Goal: Task Accomplishment & Management: Complete application form

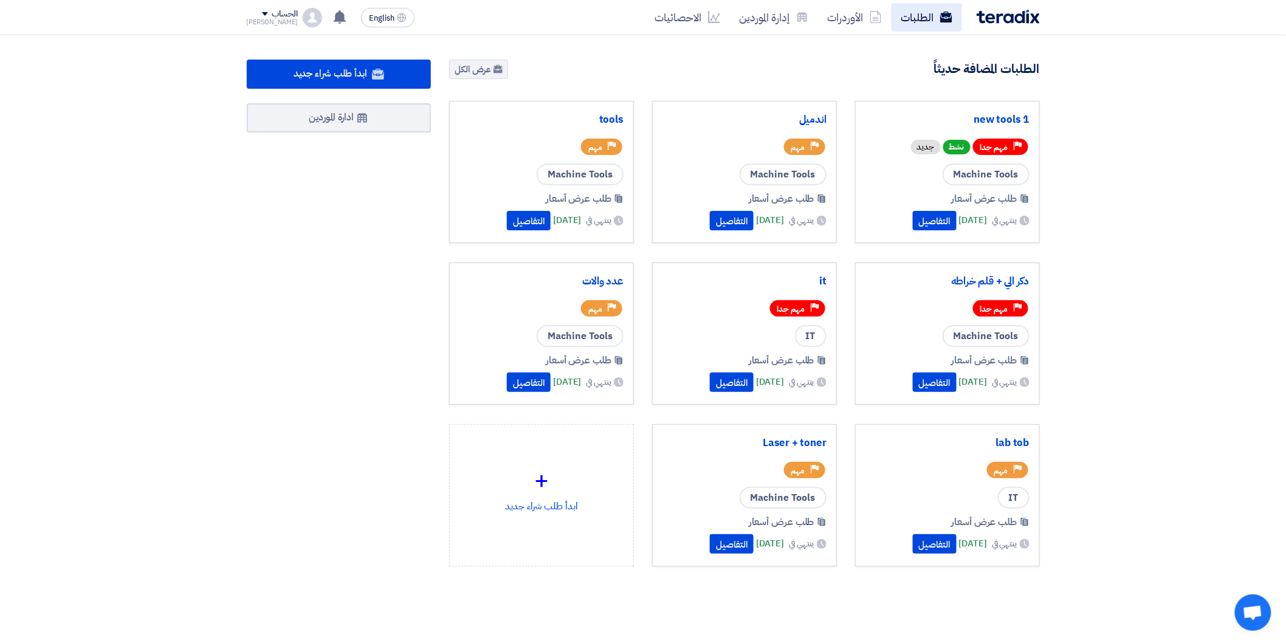
click at [927, 17] on link "الطلبات" at bounding box center [926, 17] width 70 height 29
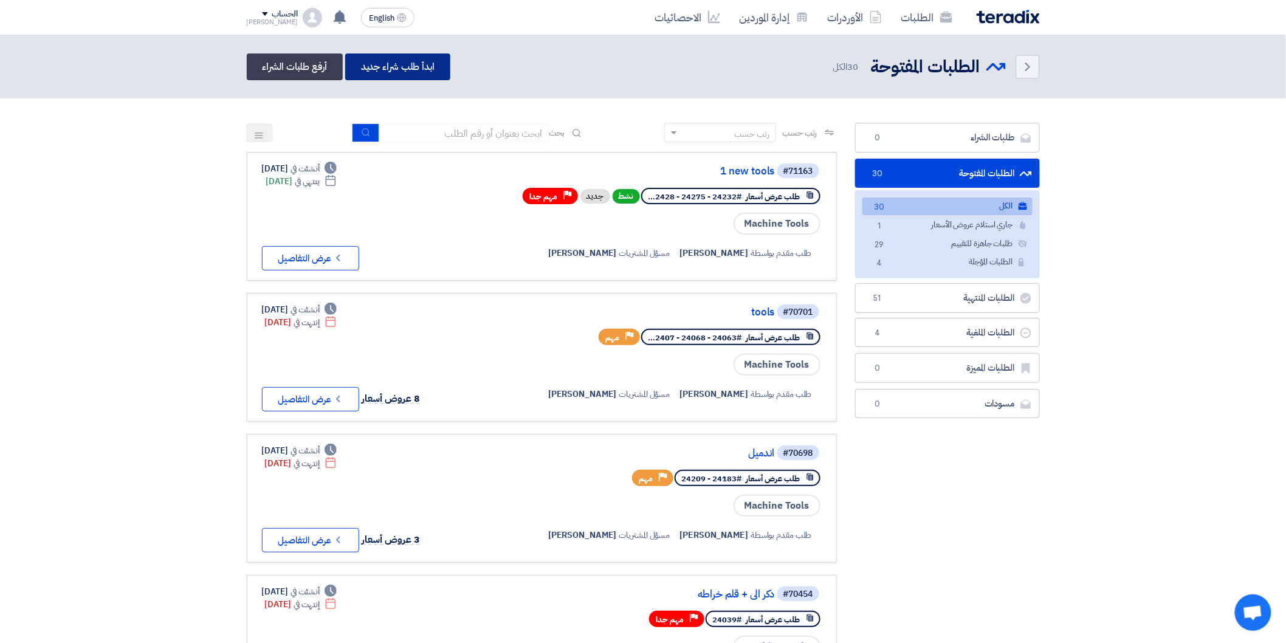
click at [419, 63] on link "ابدأ طلب شراء جديد" at bounding box center [397, 66] width 105 height 27
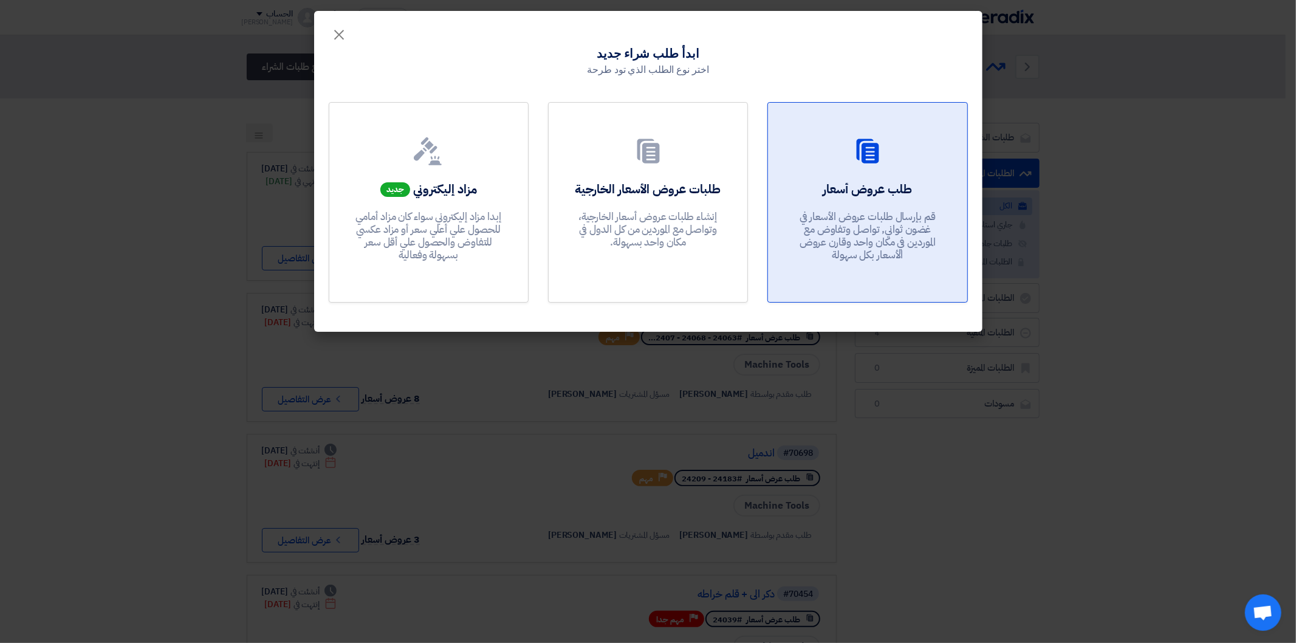
click at [889, 213] on p "قم بإرسال طلبات عروض الأسعار في غضون ثواني, تواصل وتفاوض مع الموردين في مكان وا…" at bounding box center [868, 236] width 146 height 52
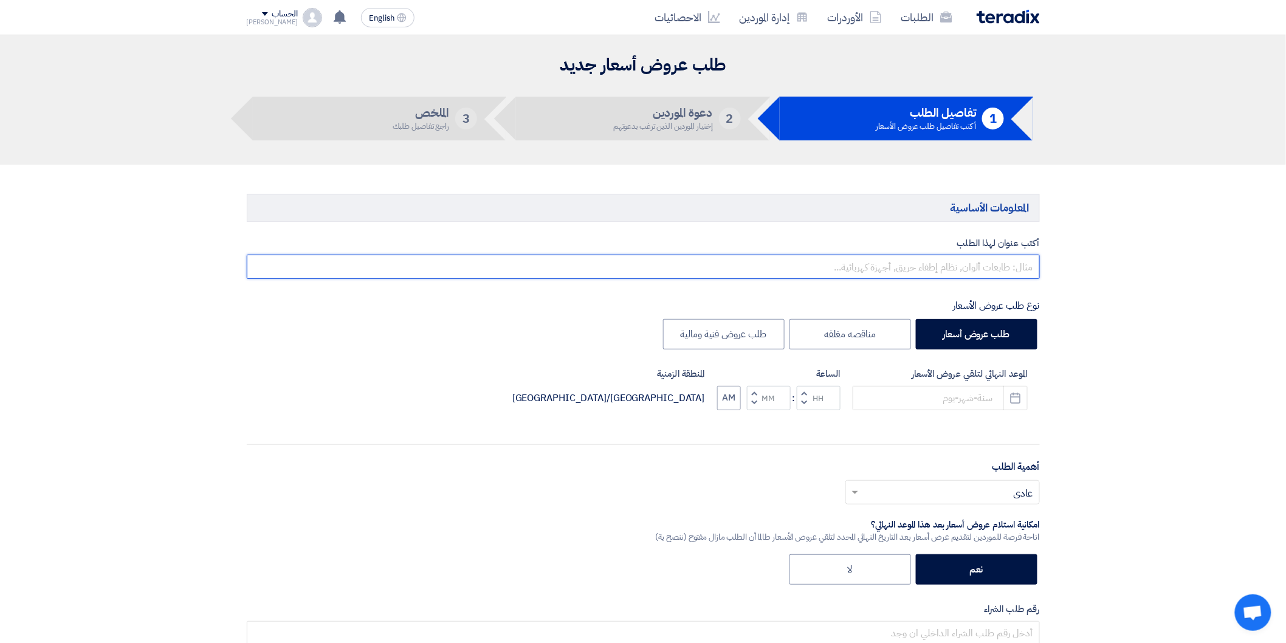
click at [981, 264] on input "text" at bounding box center [643, 267] width 793 height 24
type input "new tools 2"
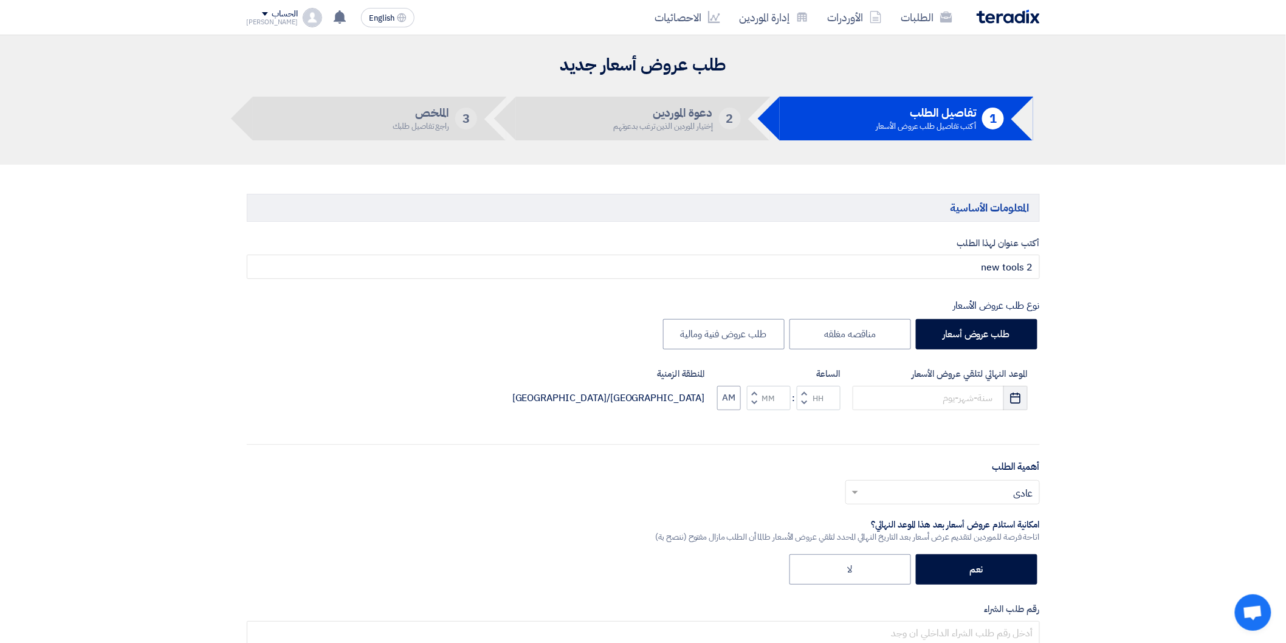
click at [1014, 393] on use "button" at bounding box center [1015, 397] width 10 height 11
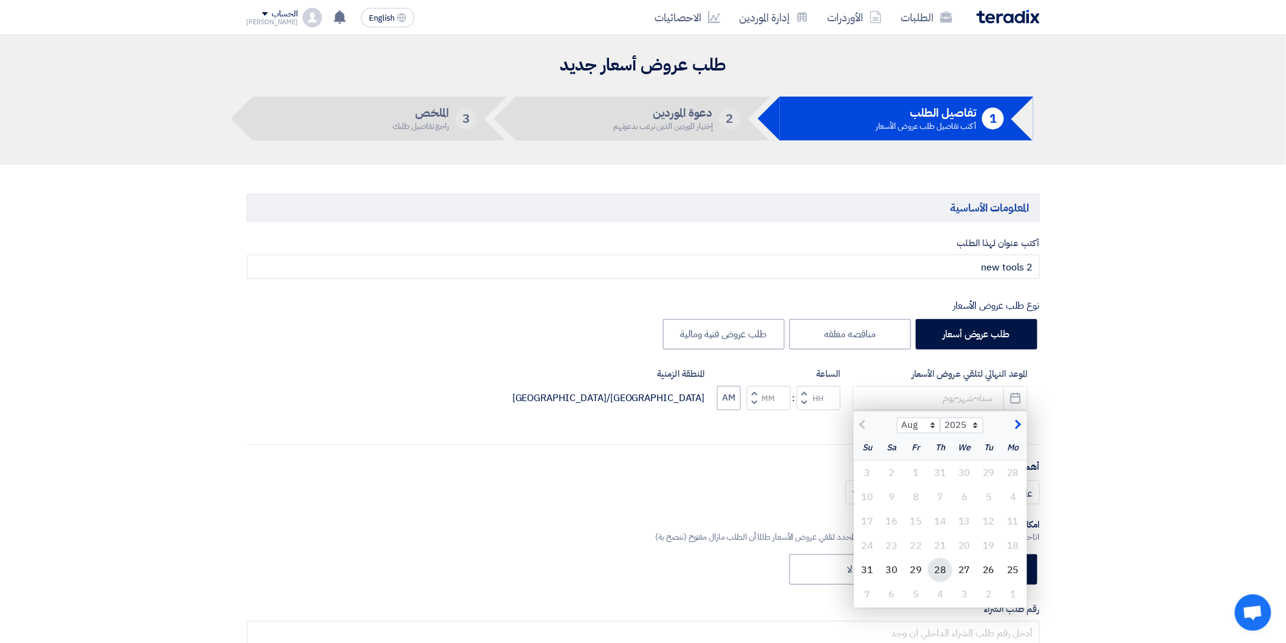
click at [933, 574] on div "28" at bounding box center [940, 570] width 24 height 24
type input "[DATE]"
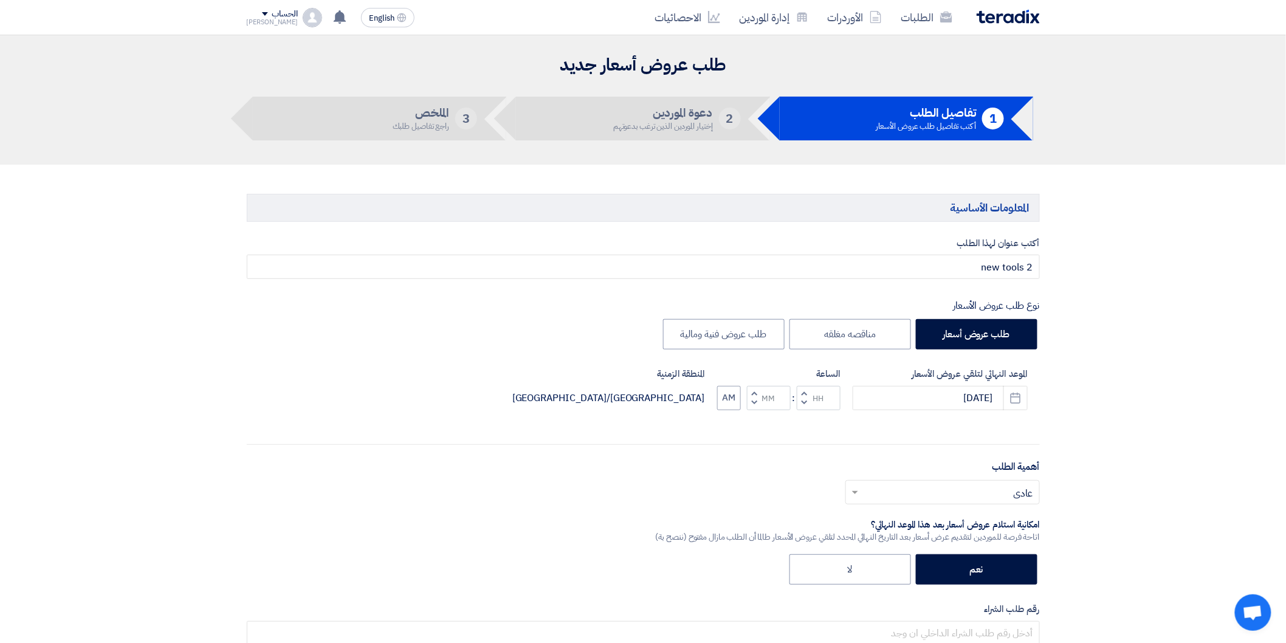
click at [804, 389] on span "button" at bounding box center [803, 392] width 4 height 9
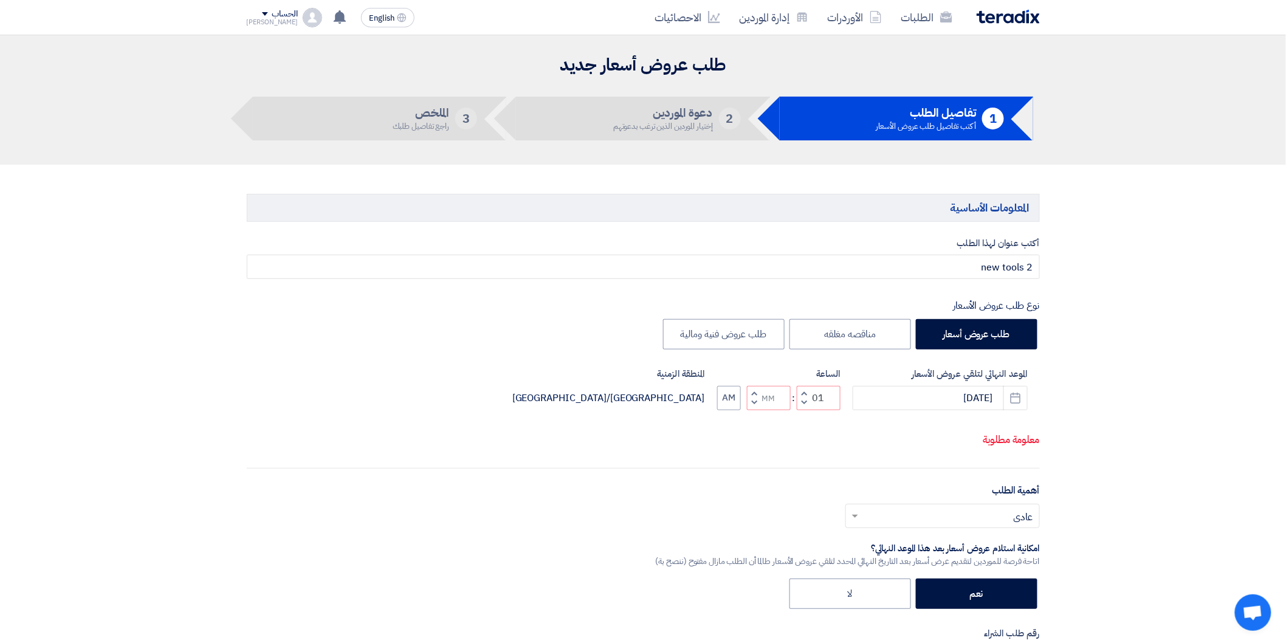
click at [804, 396] on button "Decrement hours" at bounding box center [804, 402] width 15 height 15
type input "12"
click at [753, 392] on span "button" at bounding box center [754, 392] width 4 height 9
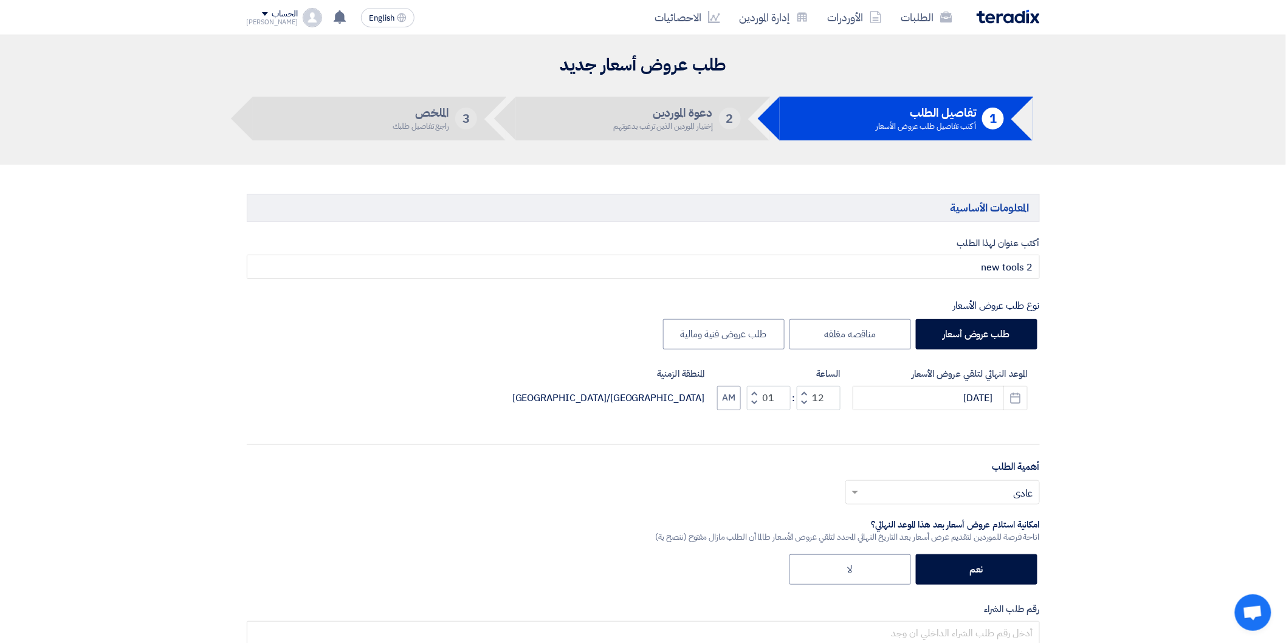
click at [753, 405] on span "button" at bounding box center [754, 402] width 4 height 9
type input "00"
click at [853, 489] on span at bounding box center [853, 492] width 15 height 15
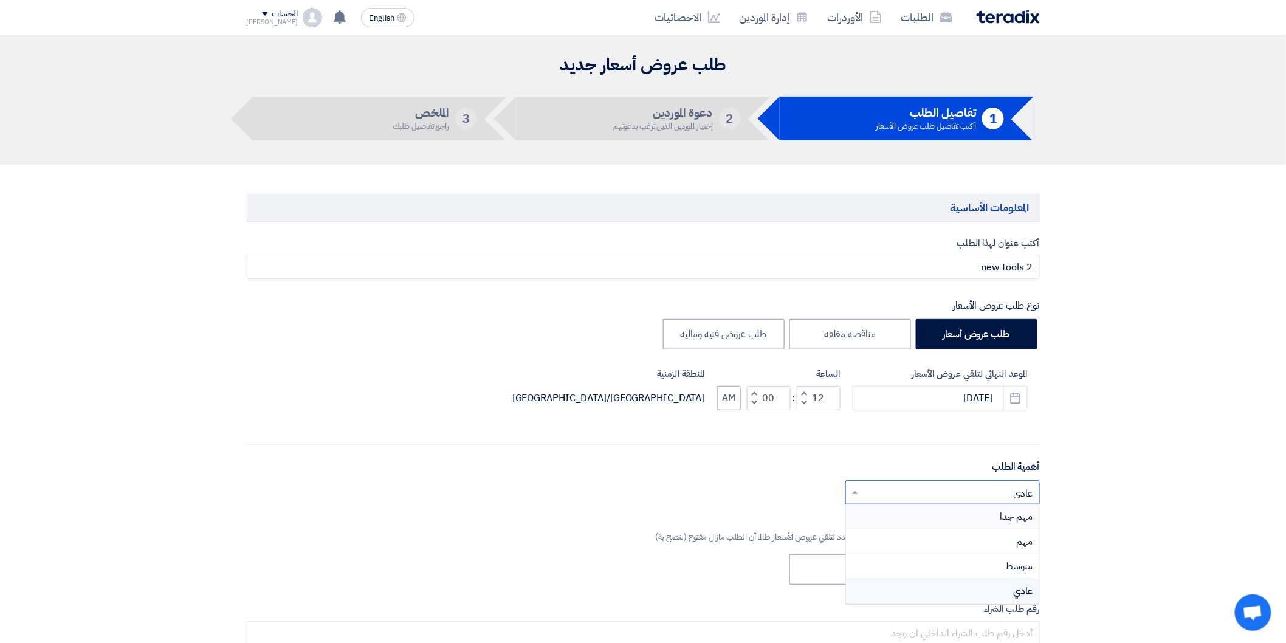
click at [1003, 520] on span "مهم جدا" at bounding box center [1016, 516] width 33 height 15
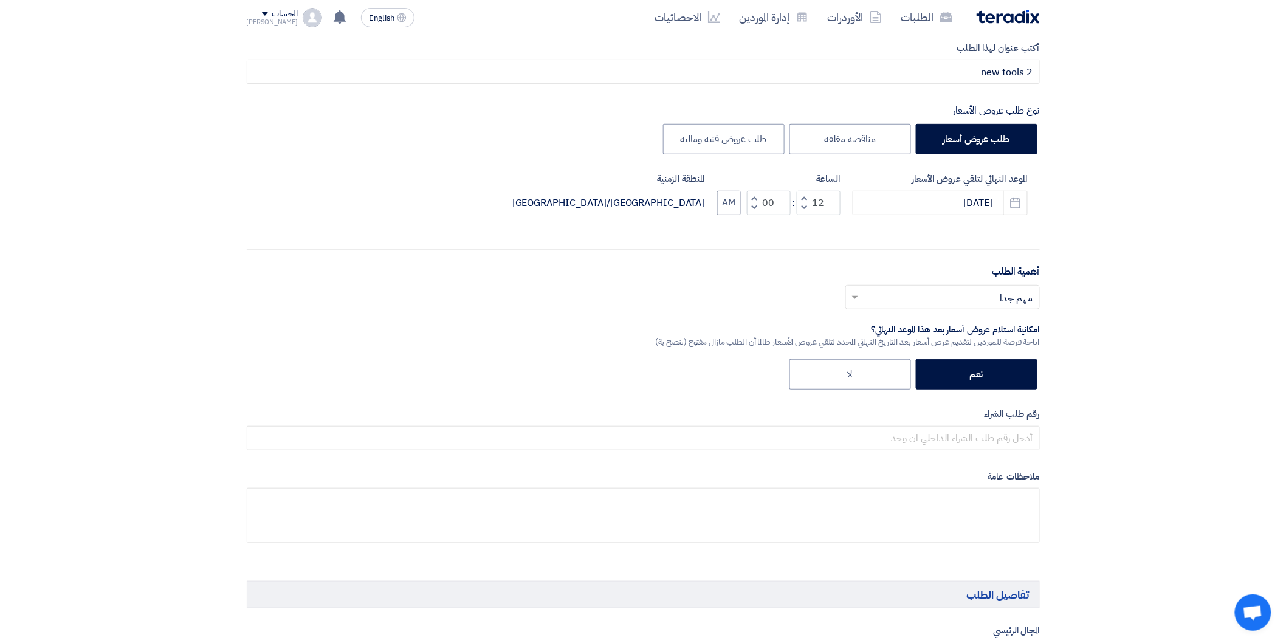
scroll to position [202, 0]
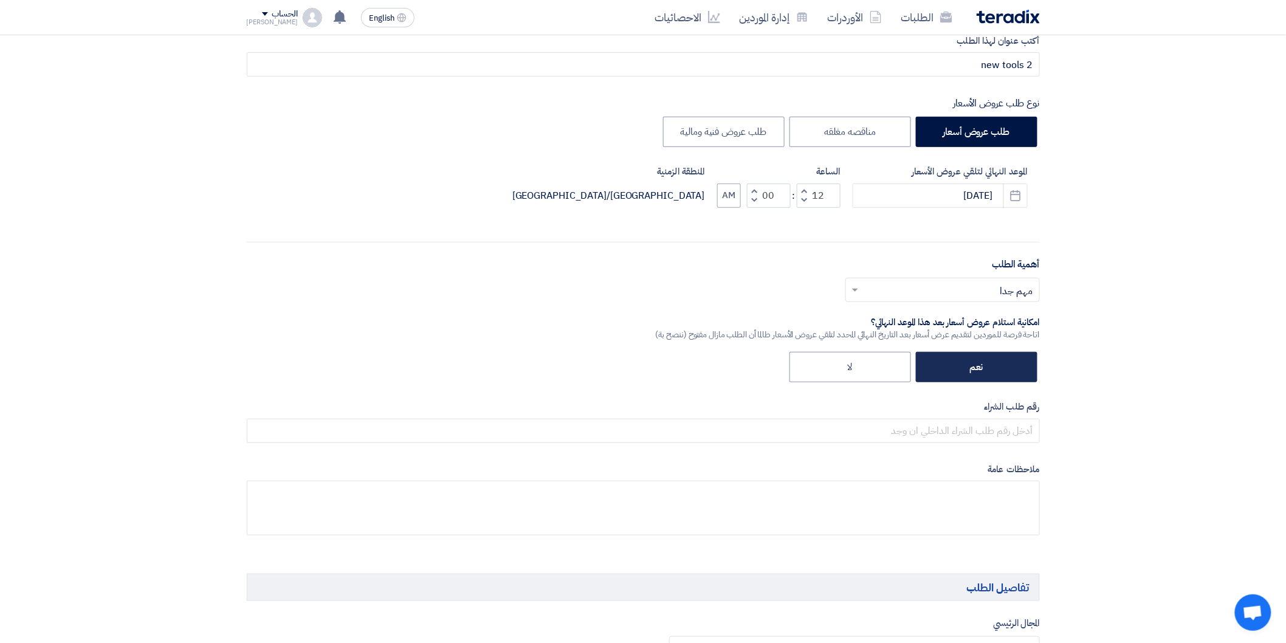
click at [973, 368] on label "نعم" at bounding box center [977, 367] width 122 height 30
click at [975, 368] on input "نعم" at bounding box center [979, 366] width 8 height 8
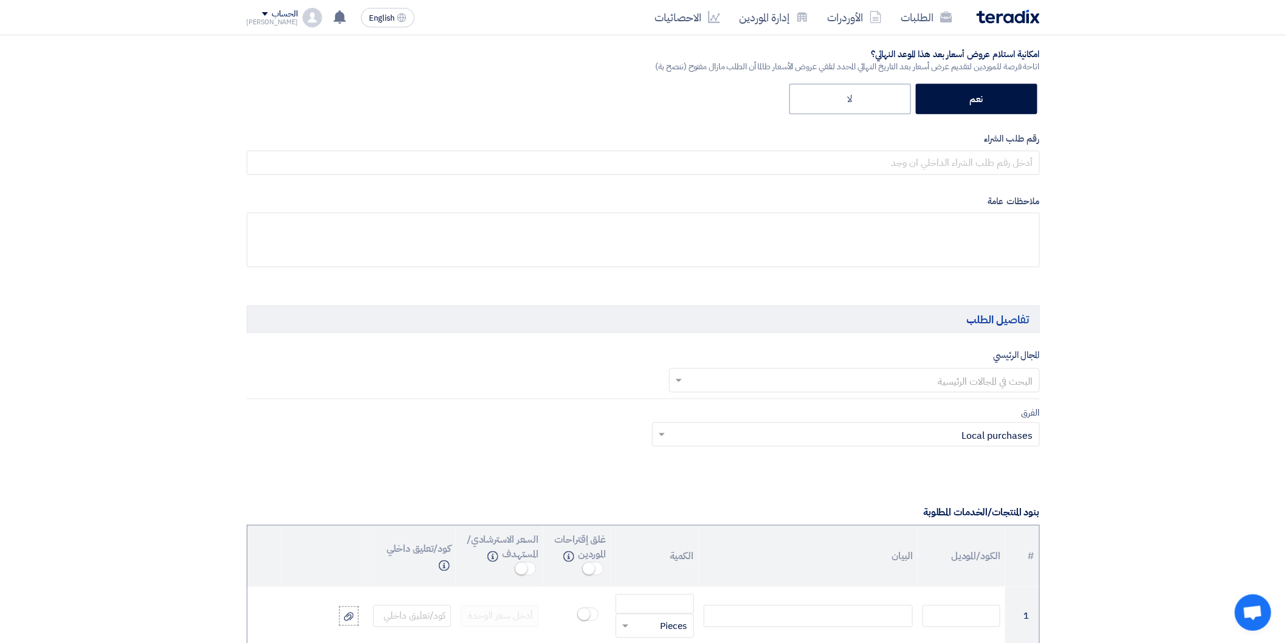
scroll to position [472, 0]
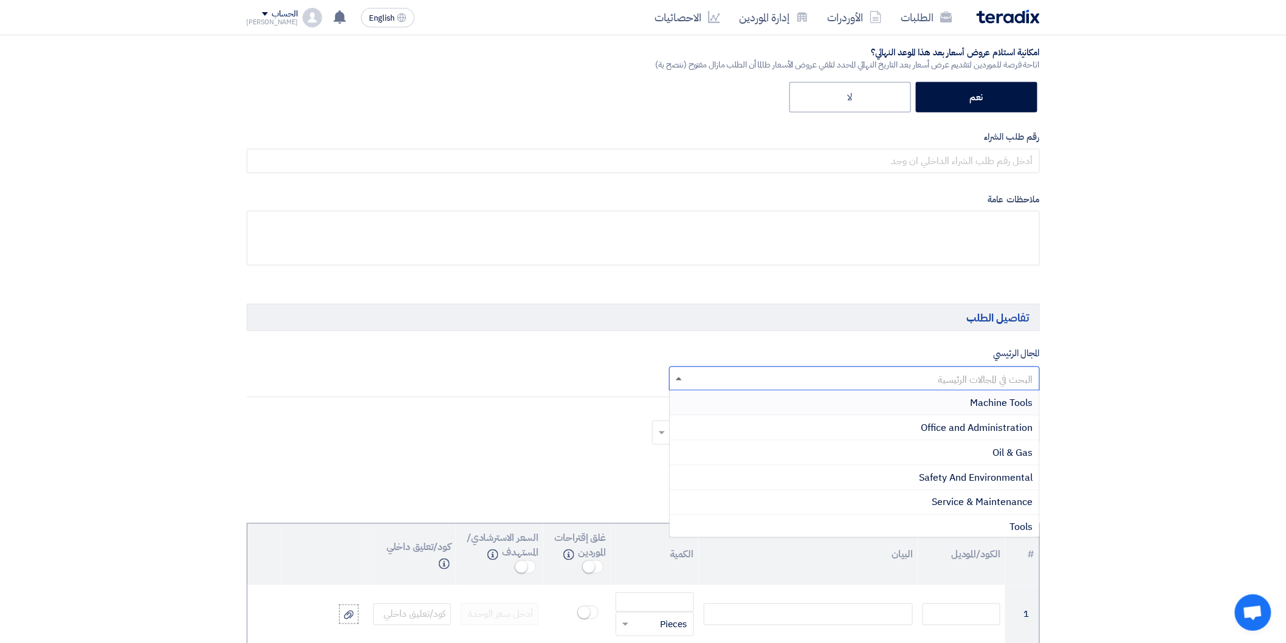
click at [679, 380] on span at bounding box center [679, 378] width 6 height 3
click at [994, 405] on span "Machine Tools" at bounding box center [1001, 403] width 63 height 15
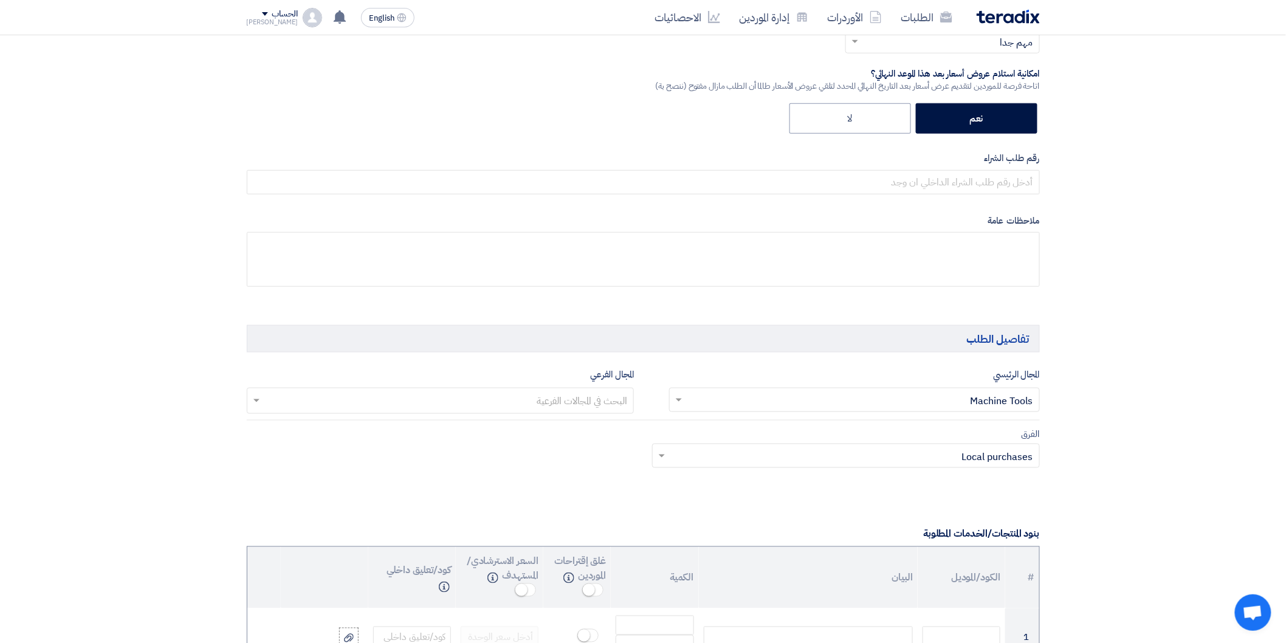
scroll to position [405, 0]
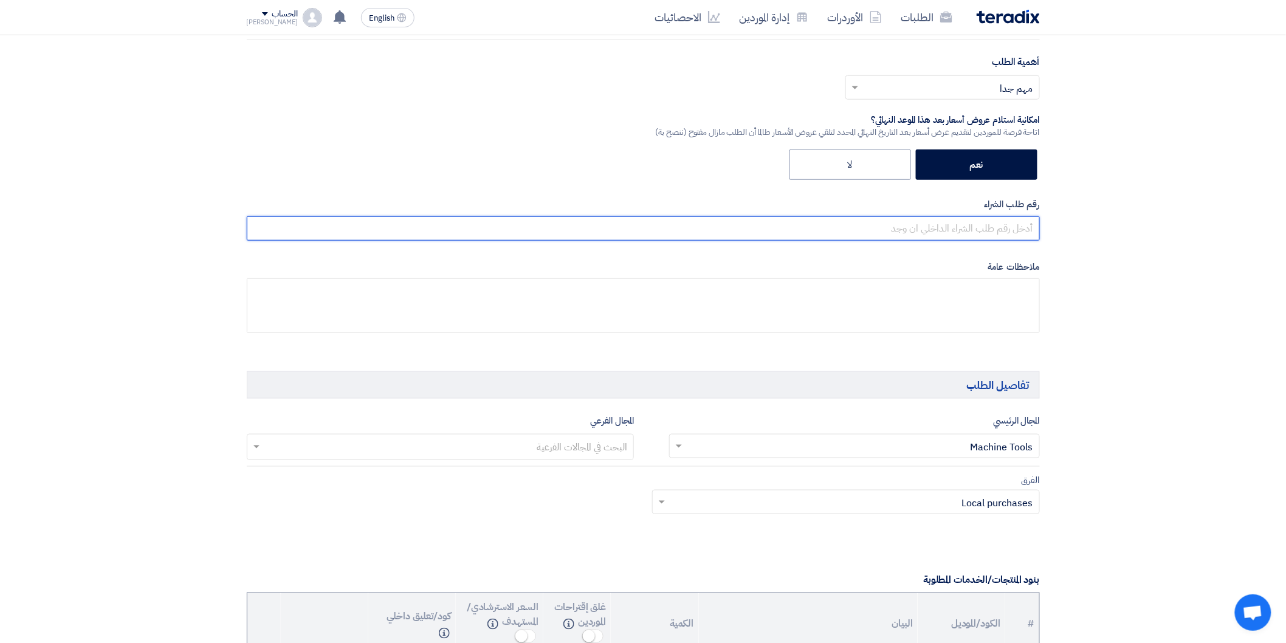
click at [980, 227] on input "text" at bounding box center [643, 228] width 793 height 24
paste input "24402"
type input "24402"
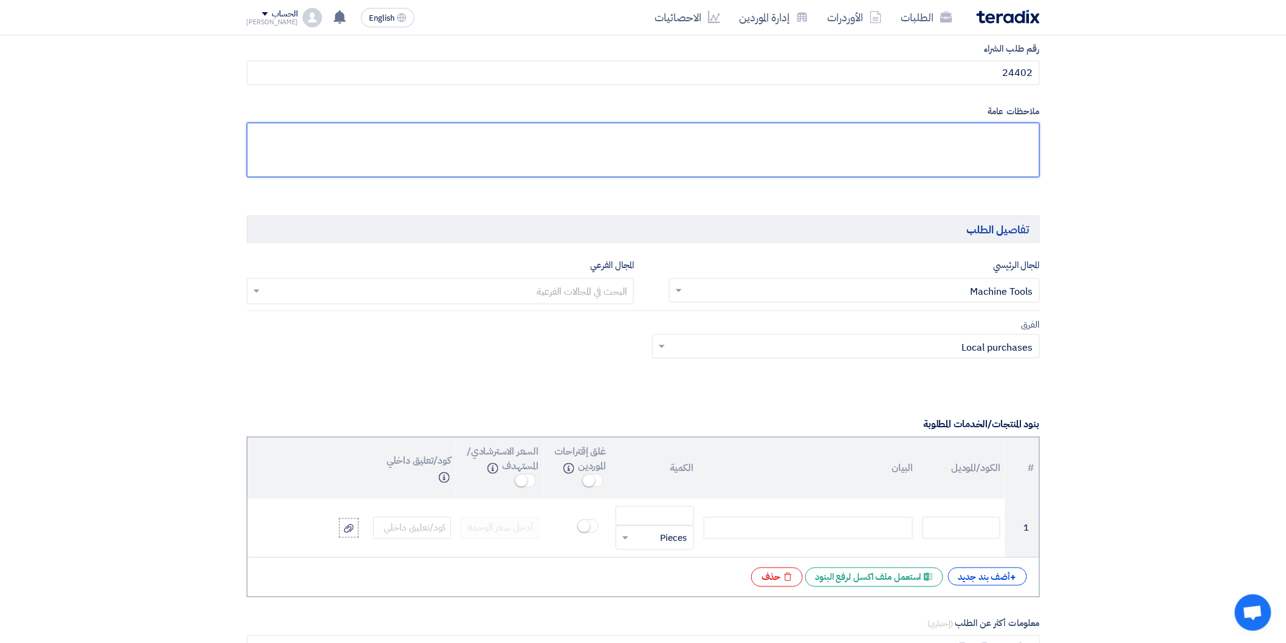
scroll to position [608, 0]
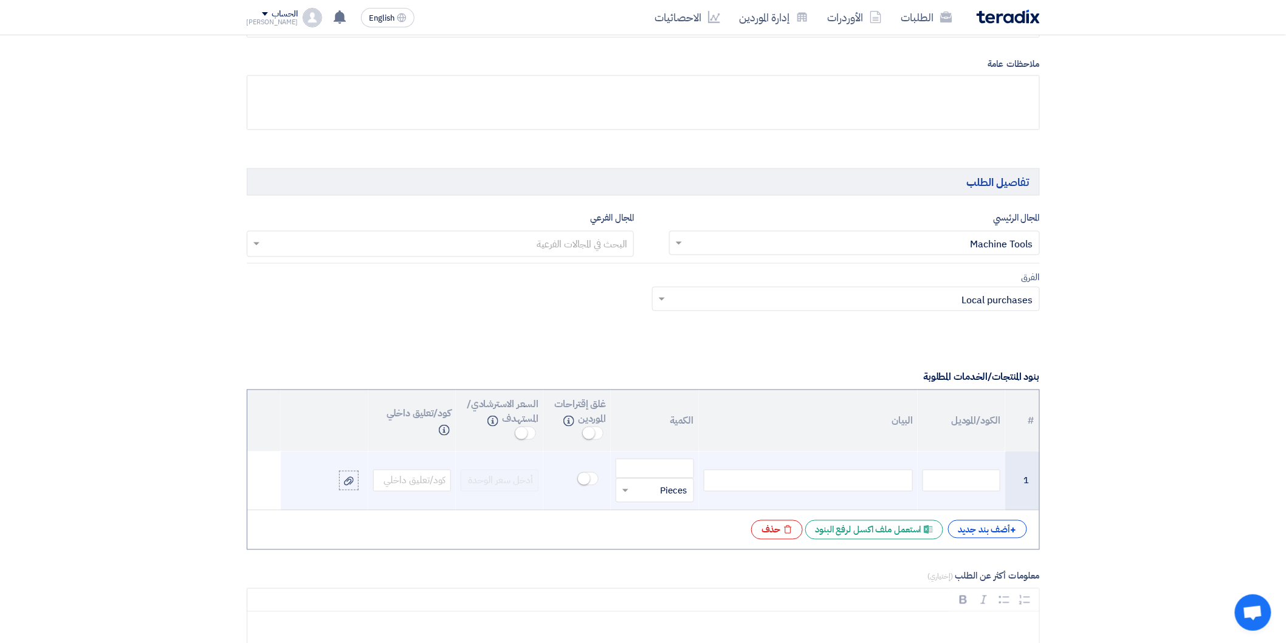
click at [859, 479] on div at bounding box center [808, 481] width 209 height 22
paste div
click at [859, 482] on div "افيز حديد قطر 500 مم" at bounding box center [808, 481] width 209 height 22
click at [876, 481] on div "افيز حديد قطر 500 مم" at bounding box center [808, 481] width 209 height 22
click at [815, 481] on div "افيز حديد قطر 500 مم" at bounding box center [808, 481] width 209 height 22
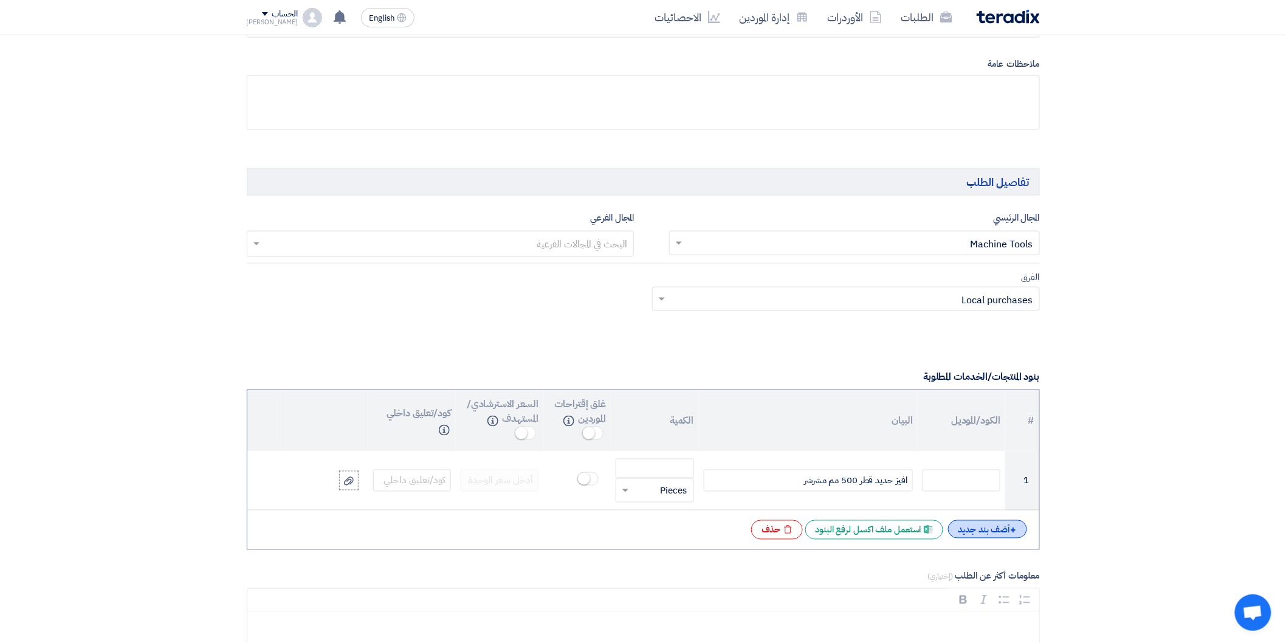
click at [985, 535] on div "+ أضف بند جديد" at bounding box center [987, 529] width 79 height 18
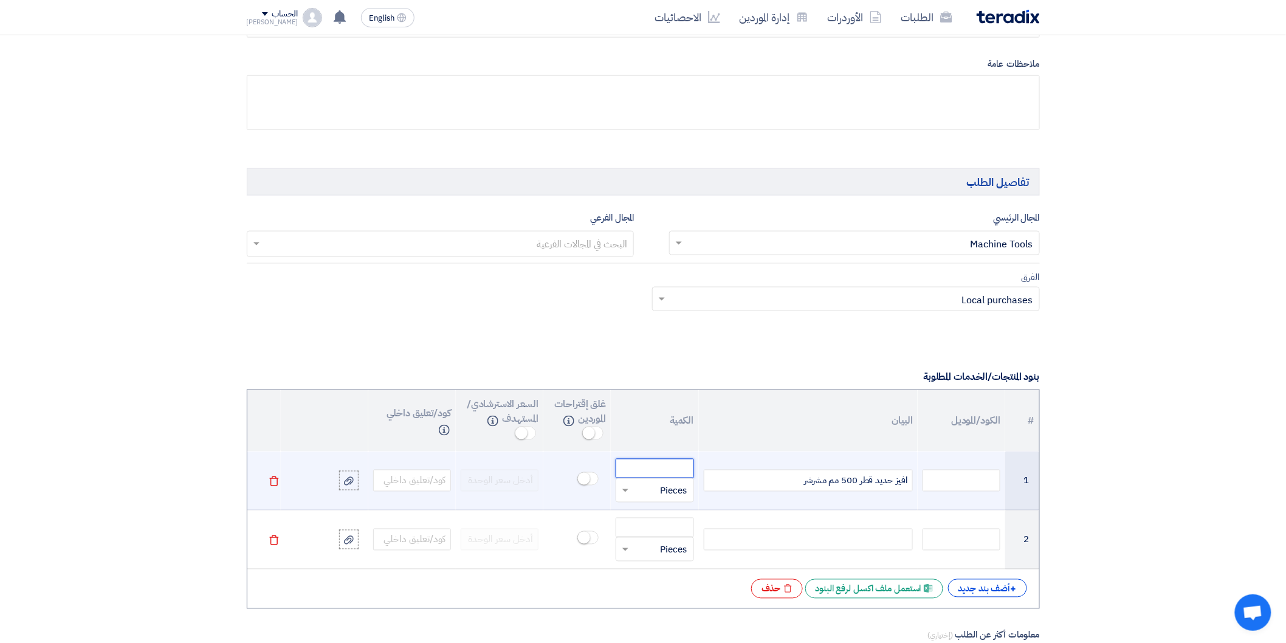
click at [666, 461] on input "number" at bounding box center [655, 468] width 78 height 19
type input "5"
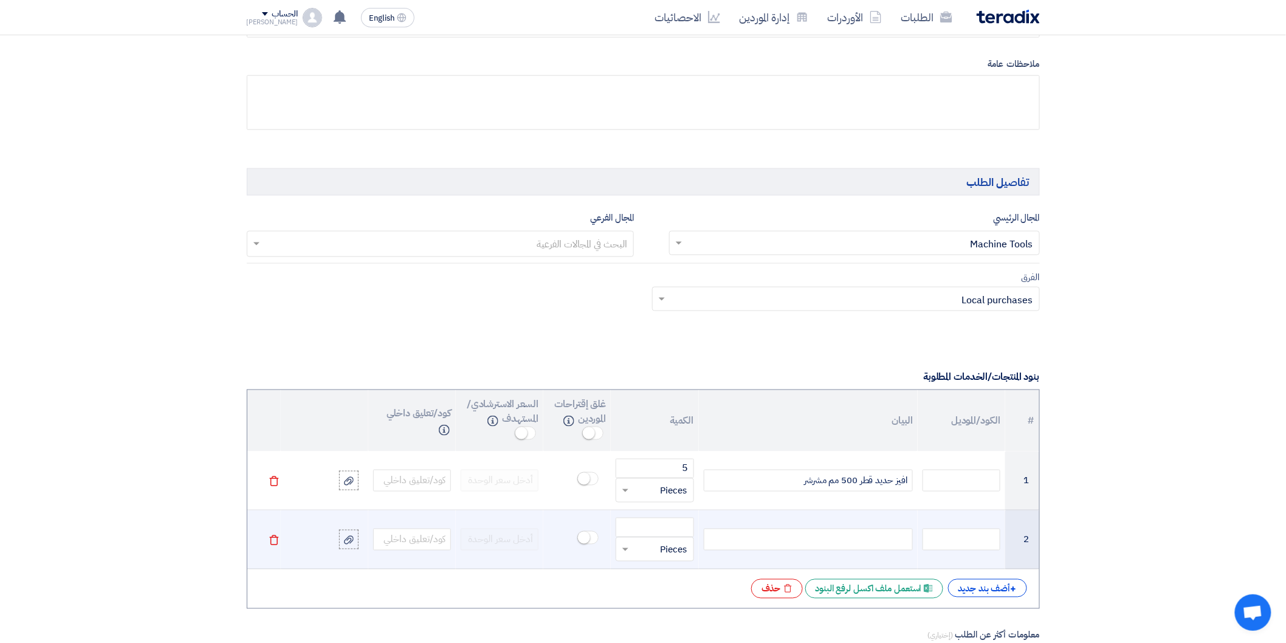
click at [884, 537] on div at bounding box center [808, 540] width 209 height 22
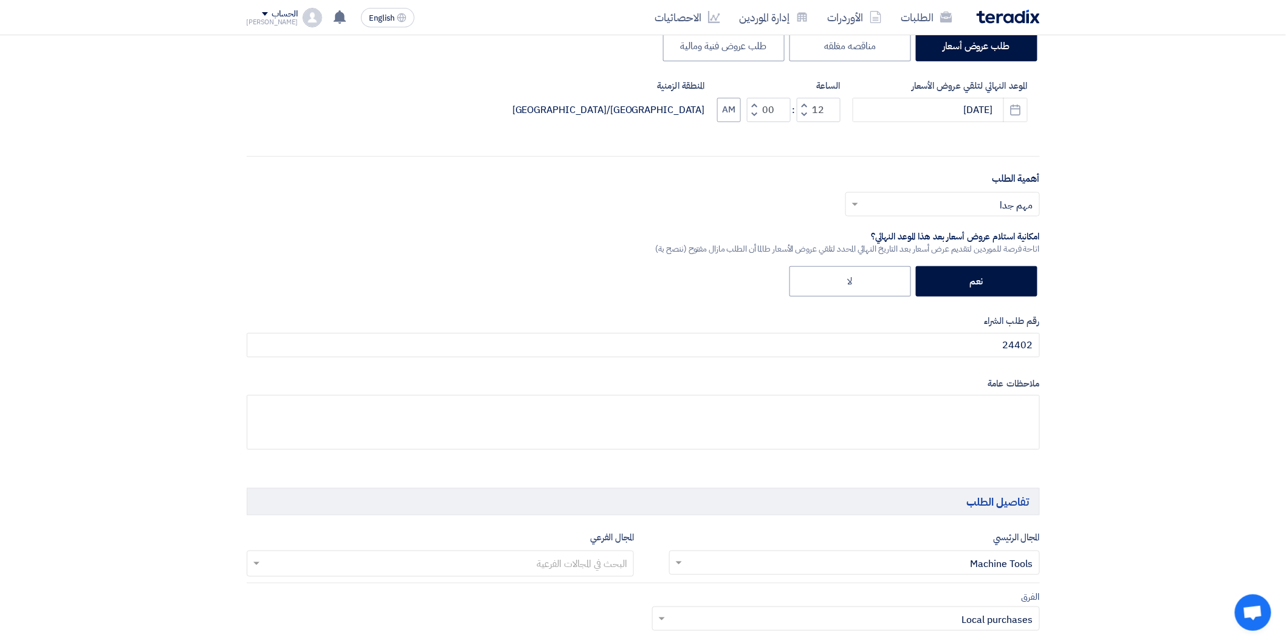
scroll to position [270, 0]
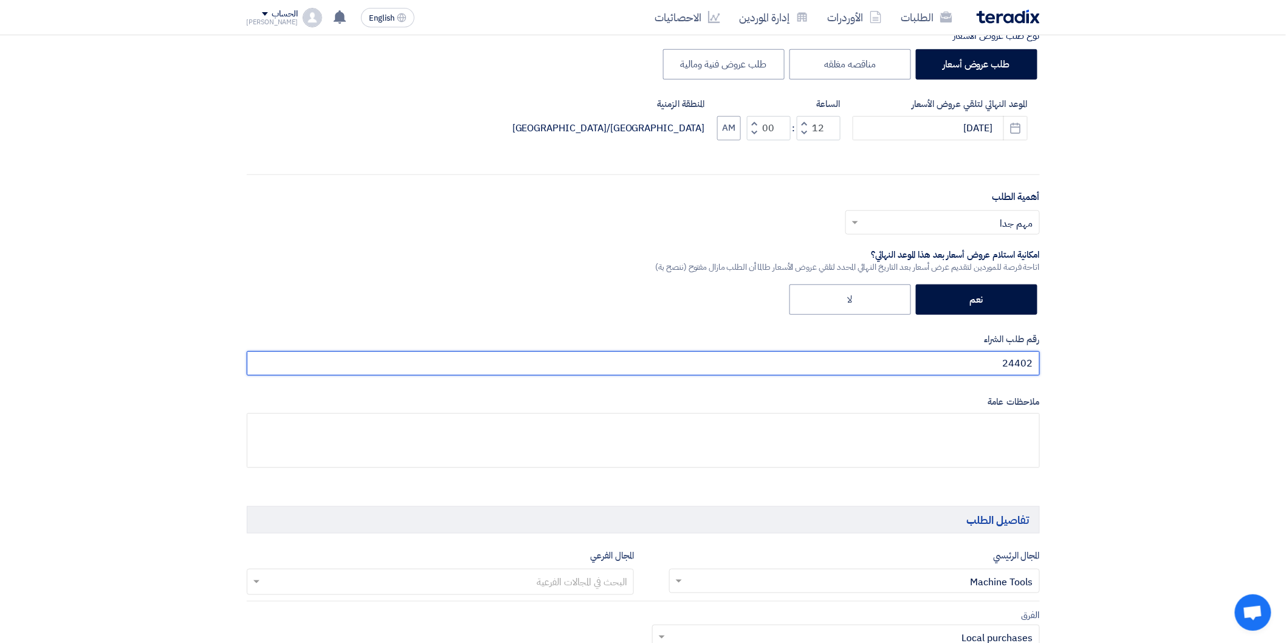
click at [942, 357] on input "24402" at bounding box center [643, 363] width 793 height 24
paste input "24417"
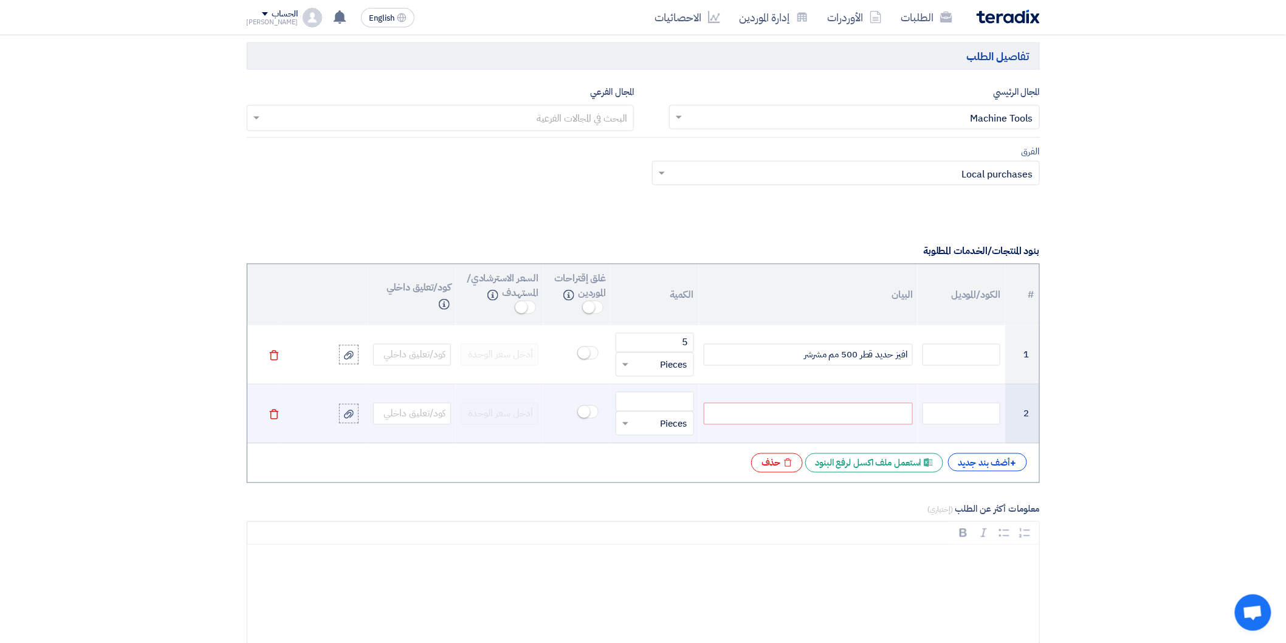
scroll to position [743, 0]
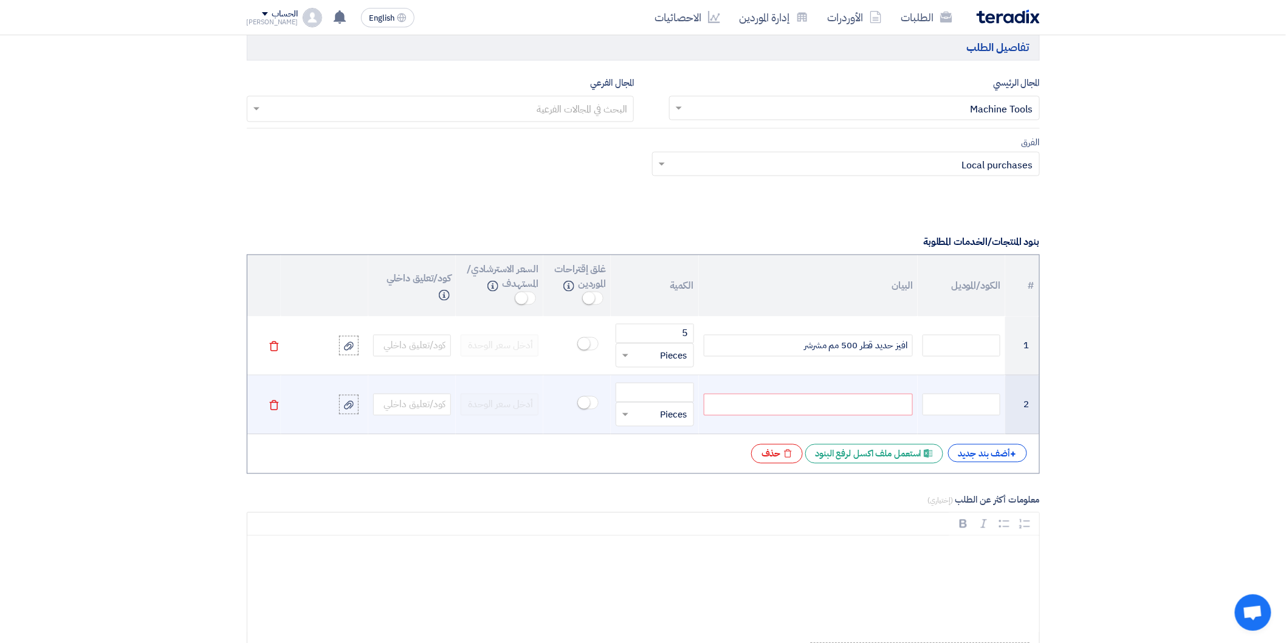
type input "24402 - 24417"
click at [866, 405] on div at bounding box center [808, 405] width 209 height 22
click at [863, 412] on div at bounding box center [808, 405] width 209 height 22
paste div
click at [675, 394] on input "number" at bounding box center [655, 392] width 78 height 19
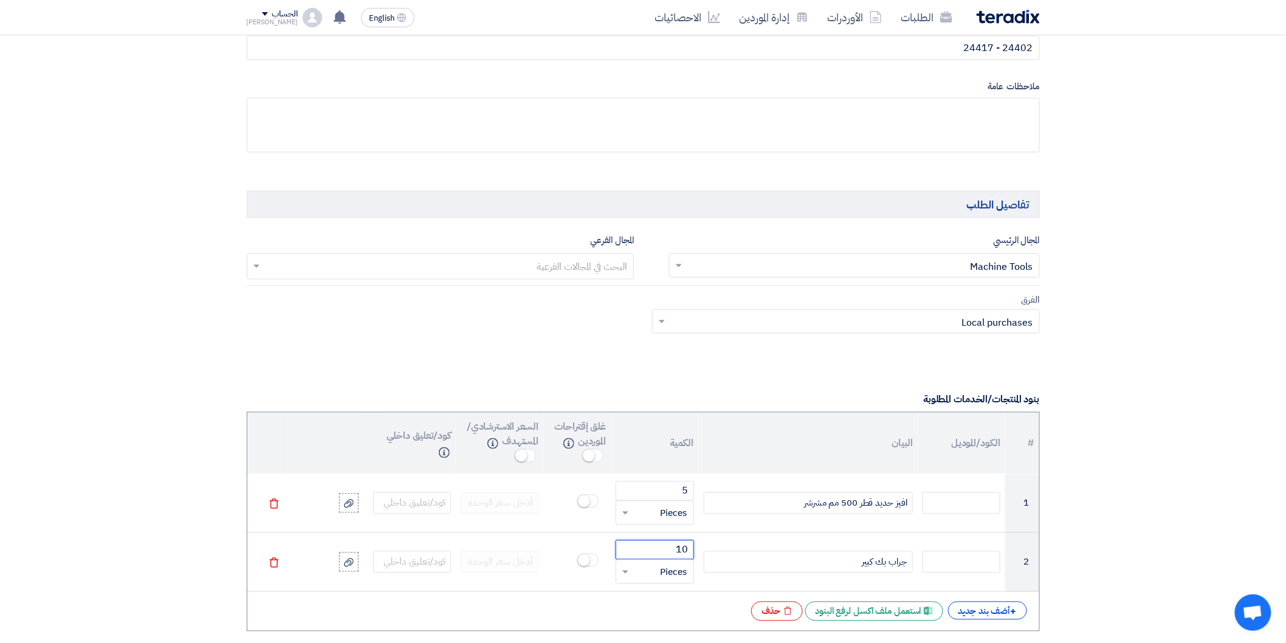
scroll to position [540, 0]
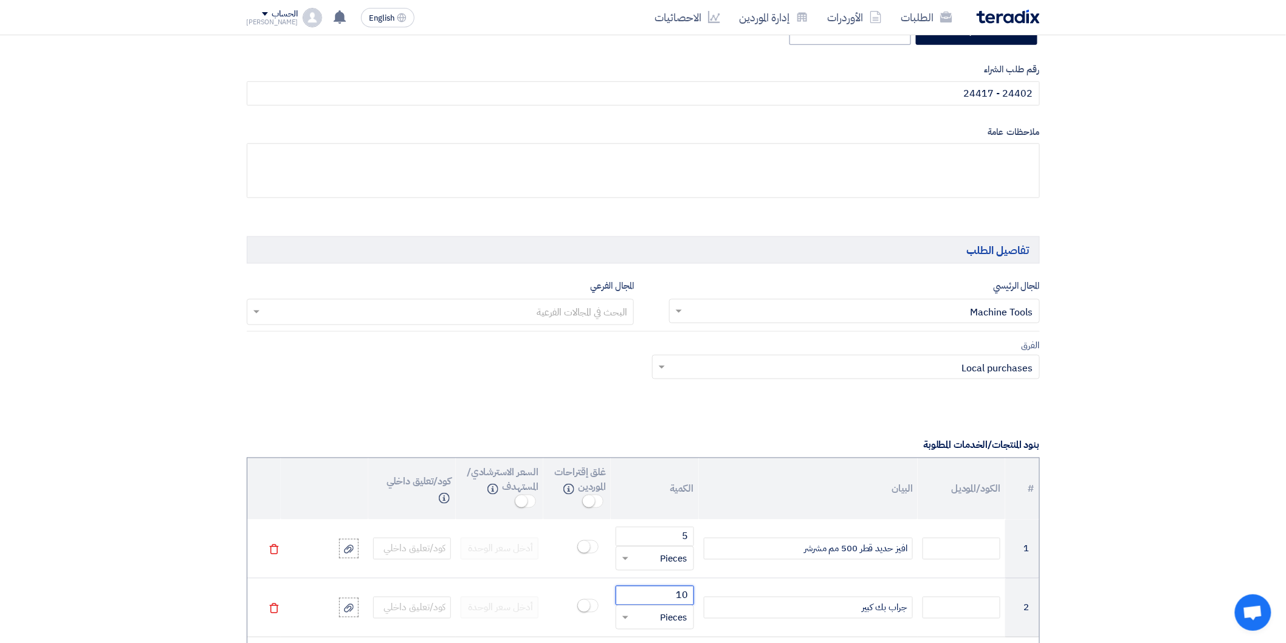
type input "10"
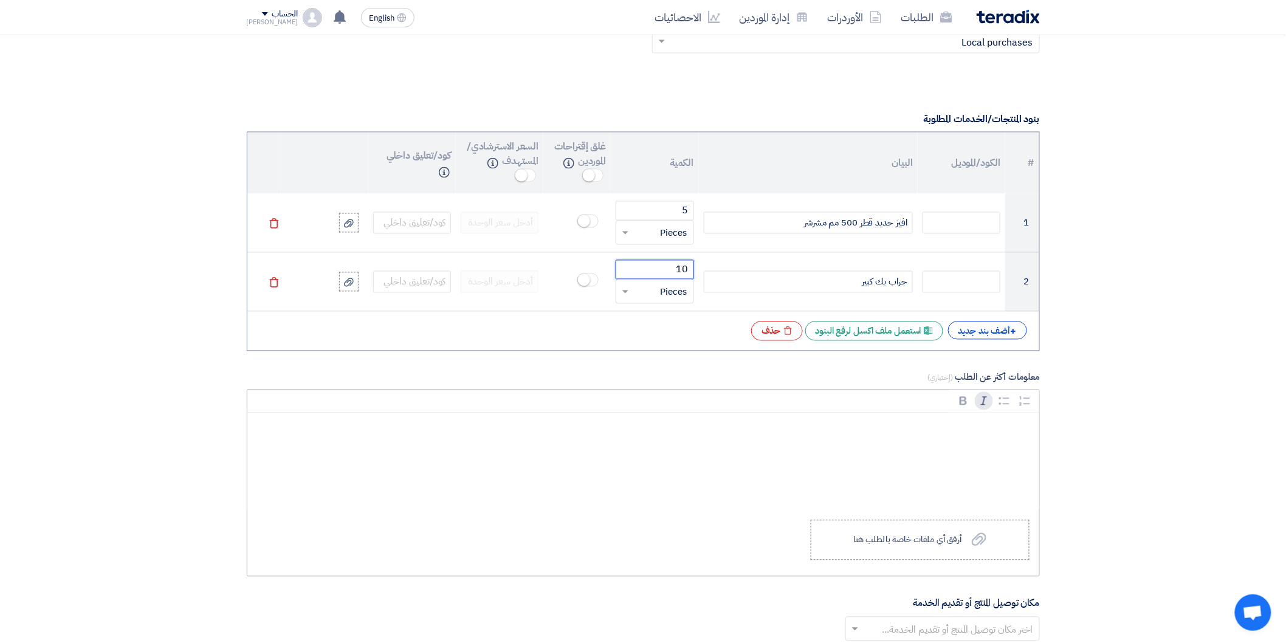
scroll to position [877, 0]
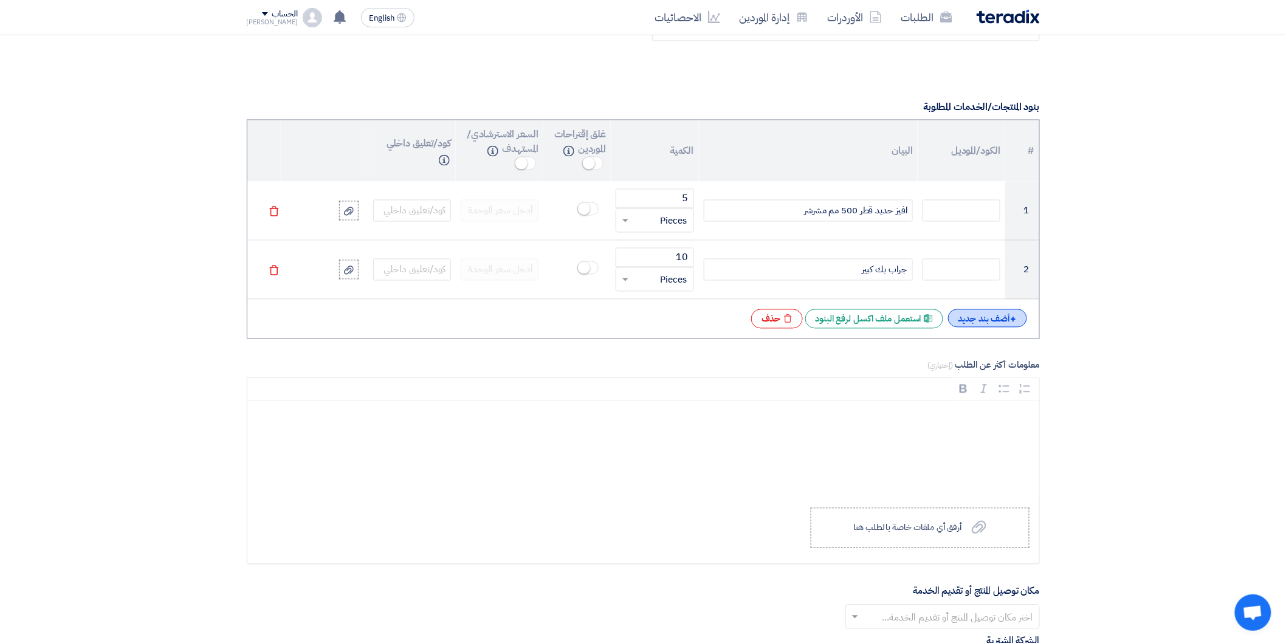
click at [965, 321] on div "+ أضف بند جديد" at bounding box center [987, 318] width 79 height 18
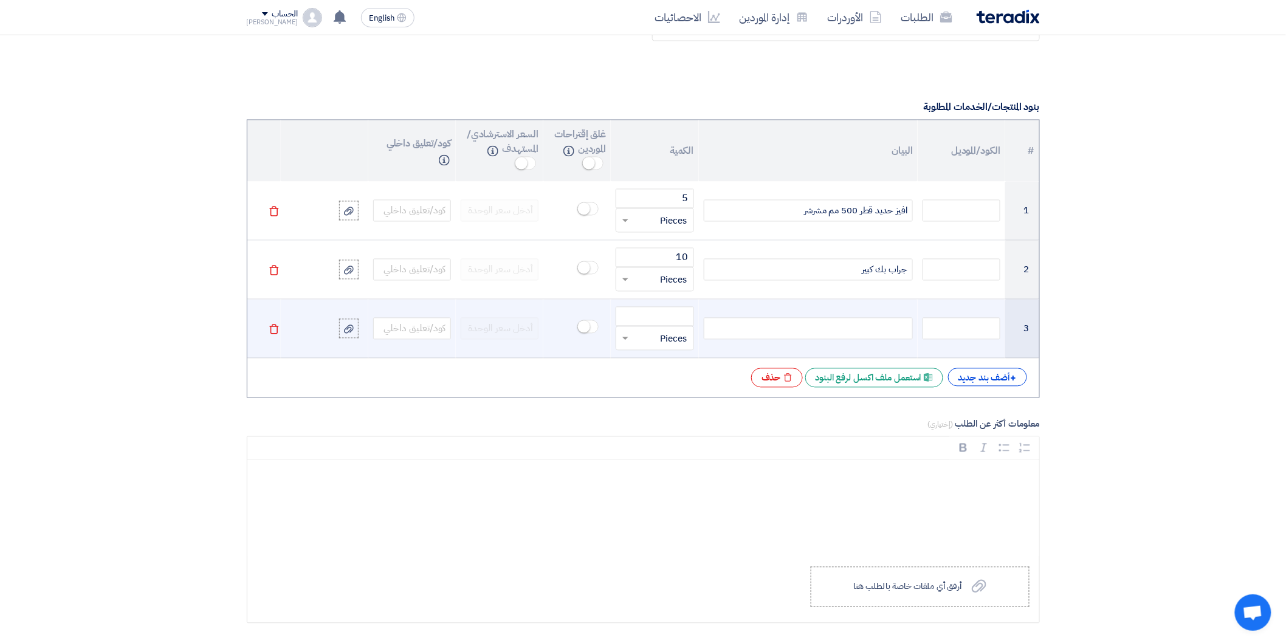
click at [865, 335] on div at bounding box center [808, 329] width 209 height 22
paste div
click at [660, 316] on input "number" at bounding box center [655, 316] width 78 height 19
type input "10"
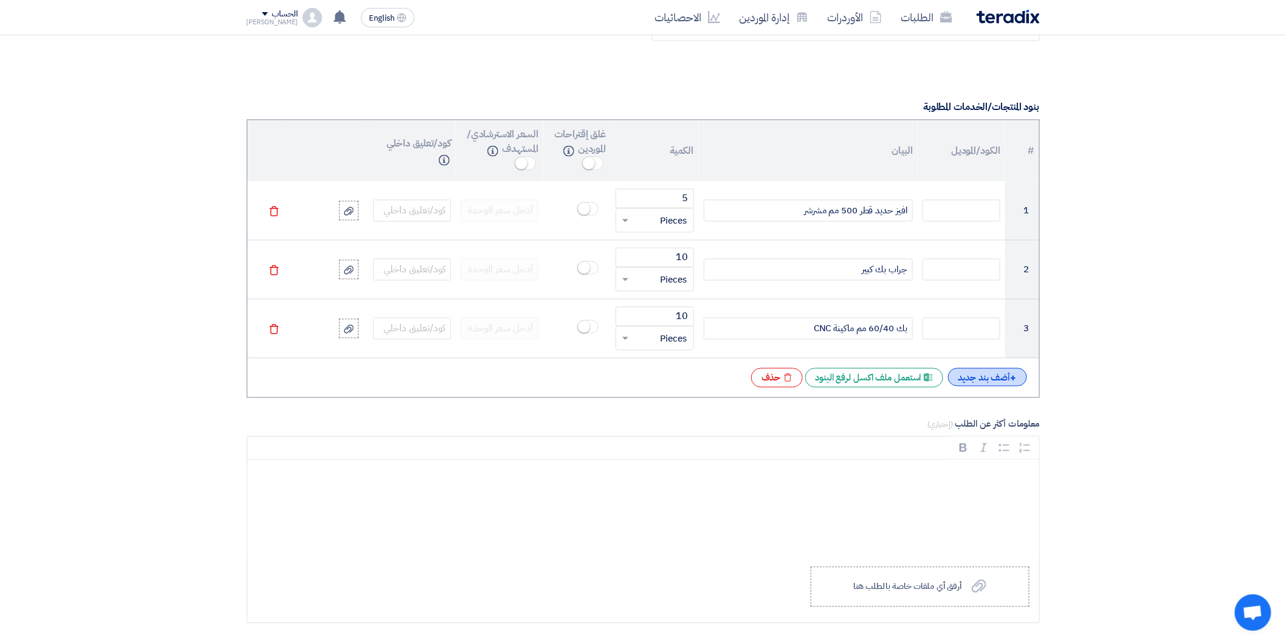
click at [962, 379] on div "+ أضف بند جديد" at bounding box center [987, 377] width 79 height 18
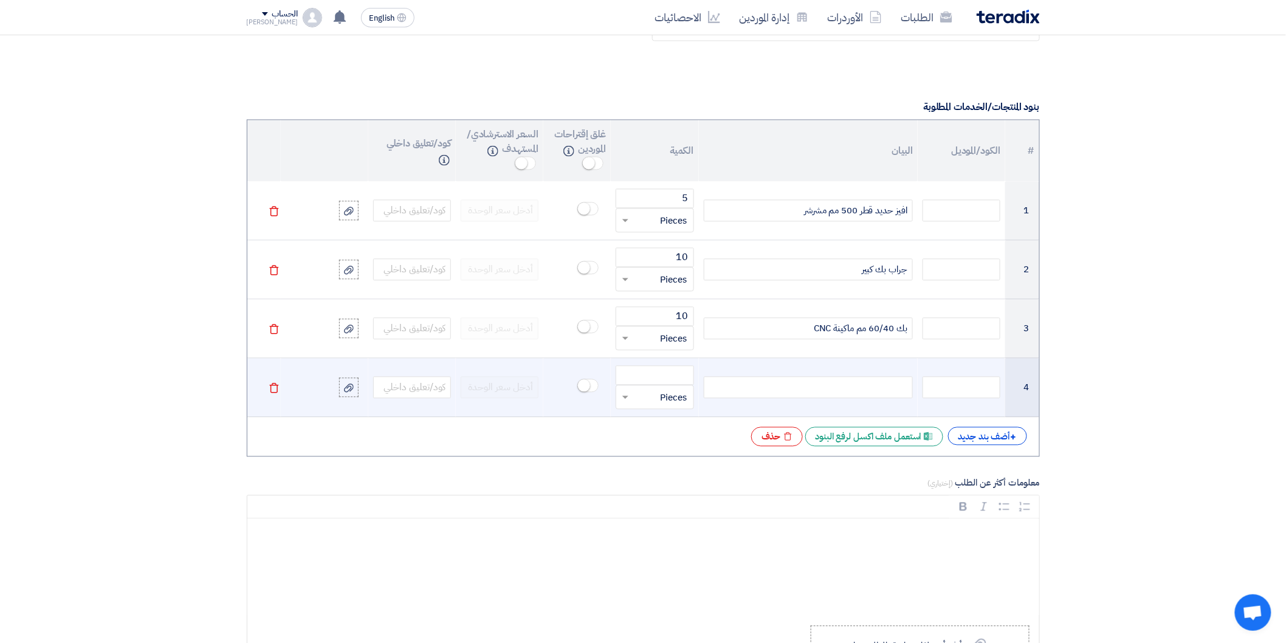
click at [868, 386] on div at bounding box center [808, 388] width 209 height 22
paste div
click at [665, 377] on input "number" at bounding box center [655, 375] width 78 height 19
type input "10"
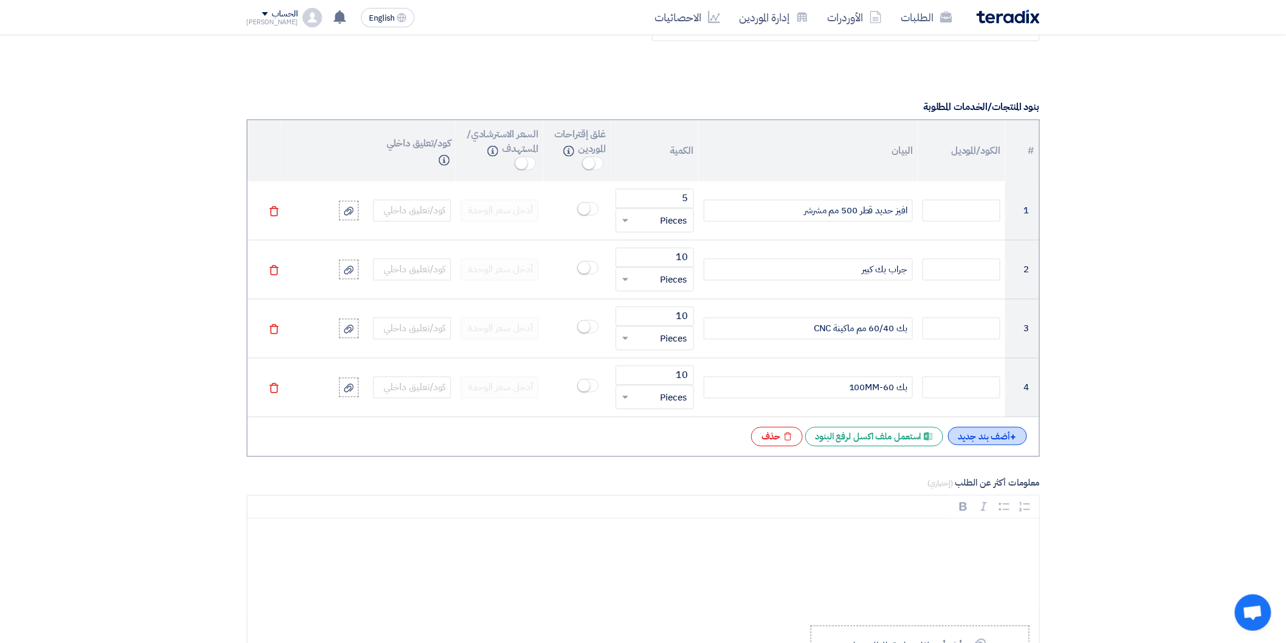
click at [976, 439] on div "+ أضف بند جديد" at bounding box center [987, 436] width 79 height 18
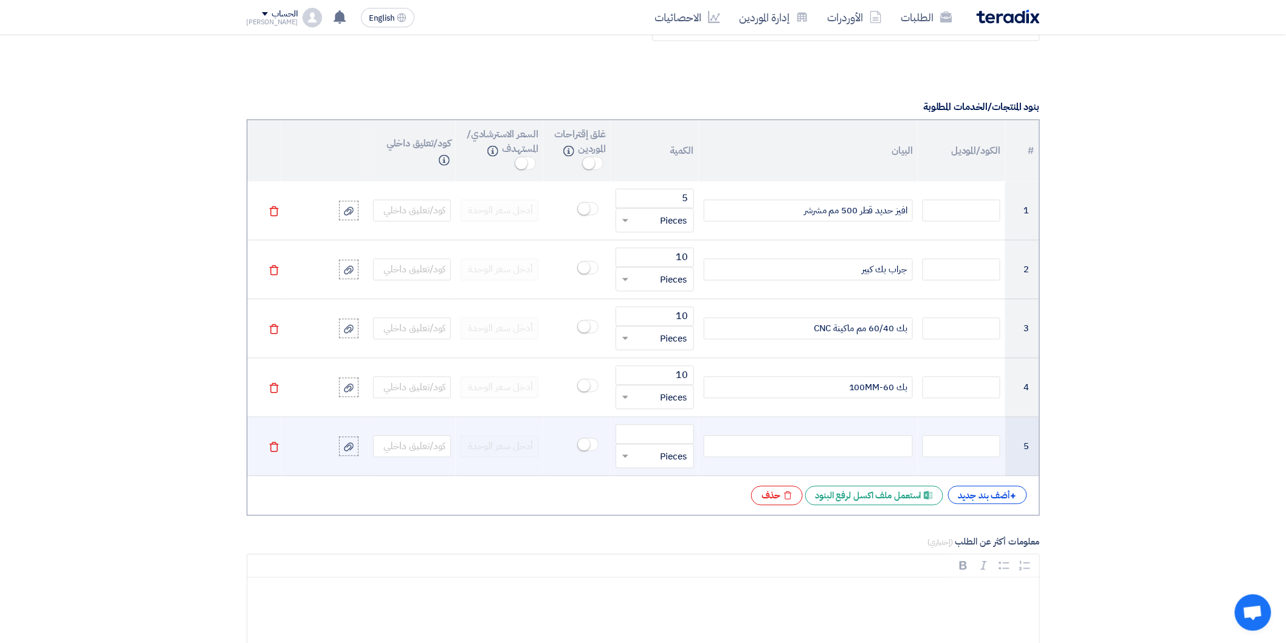
click at [875, 450] on div at bounding box center [808, 447] width 209 height 22
paste div
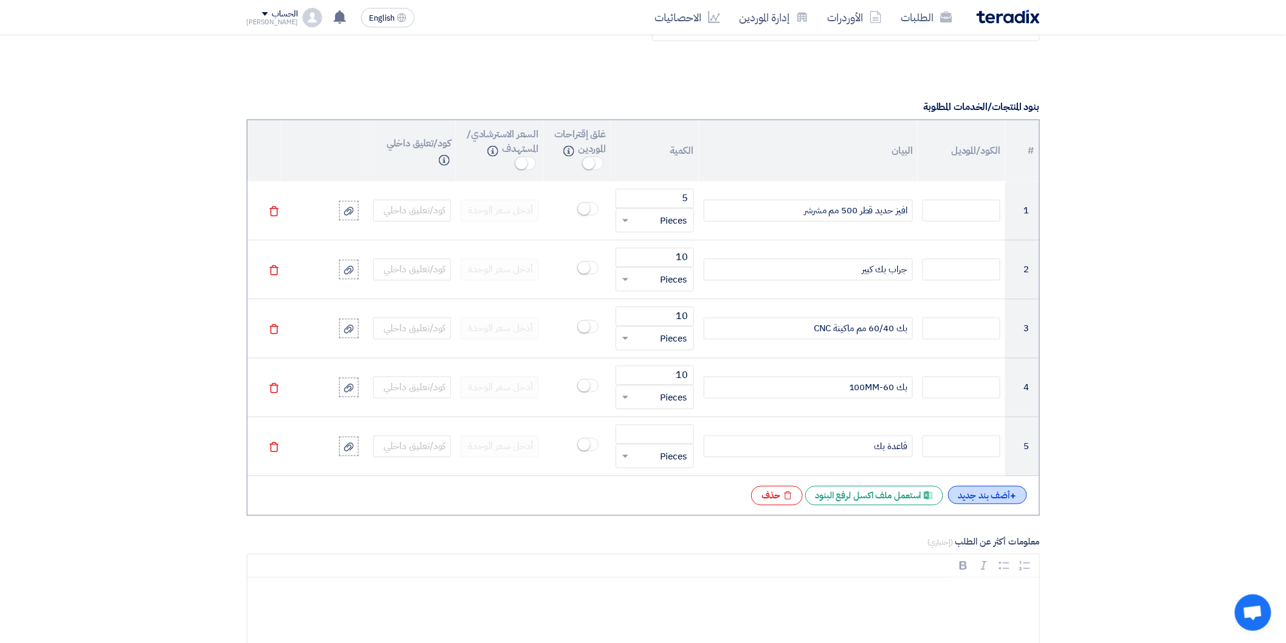
click at [970, 496] on div "+ أضف بند جديد" at bounding box center [987, 495] width 79 height 18
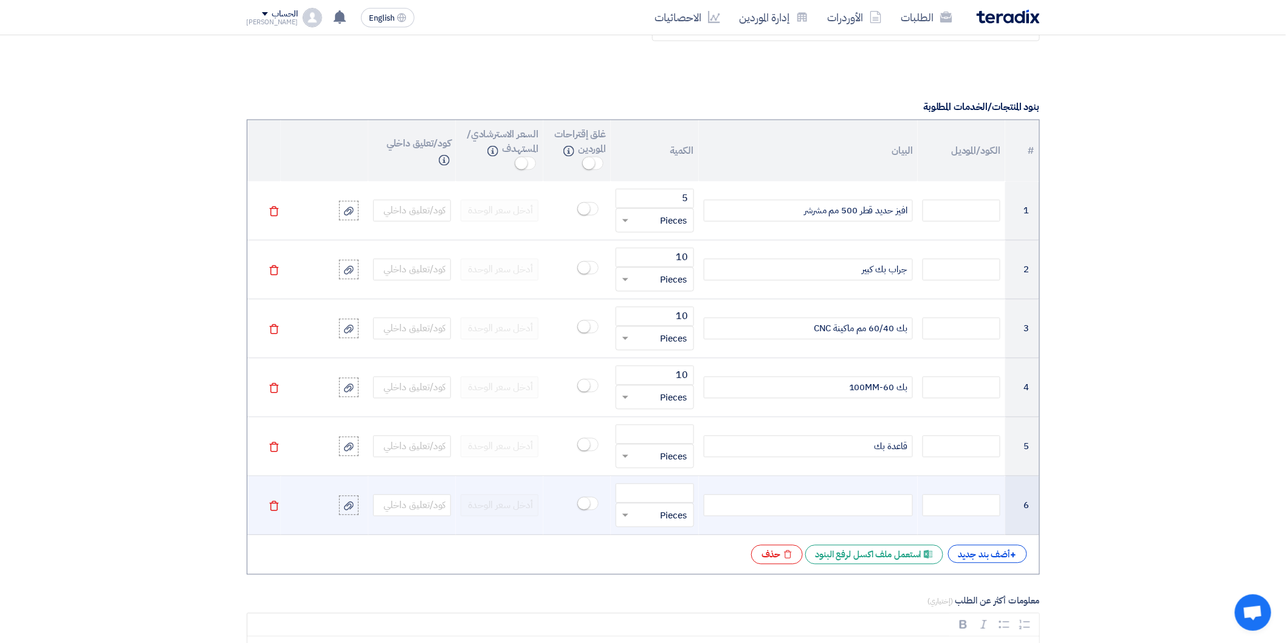
click at [882, 506] on div at bounding box center [808, 506] width 209 height 22
paste div
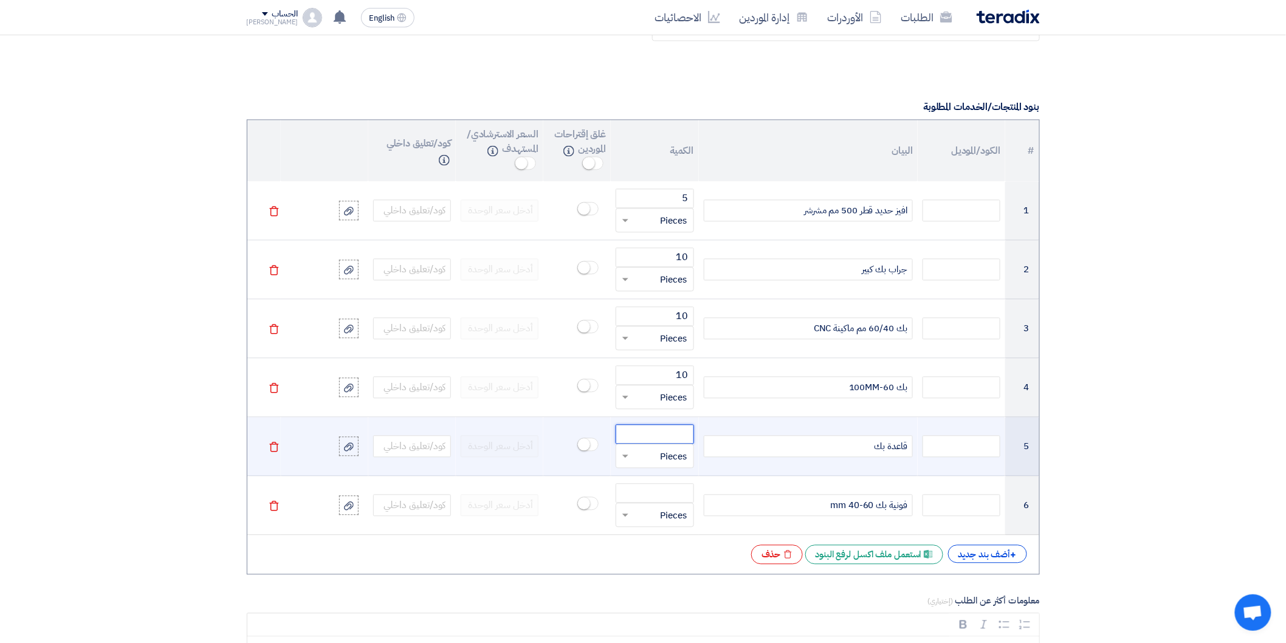
click at [682, 437] on input "number" at bounding box center [655, 434] width 78 height 19
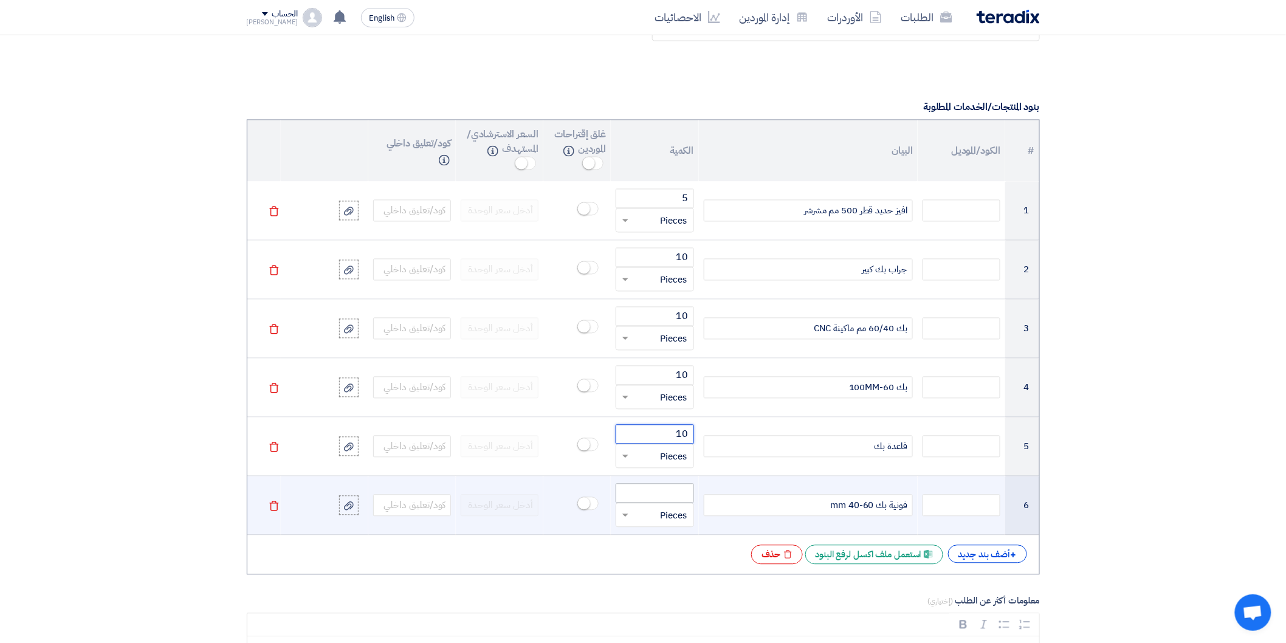
type input "10"
click at [675, 498] on input "number" at bounding box center [655, 493] width 78 height 19
type input "5"
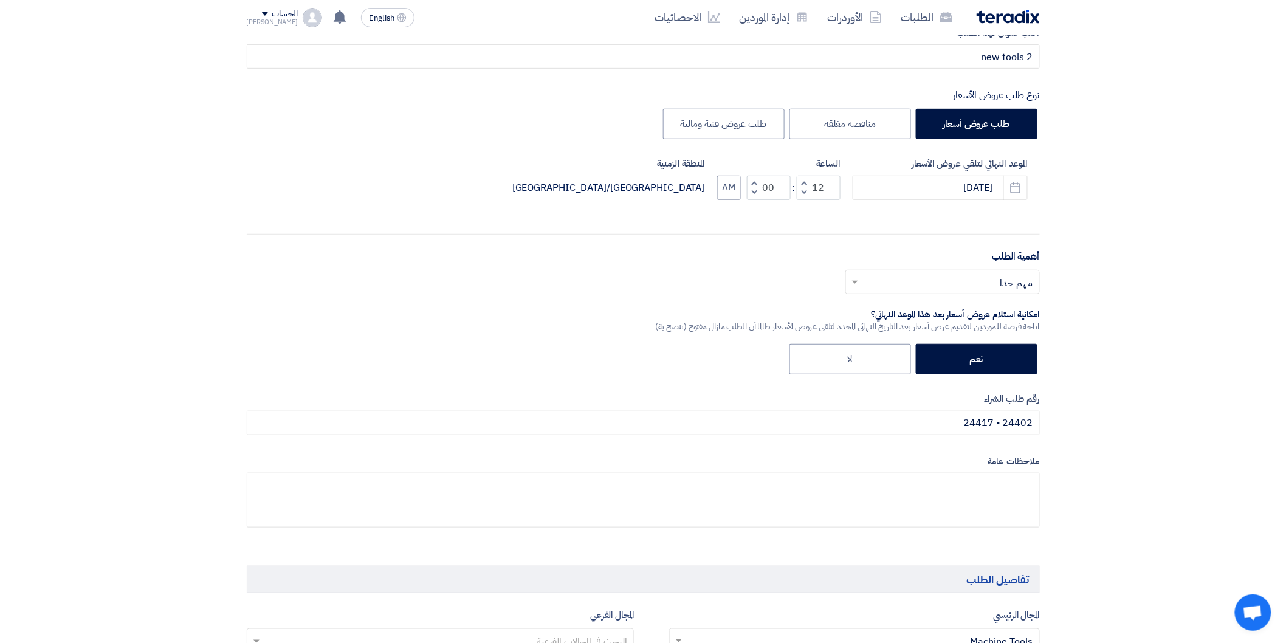
scroll to position [202, 0]
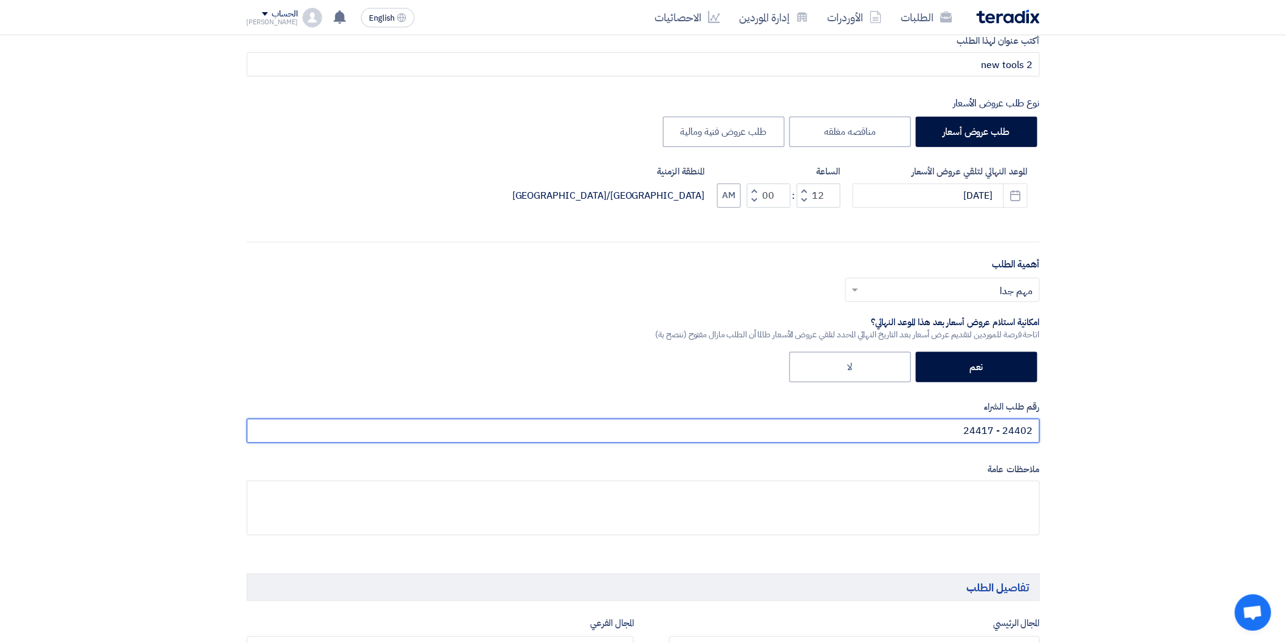
click at [938, 434] on input "24402 - 24417" at bounding box center [643, 431] width 793 height 24
paste input "24421"
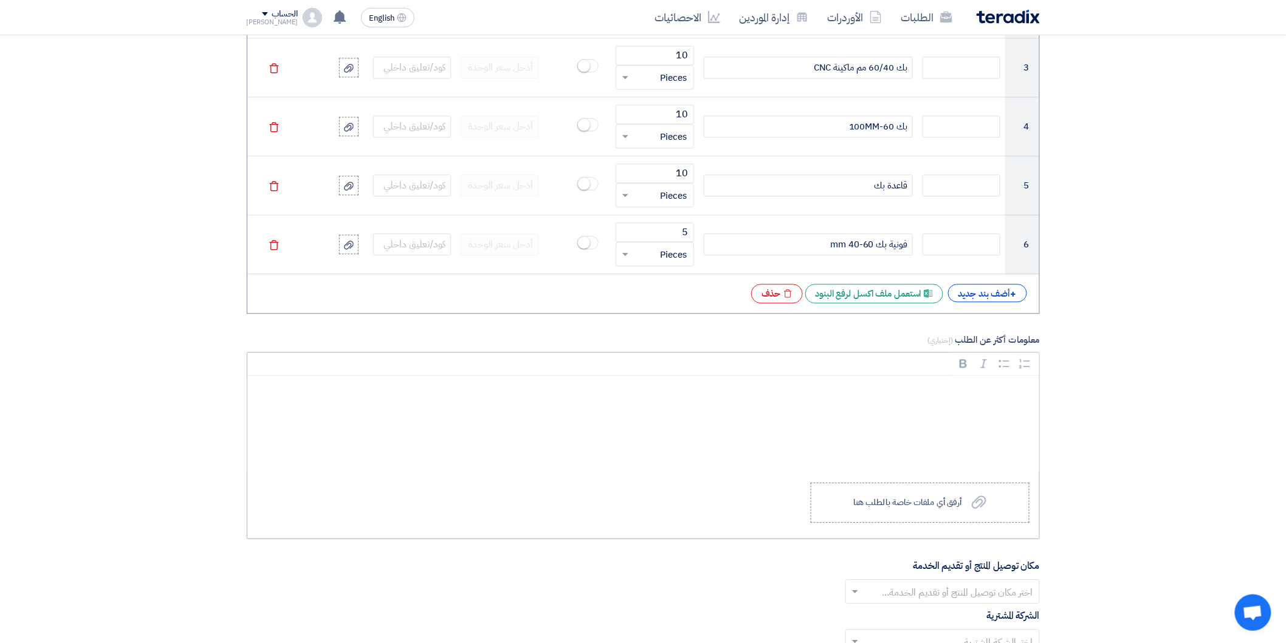
scroll to position [1147, 0]
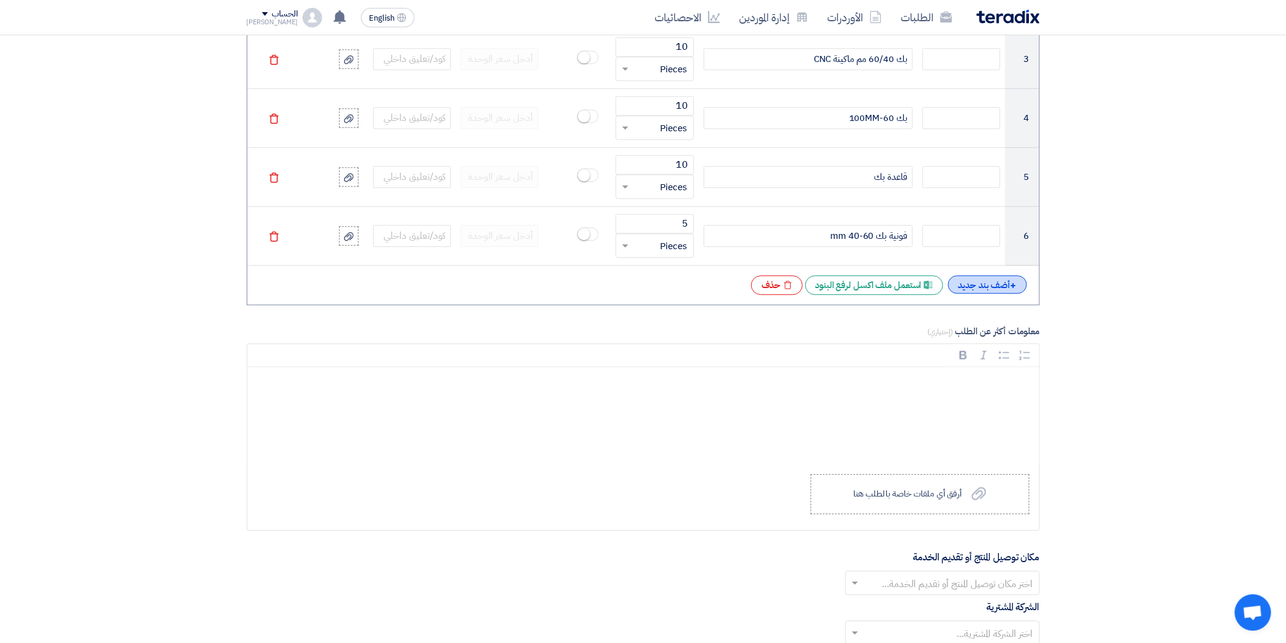
type input "24402 - 24417 -24421"
click at [987, 286] on div "+ أضف بند جديد" at bounding box center [987, 284] width 79 height 18
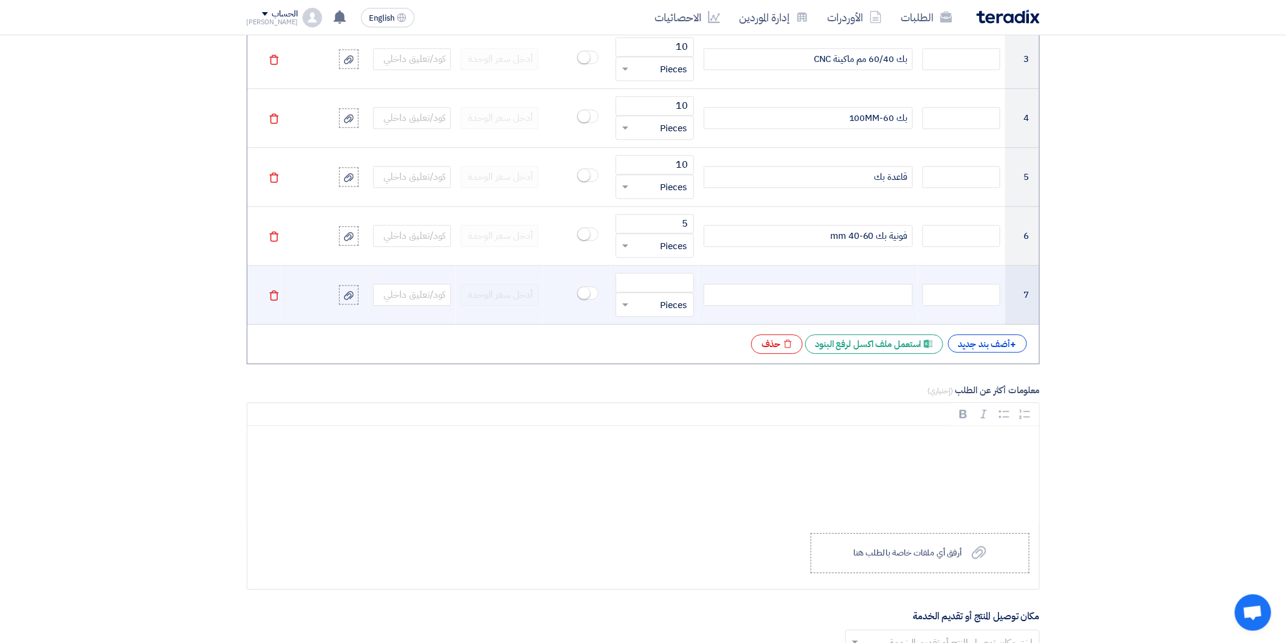
click at [881, 293] on div at bounding box center [808, 295] width 209 height 22
paste div
click at [676, 282] on input "number" at bounding box center [655, 282] width 78 height 19
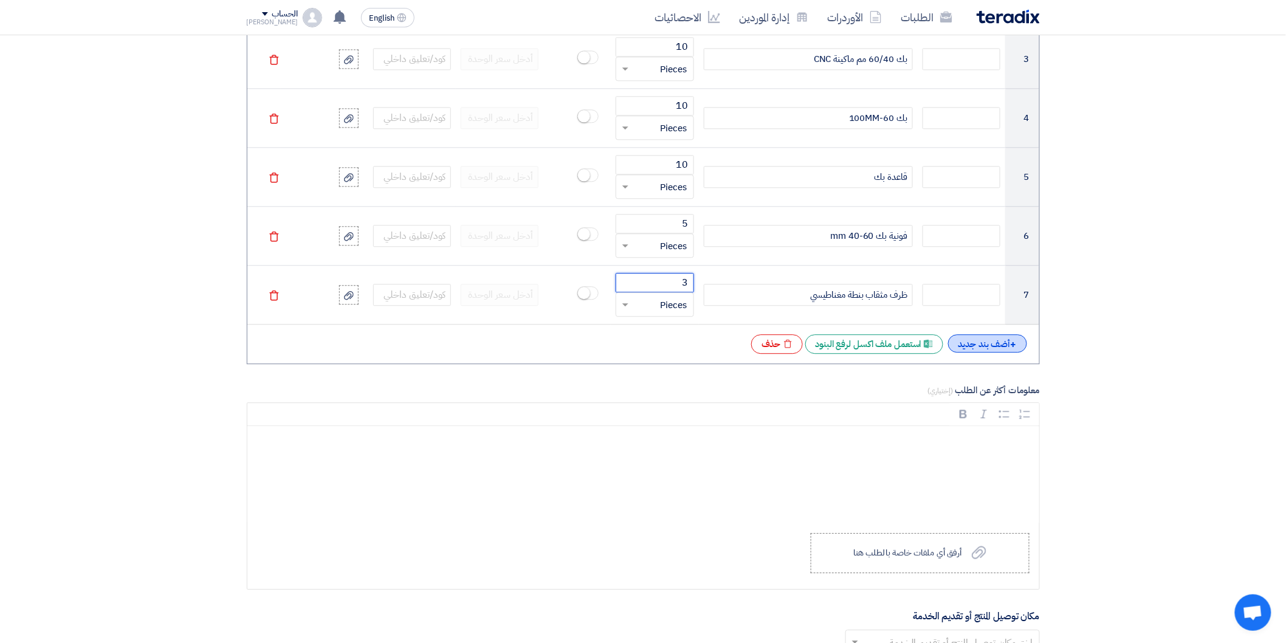
type input "3"
click at [989, 348] on div "+ أضف بند جديد" at bounding box center [987, 343] width 79 height 18
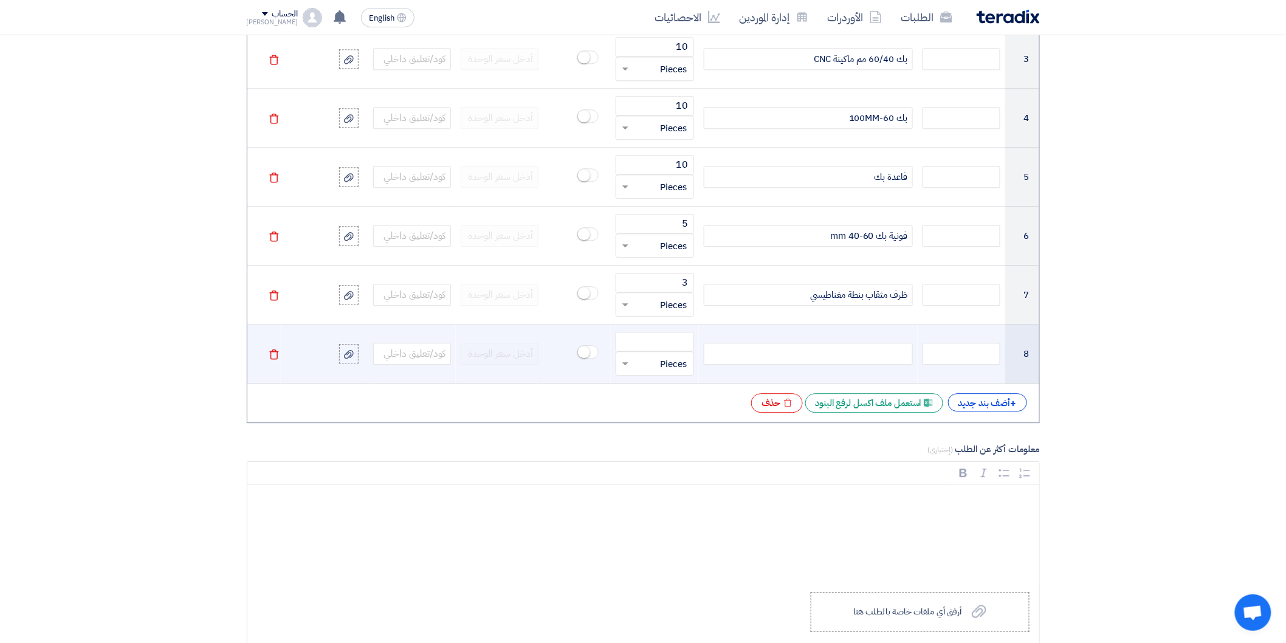
click at [882, 354] on div at bounding box center [808, 354] width 209 height 22
paste div
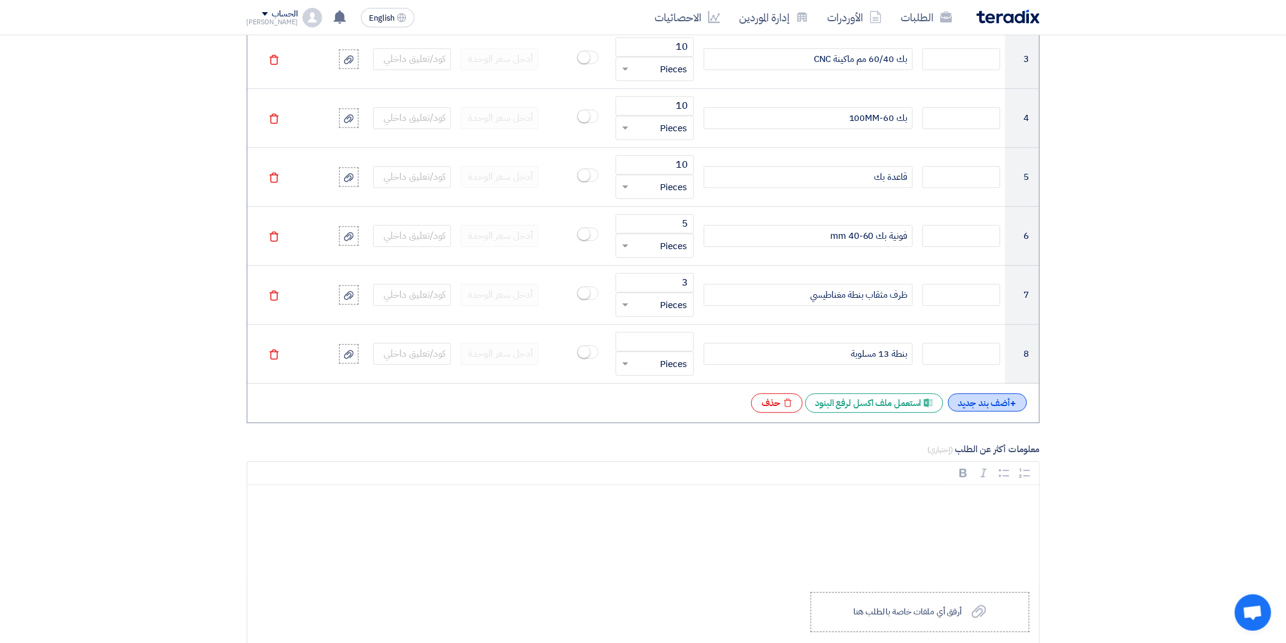
click at [980, 399] on div "+ أضف بند جديد" at bounding box center [987, 402] width 79 height 18
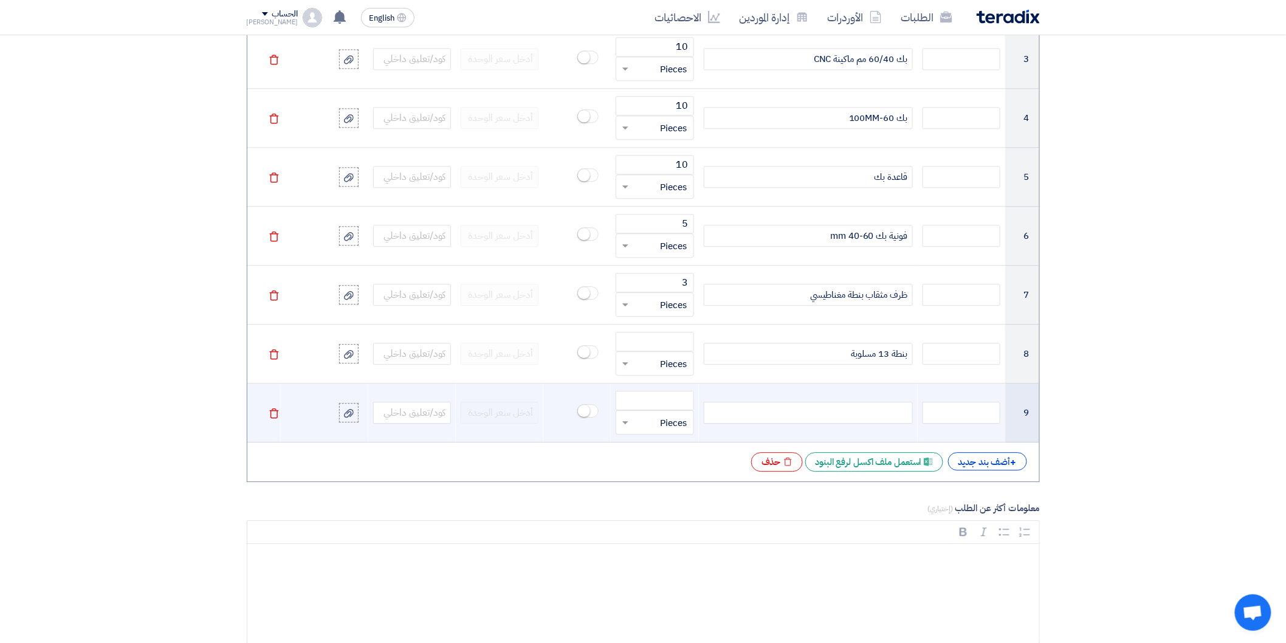
click at [876, 416] on div at bounding box center [808, 413] width 209 height 22
paste div
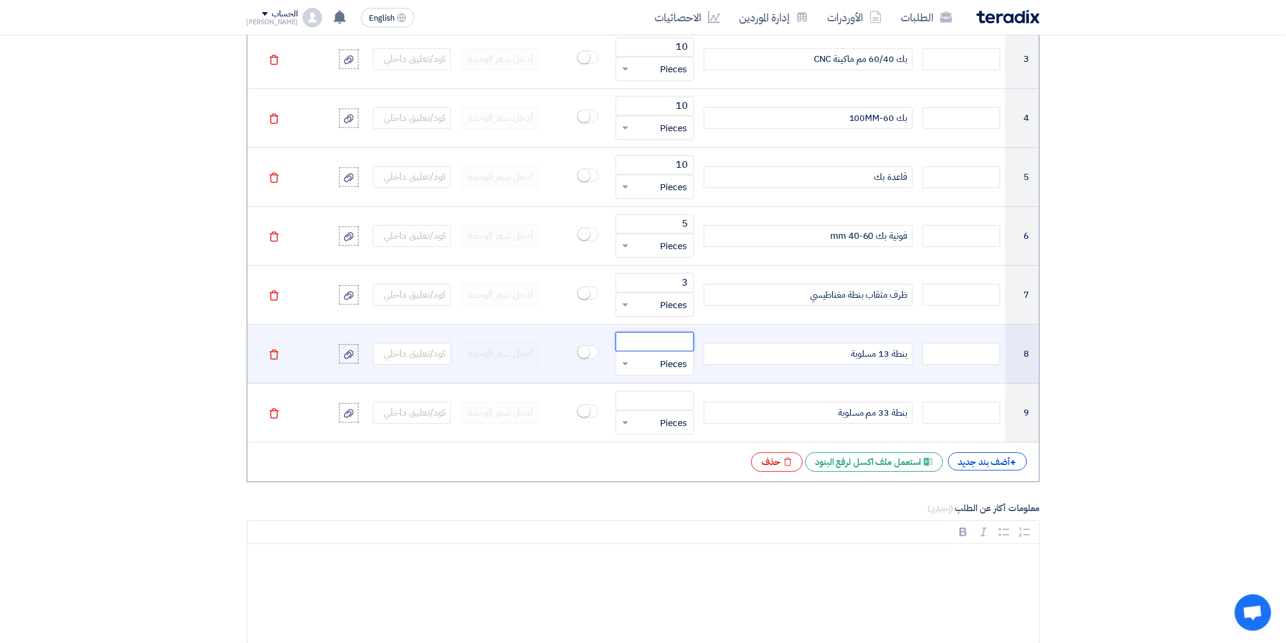
click at [678, 345] on input "number" at bounding box center [655, 341] width 78 height 19
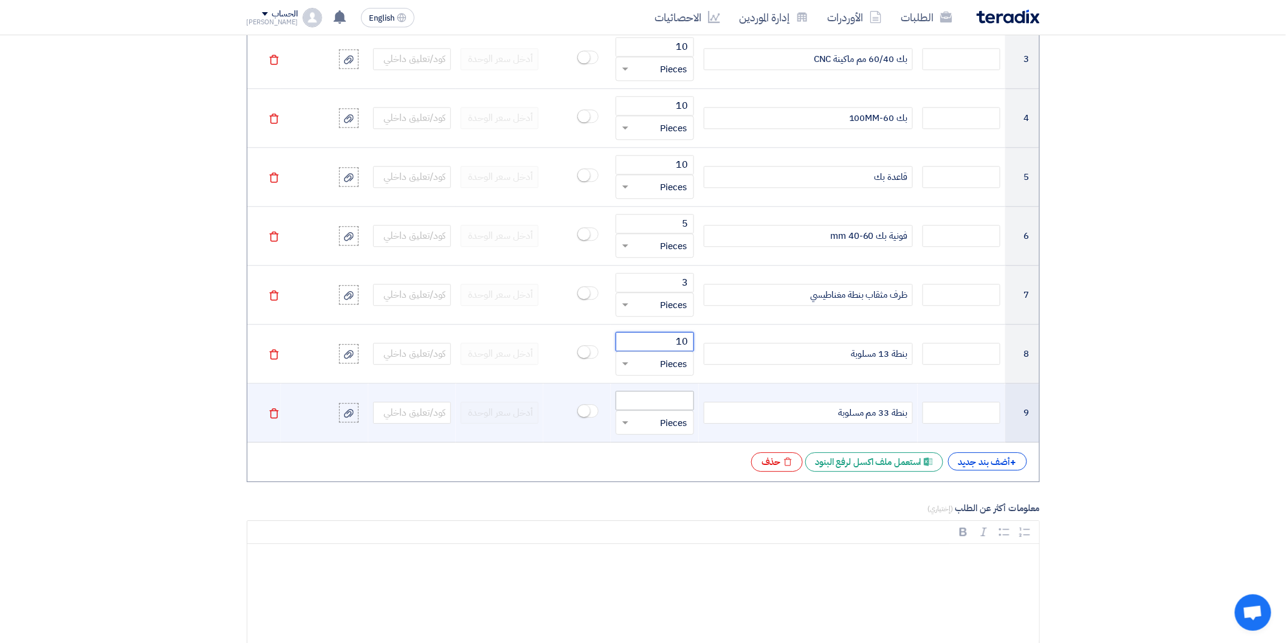
type input "10"
click at [665, 402] on input "number" at bounding box center [655, 400] width 78 height 19
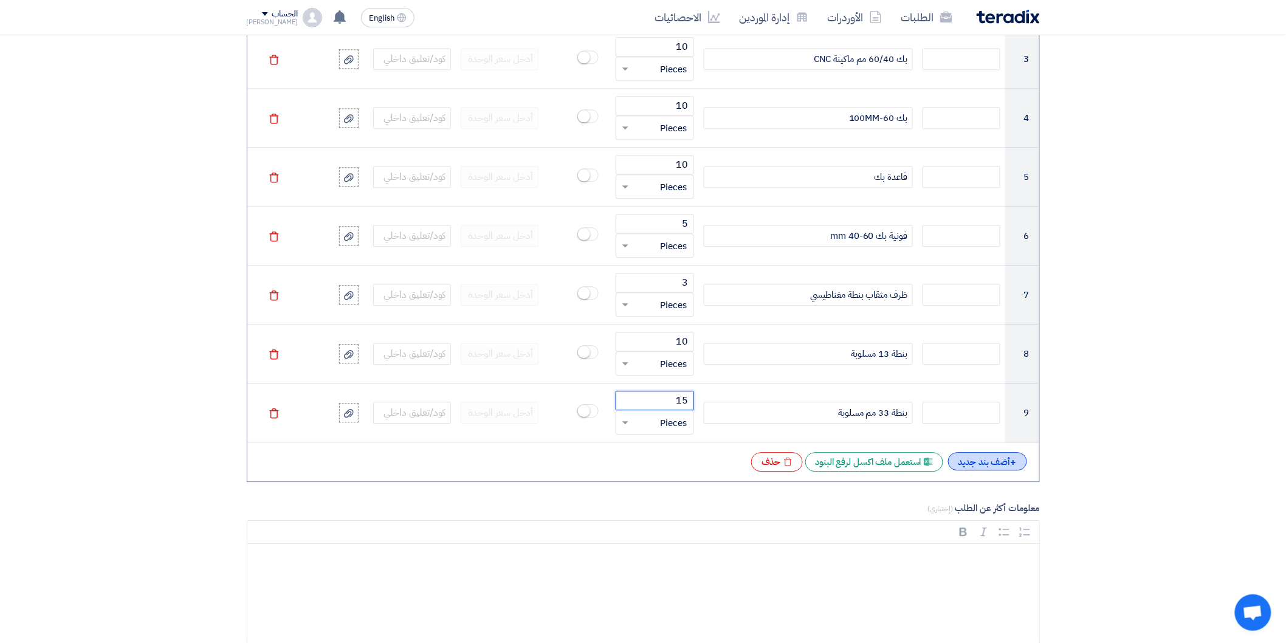
type input "15"
click at [997, 465] on div "+ أضف بند جديد" at bounding box center [987, 461] width 79 height 18
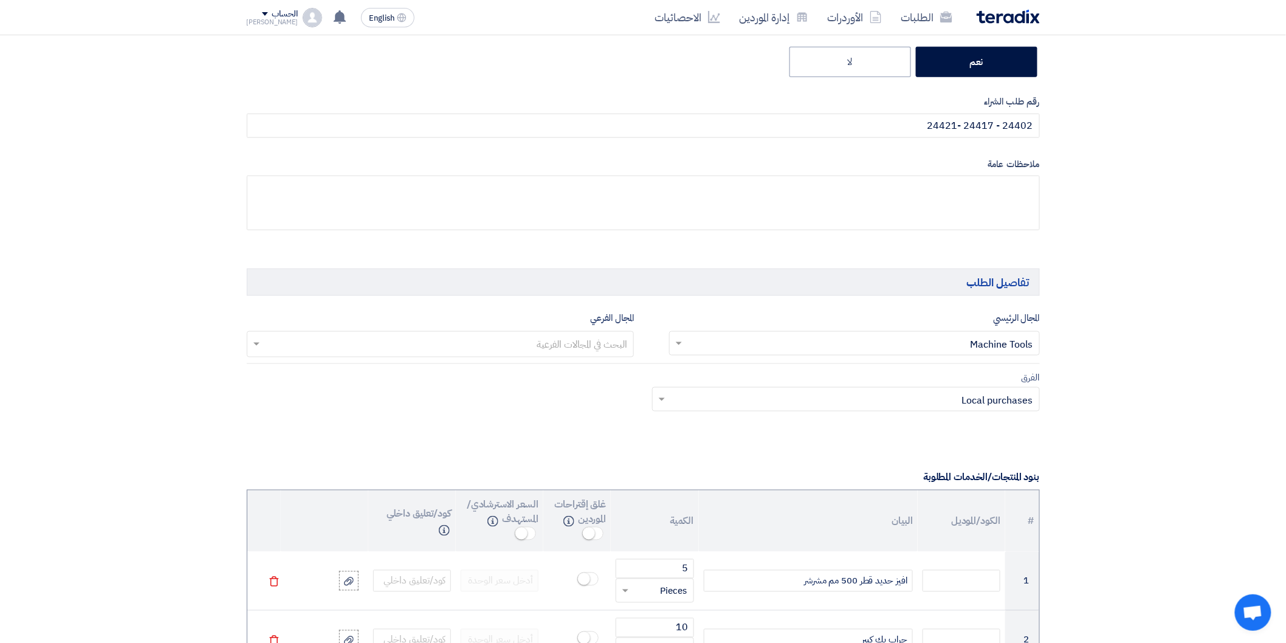
scroll to position [472, 0]
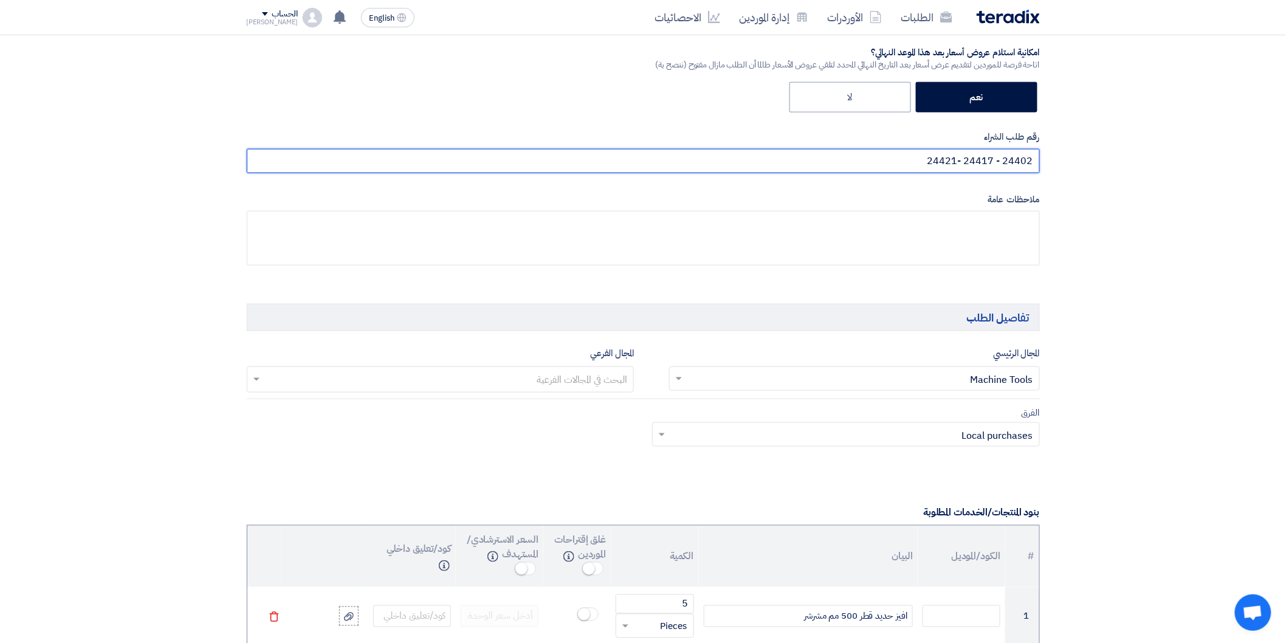
click at [894, 153] on input "24402 - 24417 -24421" at bounding box center [643, 161] width 793 height 24
paste input "24431"
type input "24402 - 24417 -24421-24431"
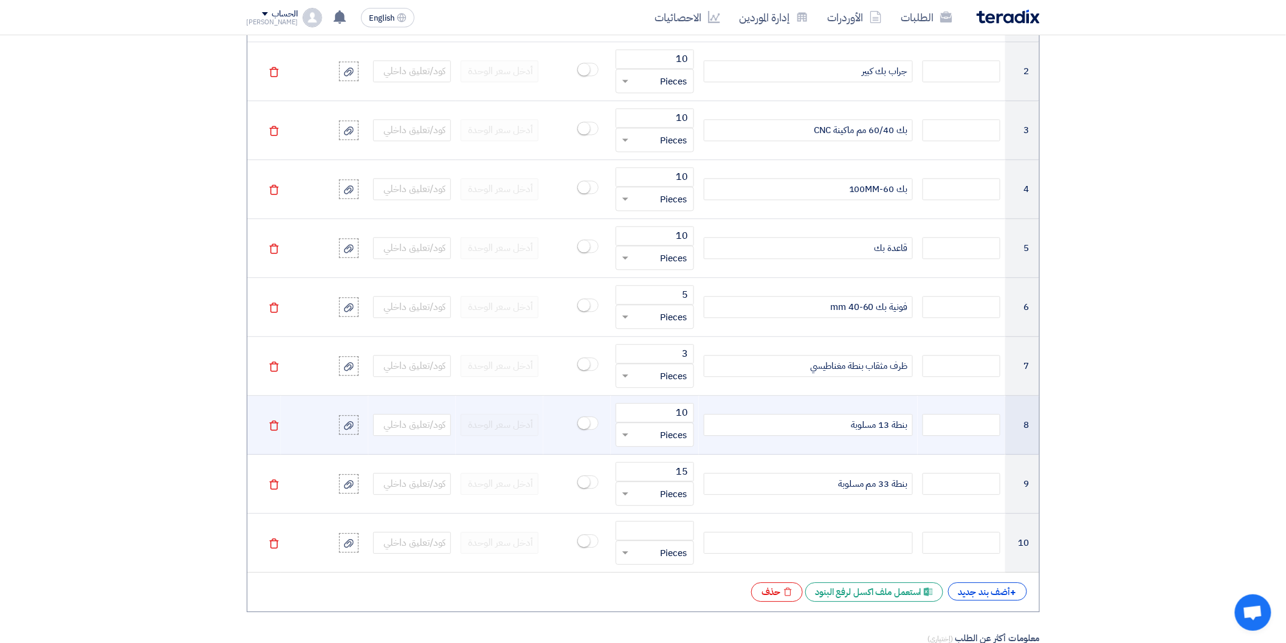
scroll to position [1080, 0]
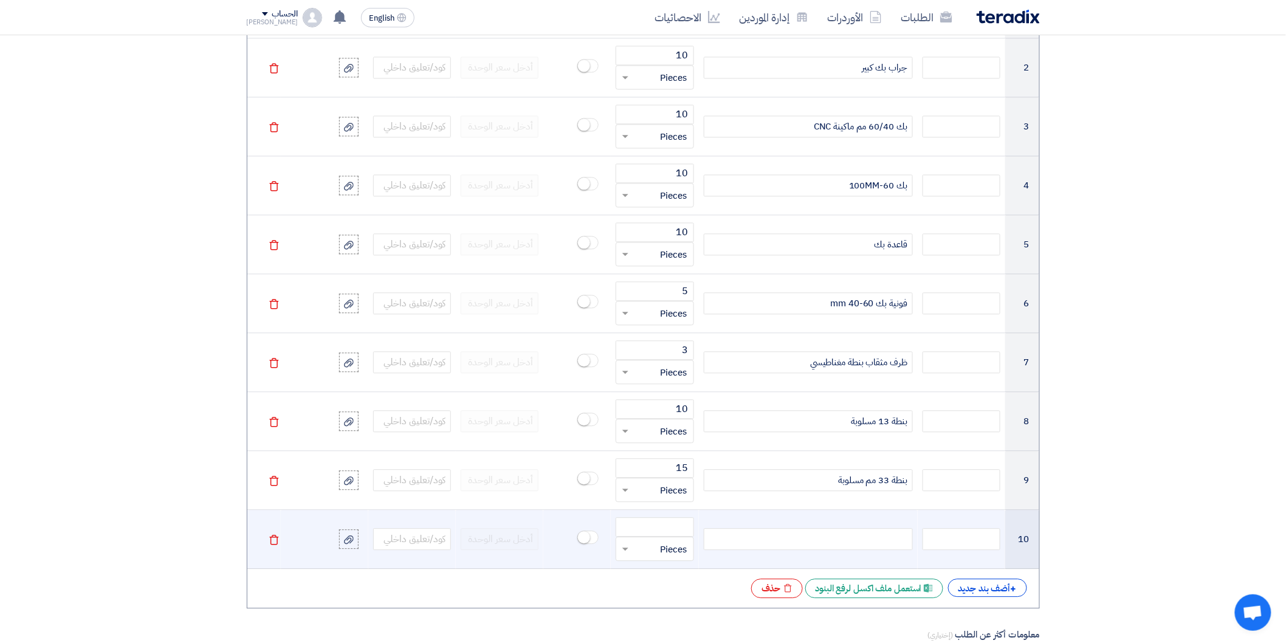
click at [894, 536] on div at bounding box center [808, 539] width 209 height 22
paste div
click at [678, 523] on input "number" at bounding box center [655, 526] width 78 height 19
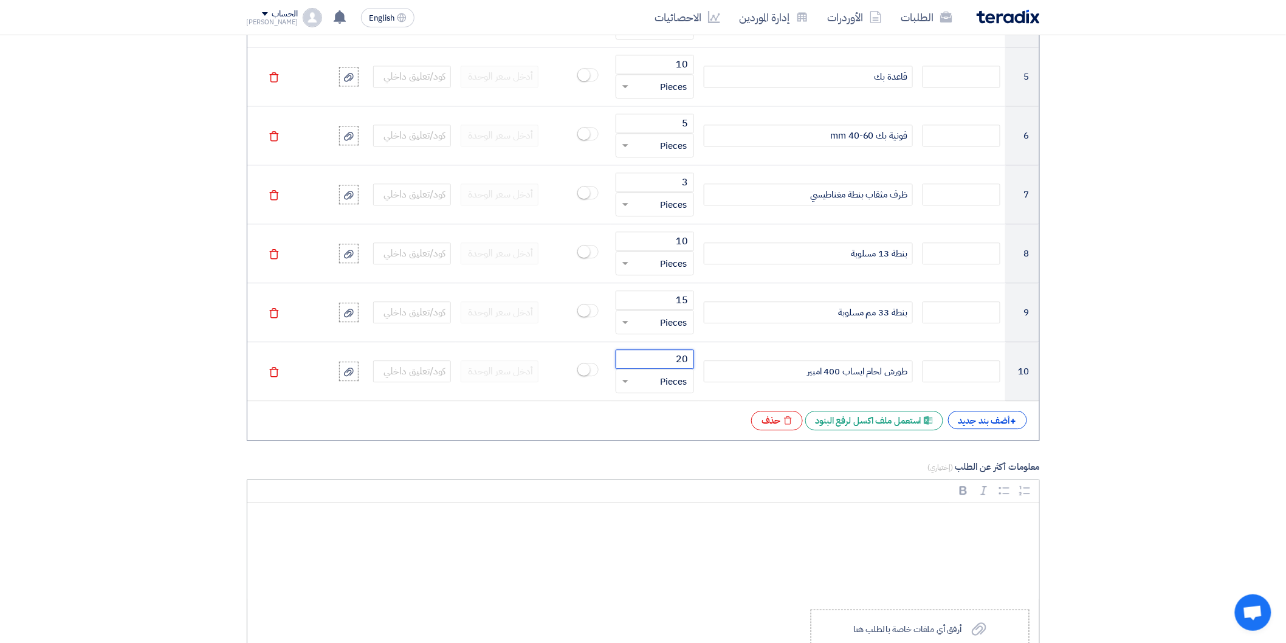
scroll to position [1283, 0]
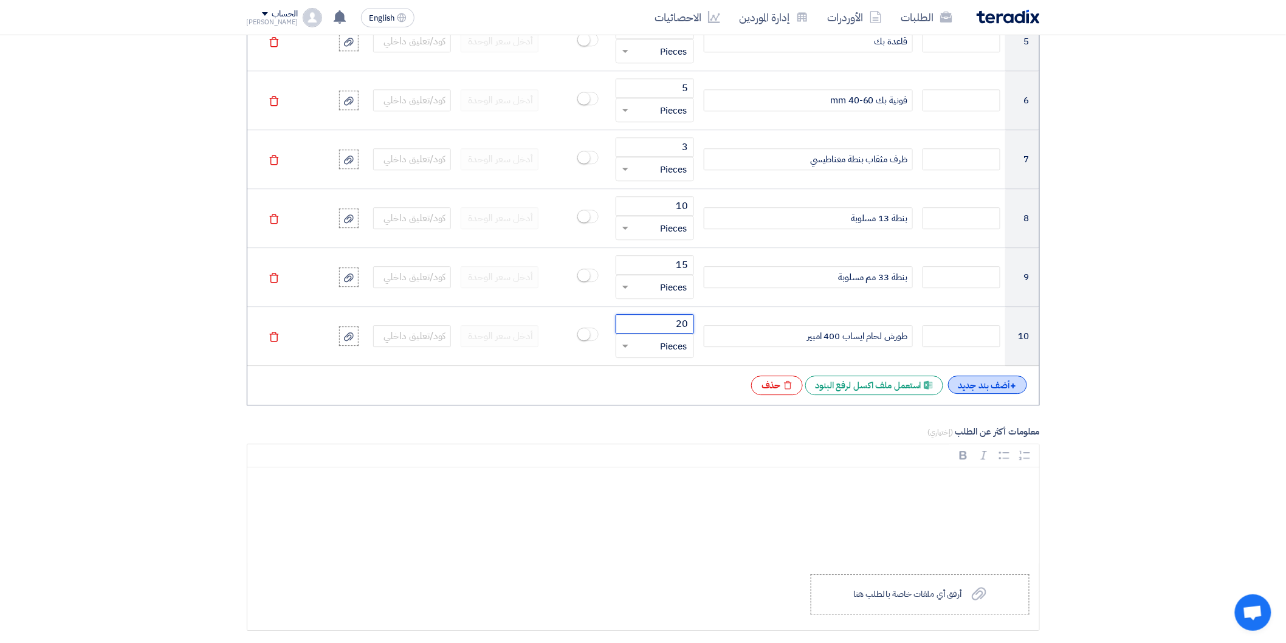
type input "20"
click at [975, 381] on div "+ أضف بند جديد" at bounding box center [987, 385] width 79 height 18
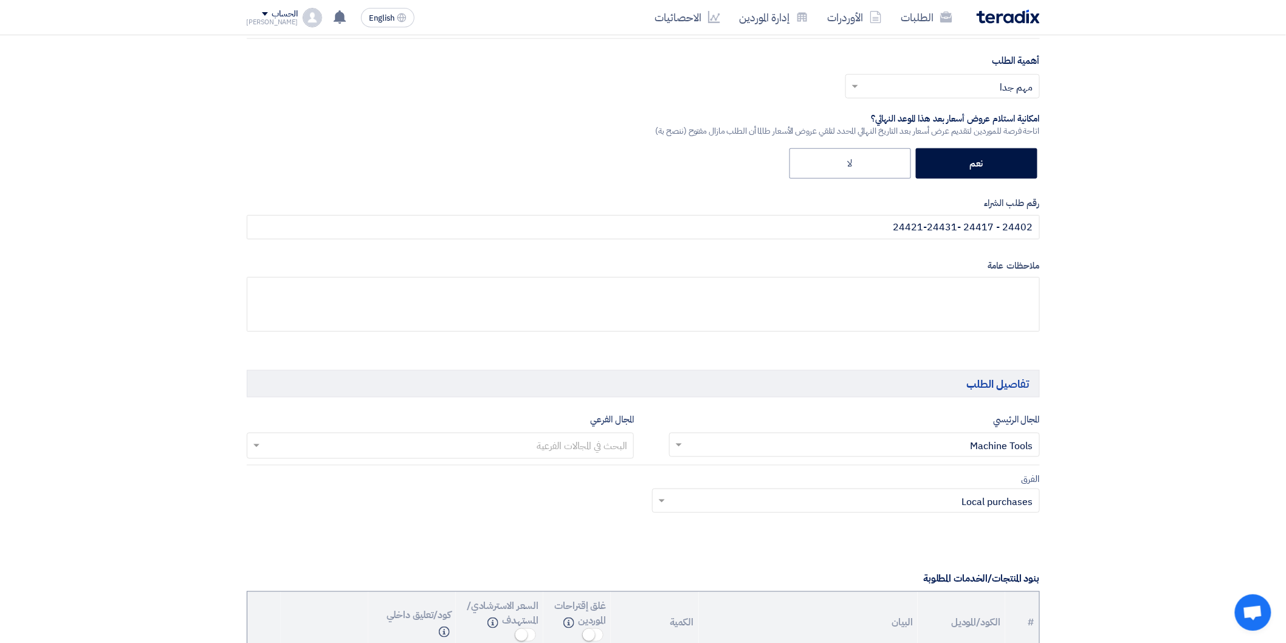
scroll to position [405, 0]
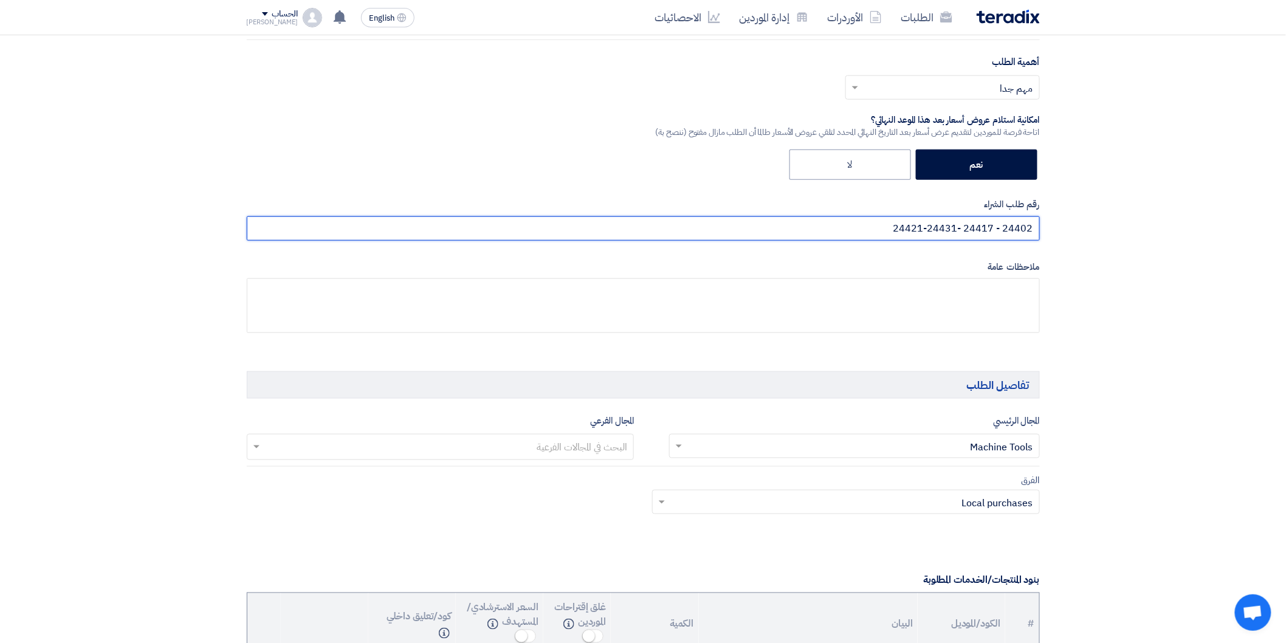
click at [882, 227] on input "24402 - 24417 -24421-24431" at bounding box center [643, 228] width 793 height 24
paste input "24432"
type input "24402 - 24417 -24421-24431-24432"
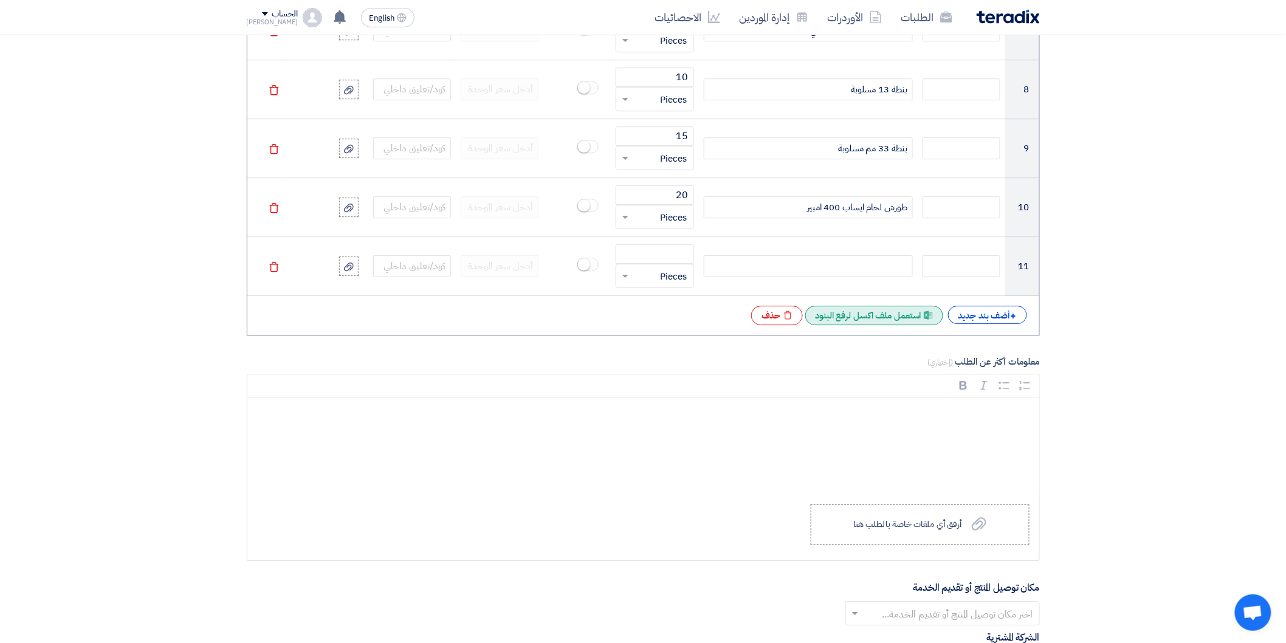
scroll to position [1418, 0]
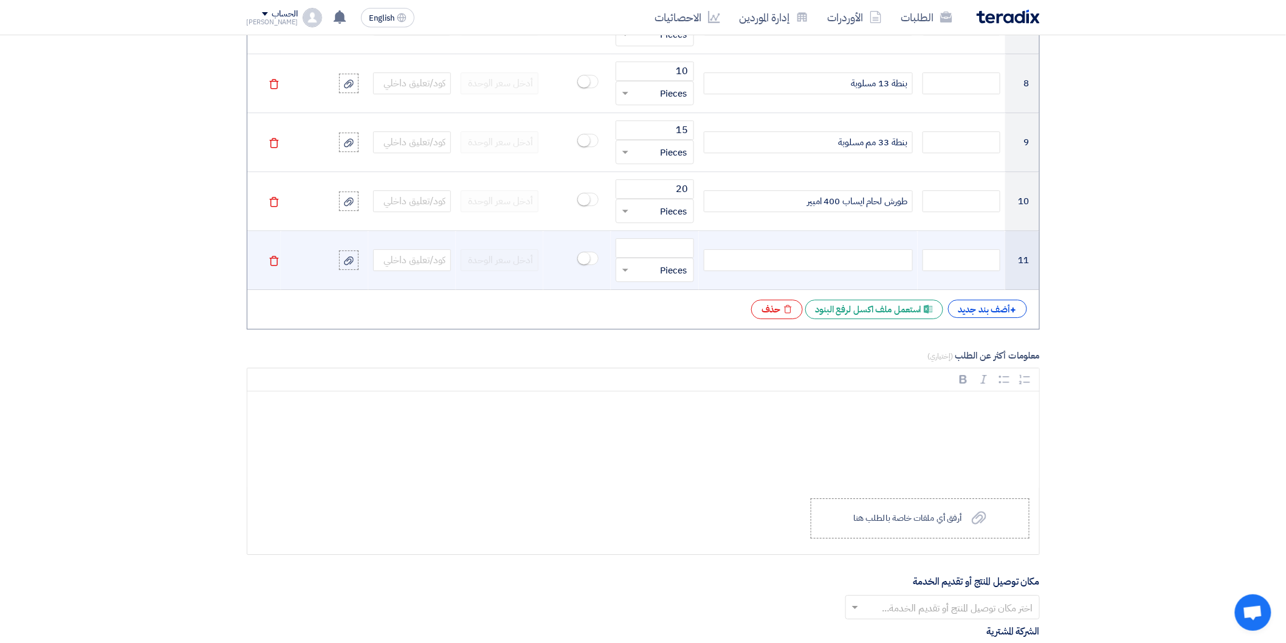
click at [865, 258] on div at bounding box center [808, 260] width 209 height 22
paste div
click at [671, 252] on input "number" at bounding box center [655, 247] width 78 height 19
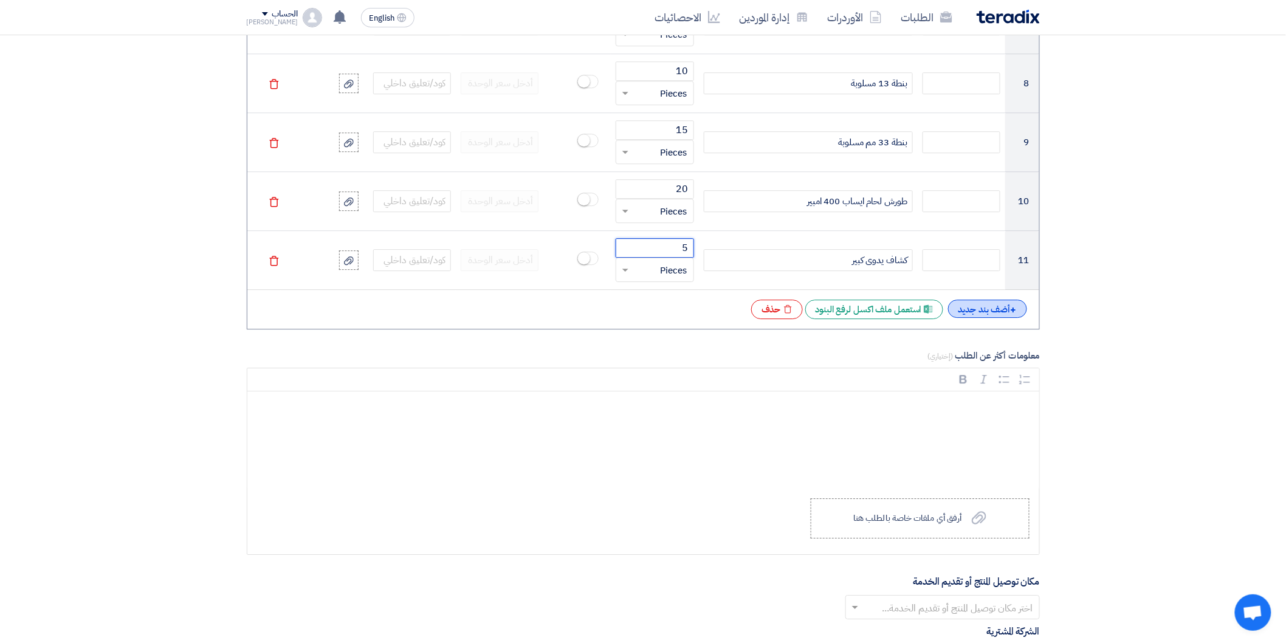
type input "5"
click at [966, 306] on div "+ أضف بند جديد" at bounding box center [987, 309] width 79 height 18
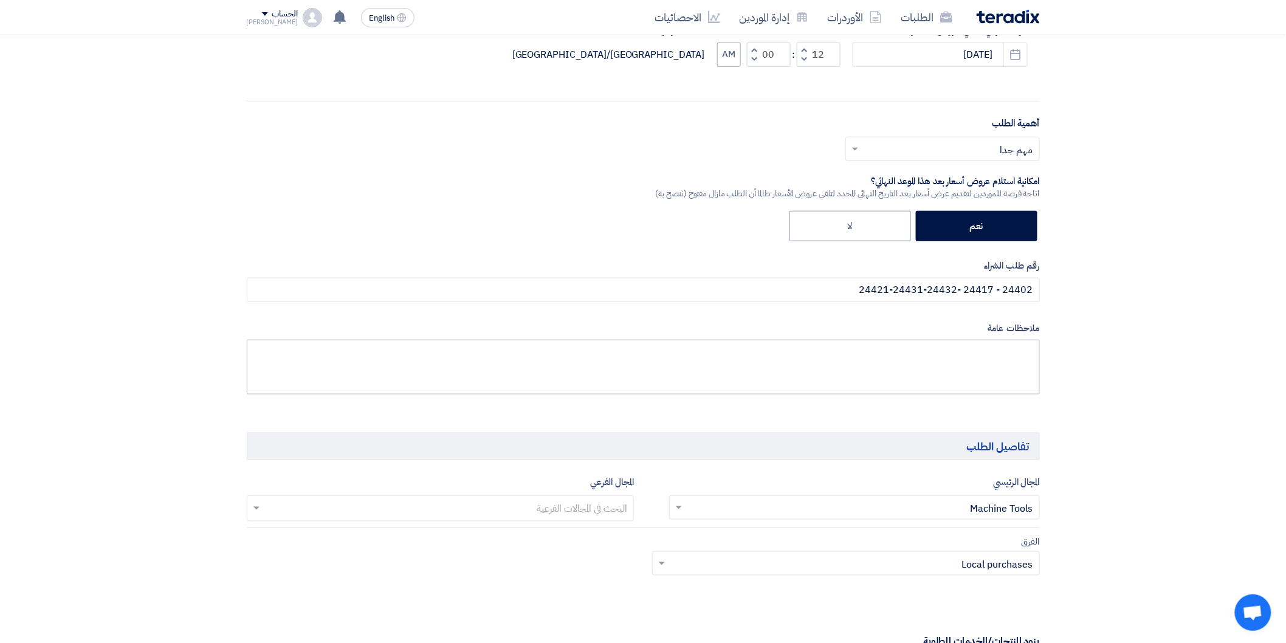
scroll to position [337, 0]
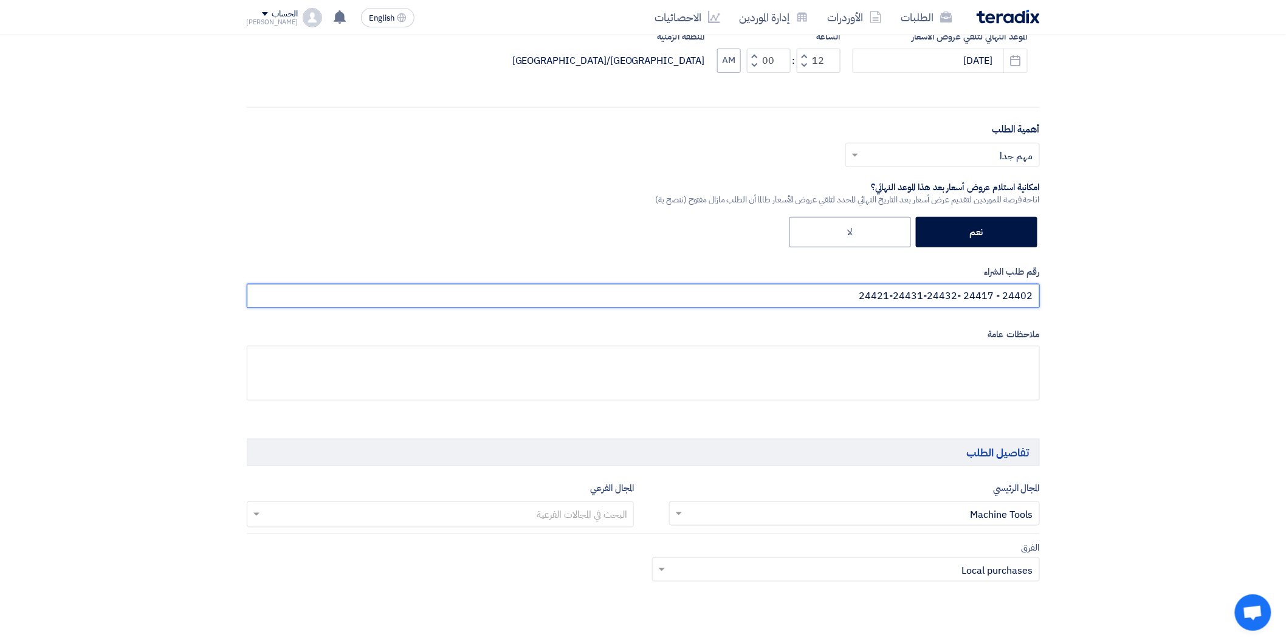
click at [845, 297] on input "24402 - 24417 -24421-24431-24432" at bounding box center [643, 296] width 793 height 24
paste input "24433"
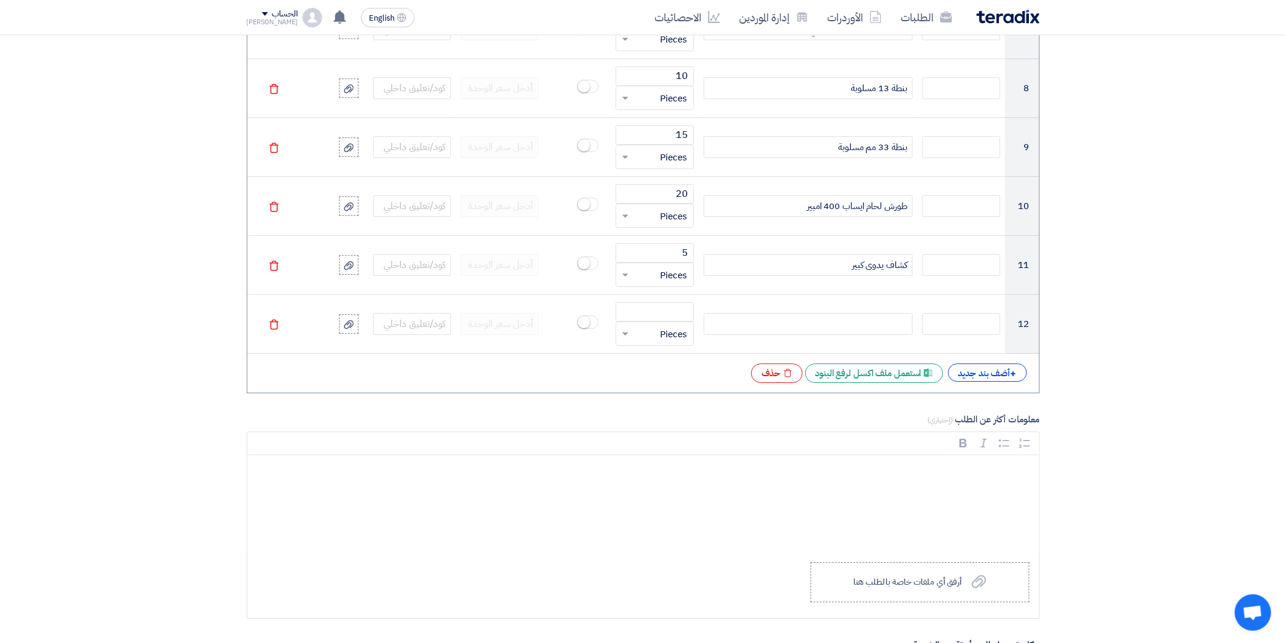
scroll to position [1418, 0]
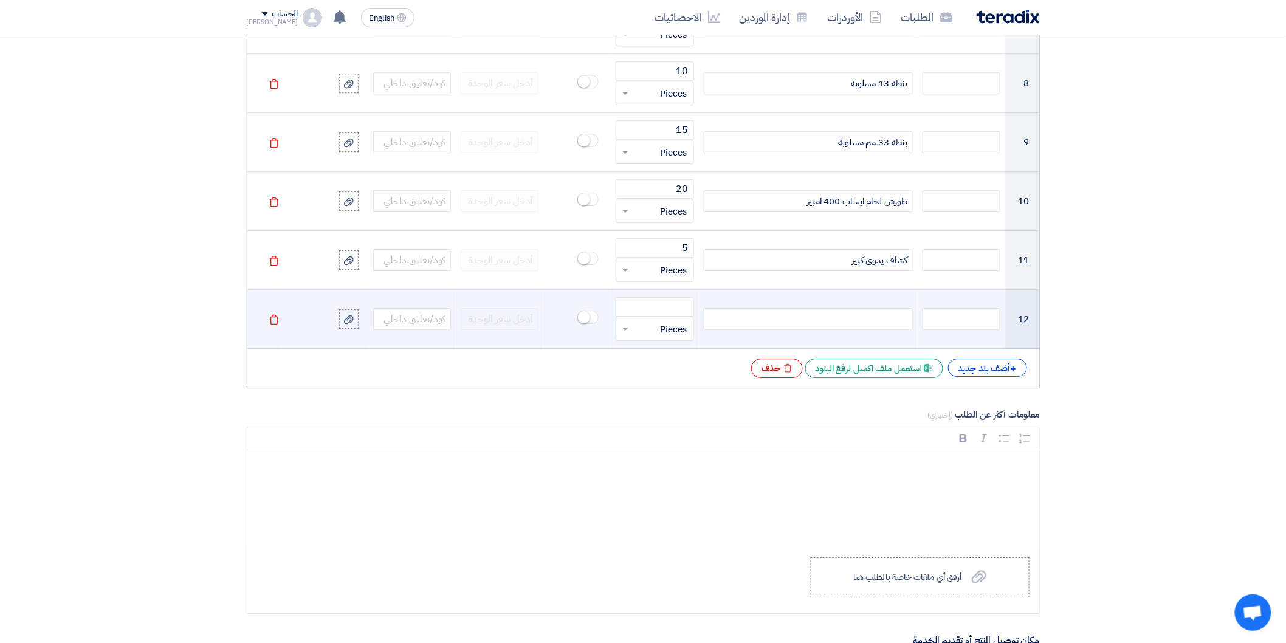
type input "24402 - 24417 -24421-24431-24432-24433"
click at [885, 319] on div at bounding box center [808, 319] width 209 height 22
paste div
click at [672, 311] on input "number" at bounding box center [655, 306] width 78 height 19
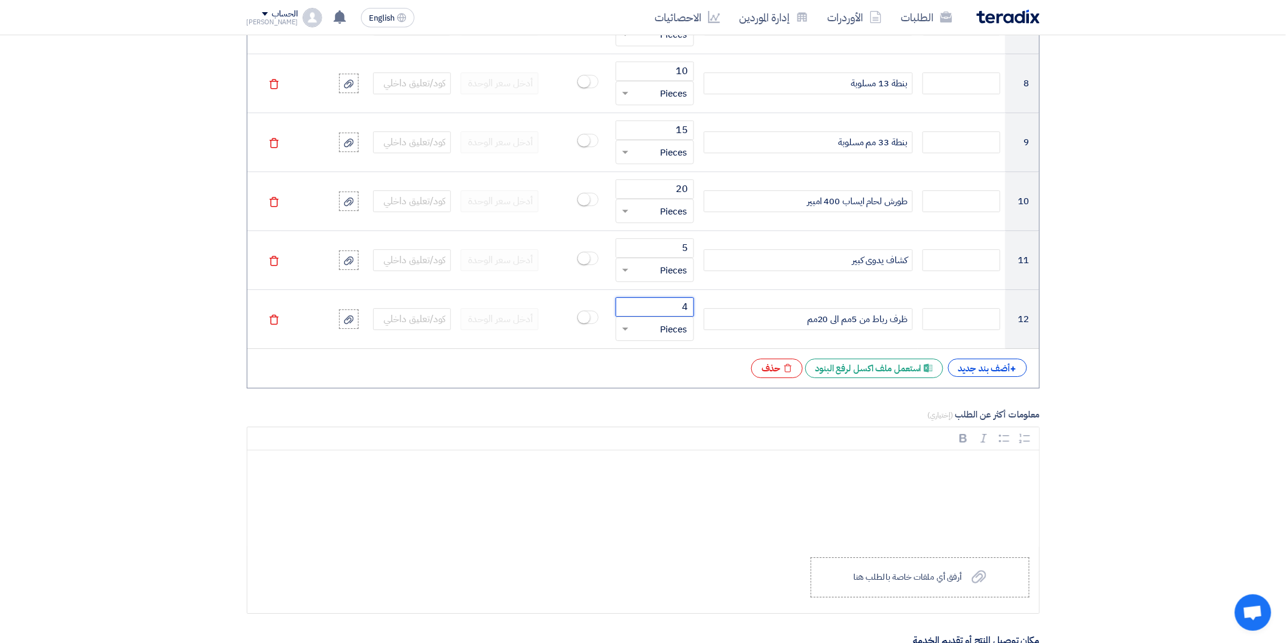
type input "4"
click at [967, 369] on div "+ أضف بند جديد" at bounding box center [987, 368] width 79 height 18
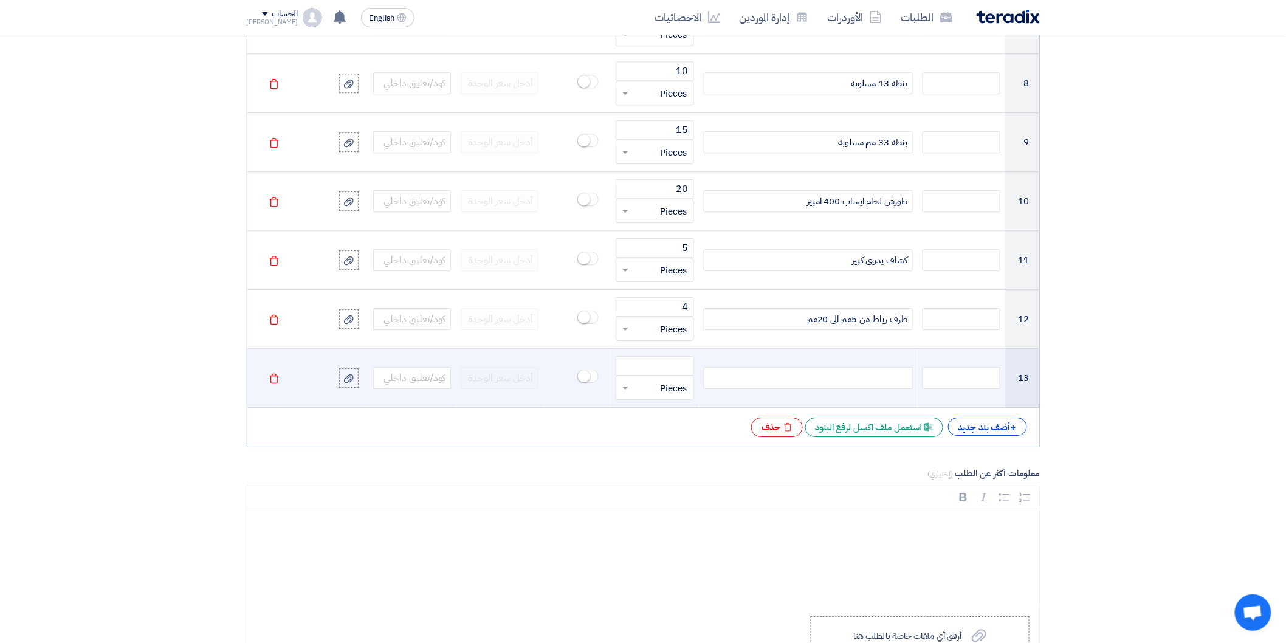
click at [845, 377] on div at bounding box center [808, 378] width 209 height 22
paste div
click at [659, 366] on input "number" at bounding box center [655, 365] width 78 height 19
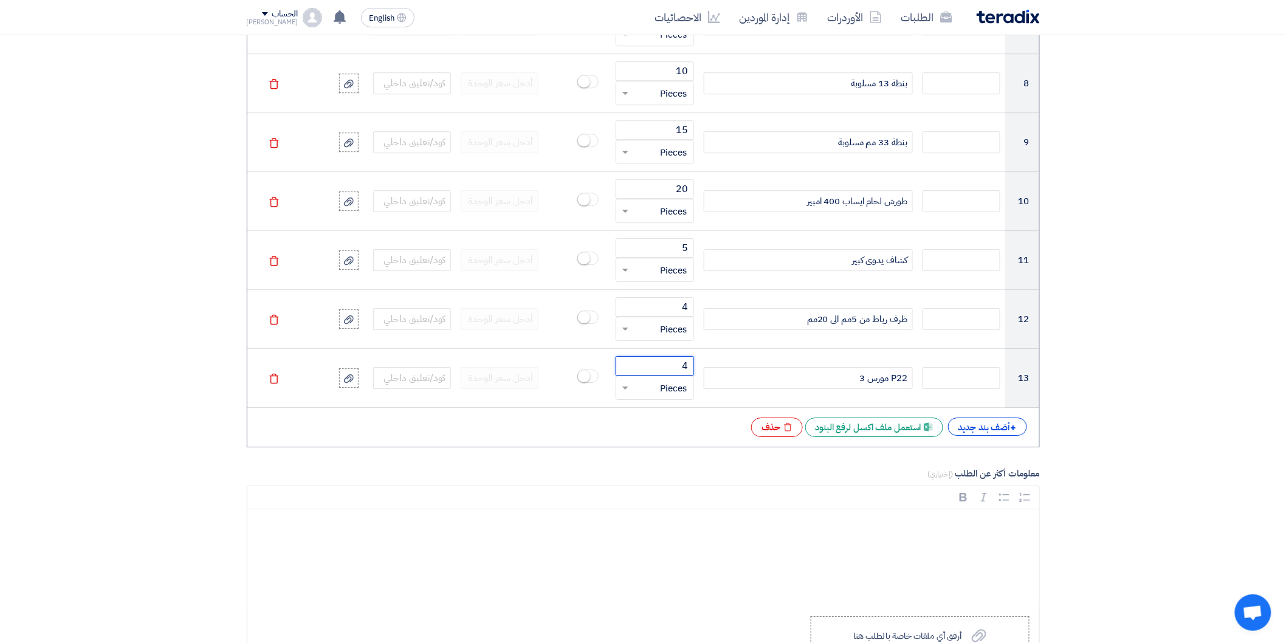
type input "4"
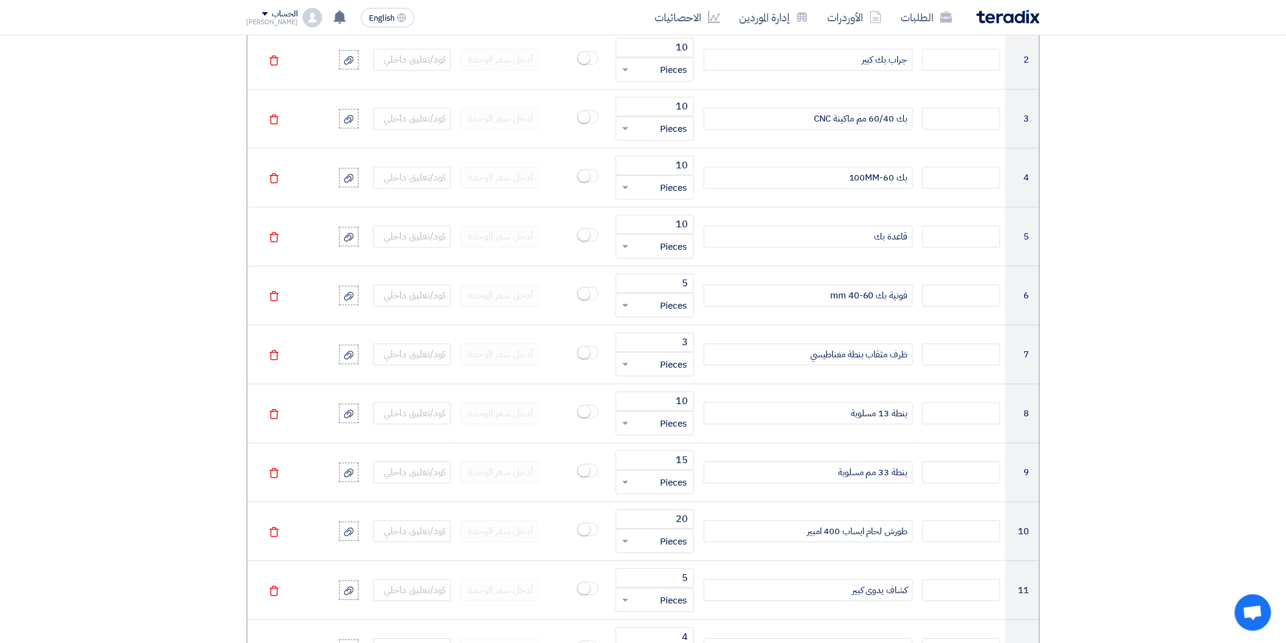
scroll to position [1283, 0]
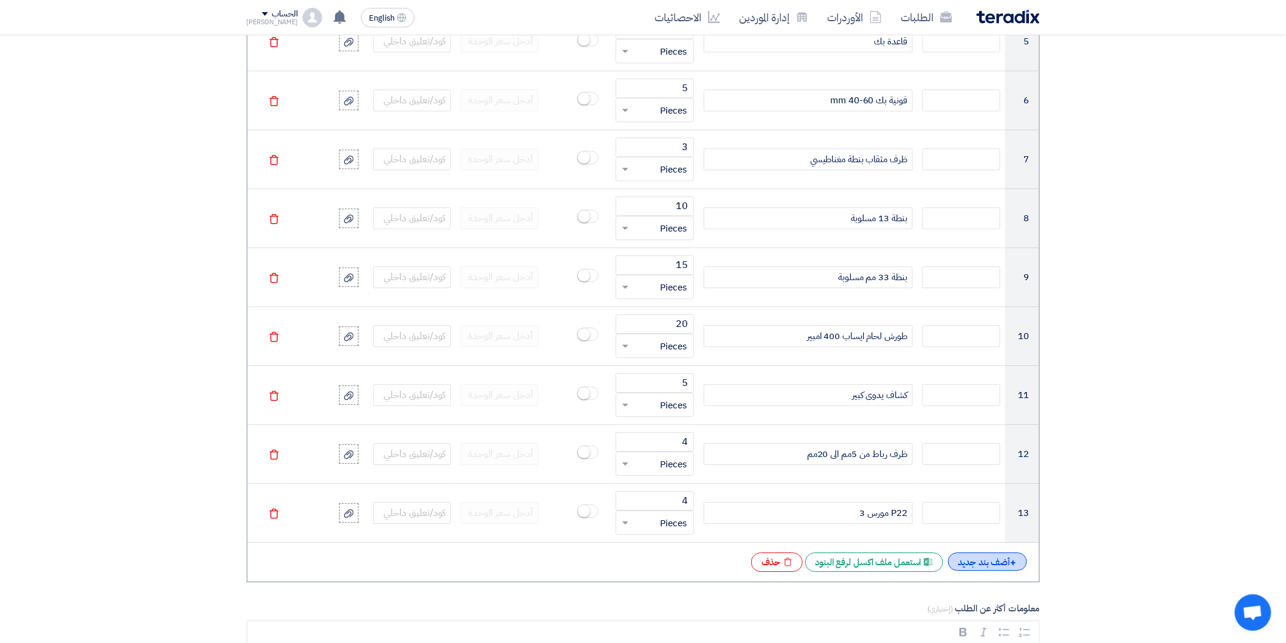
click at [989, 569] on div "+ أضف بند جديد" at bounding box center [987, 561] width 79 height 18
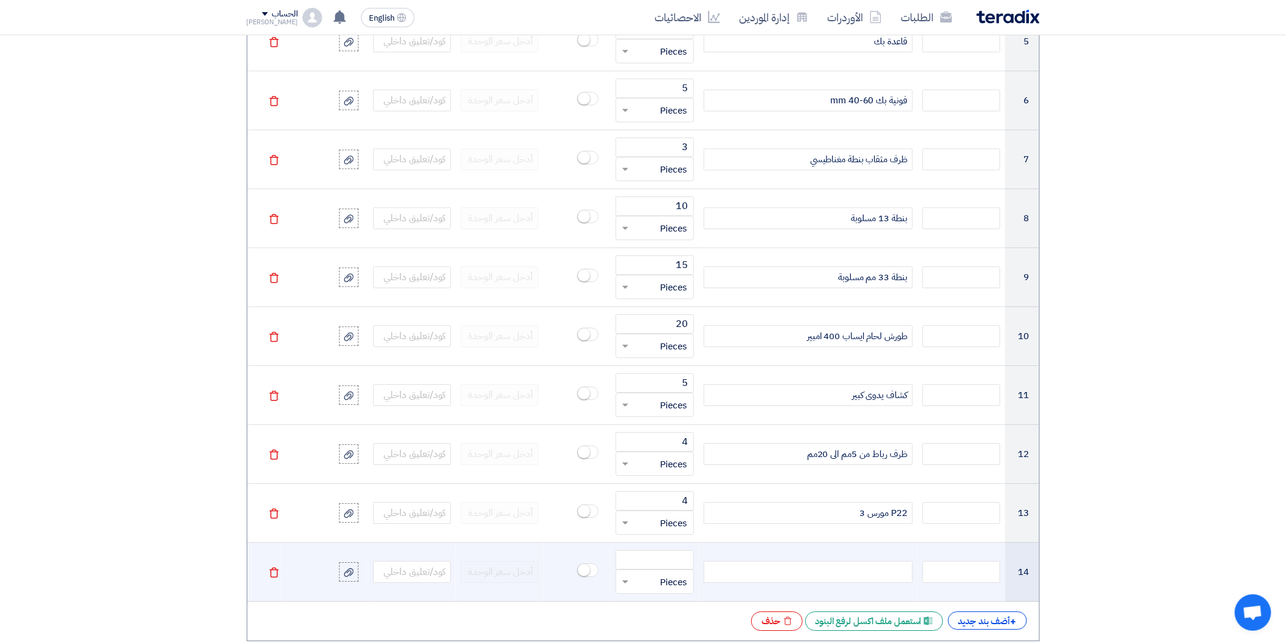
click at [866, 573] on div at bounding box center [808, 572] width 209 height 22
paste div
click at [671, 568] on input "number" at bounding box center [655, 559] width 78 height 19
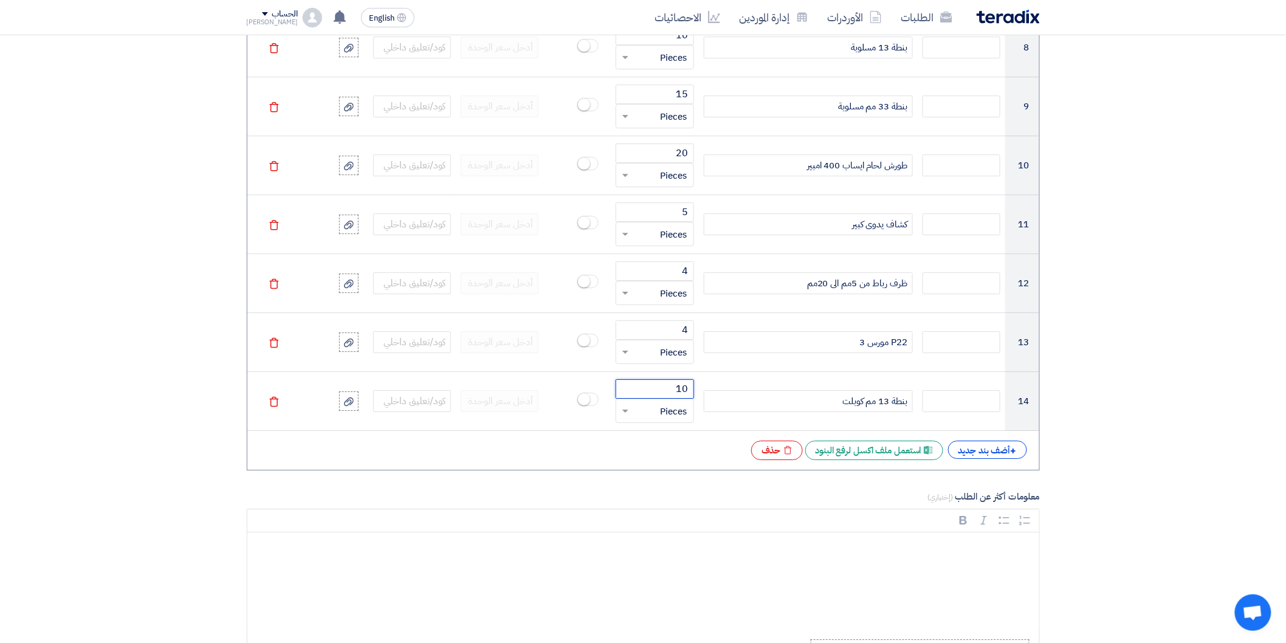
scroll to position [1485, 0]
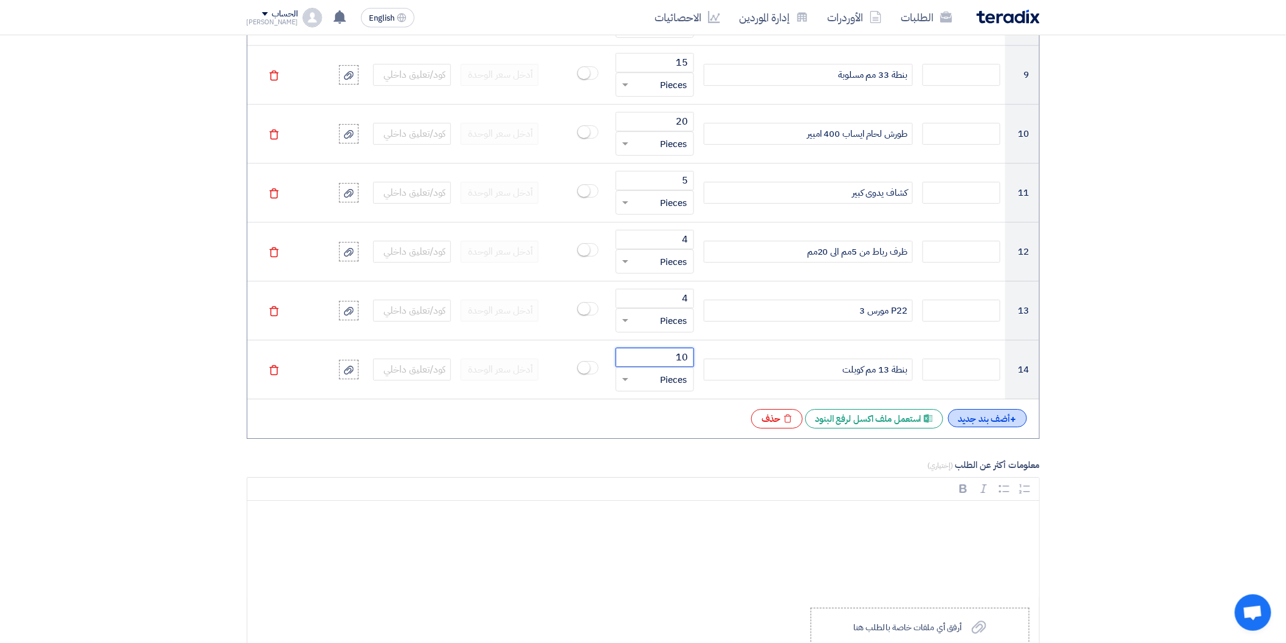
type input "10"
click at [964, 418] on div "+ أضف بند جديد" at bounding box center [987, 418] width 79 height 18
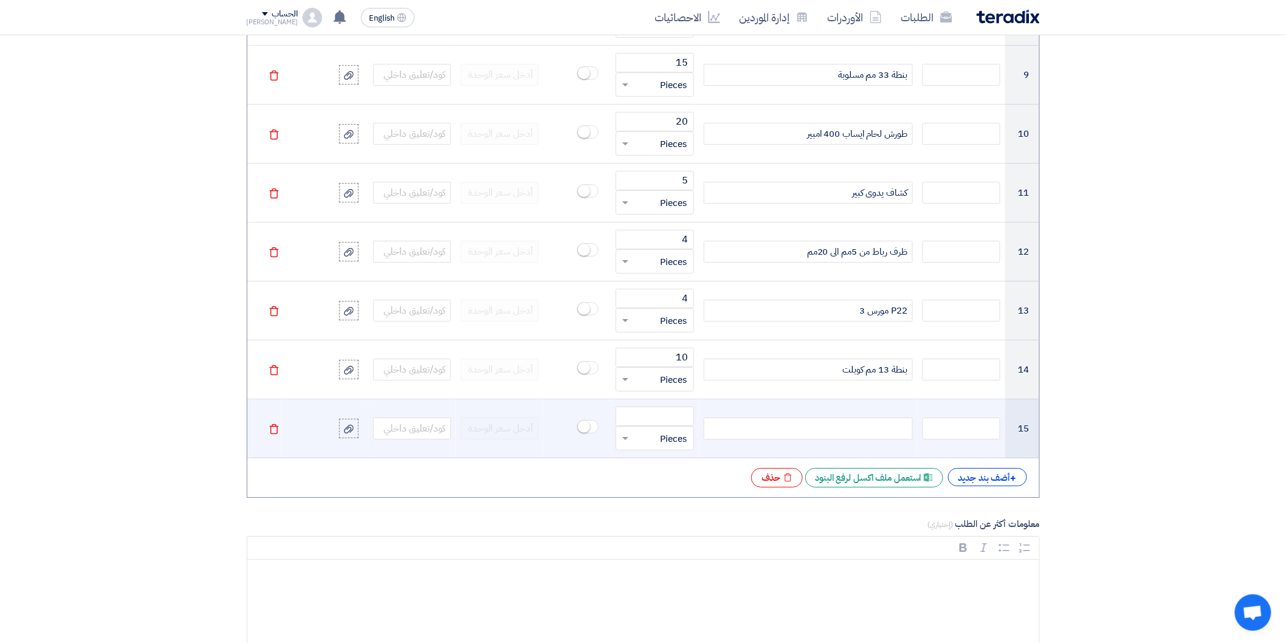
click at [879, 434] on div at bounding box center [808, 428] width 209 height 22
paste div
click at [682, 420] on input "number" at bounding box center [655, 416] width 78 height 19
type input "5"
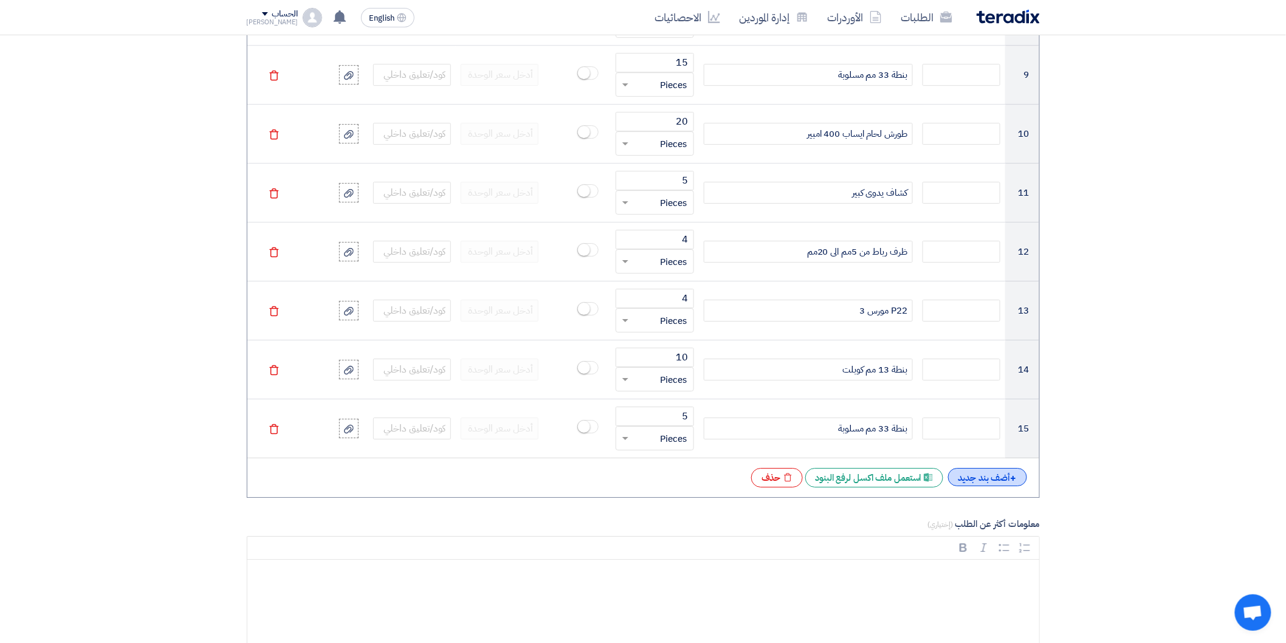
click at [973, 477] on div "+ أضف بند جديد" at bounding box center [987, 477] width 79 height 18
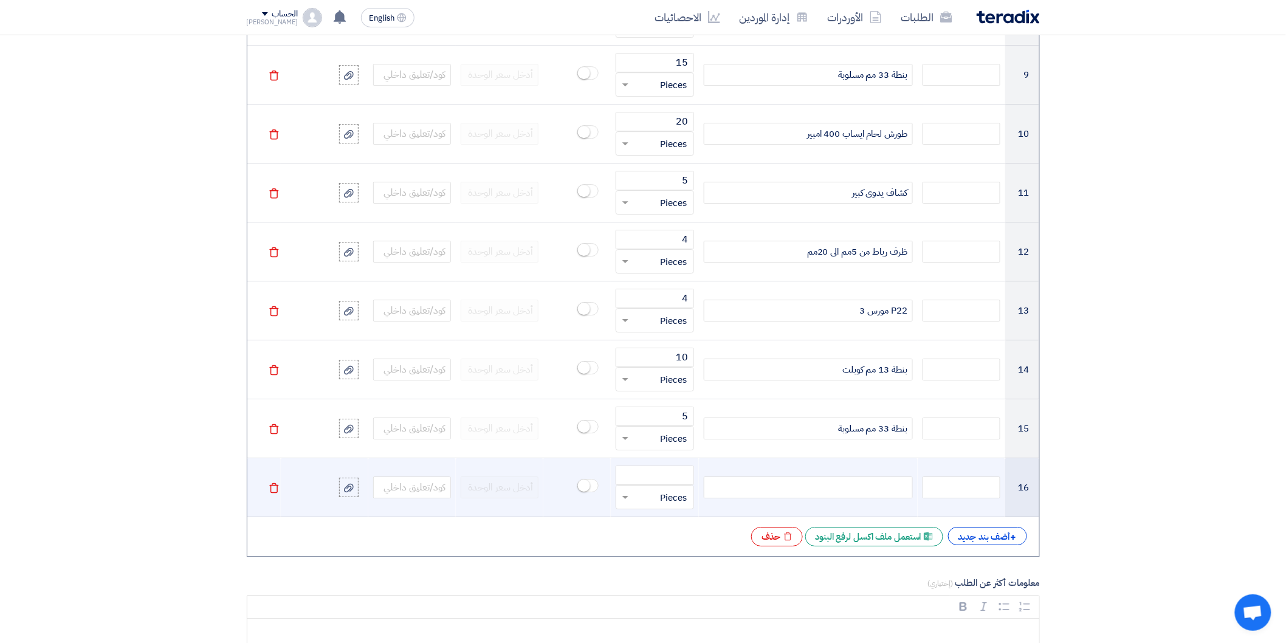
click at [875, 494] on div at bounding box center [808, 487] width 209 height 22
paste div
click at [659, 479] on input "number" at bounding box center [655, 474] width 78 height 19
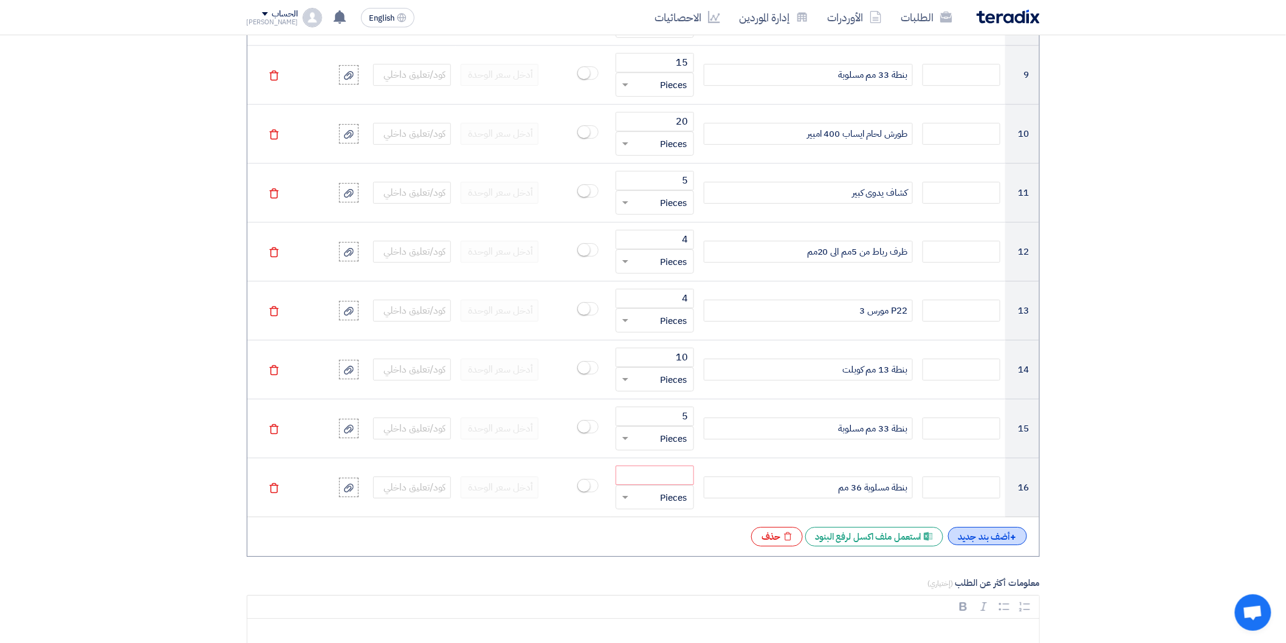
click at [962, 531] on div "+ أضف بند جديد" at bounding box center [987, 536] width 79 height 18
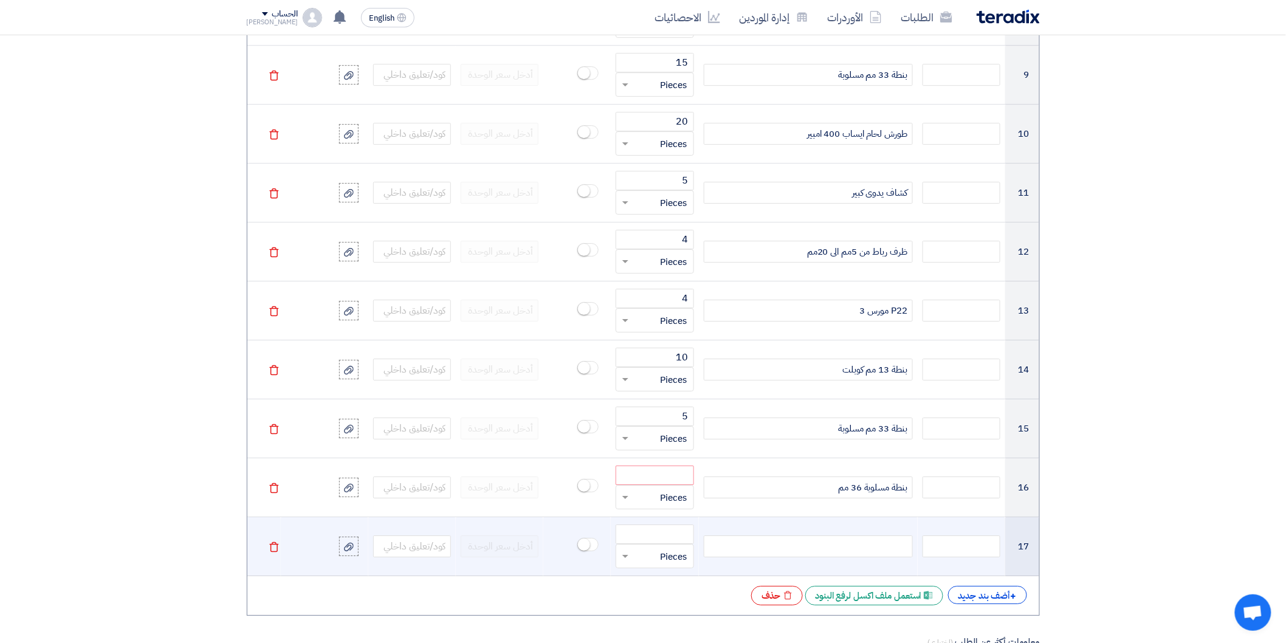
click at [871, 547] on div at bounding box center [808, 546] width 209 height 22
paste div
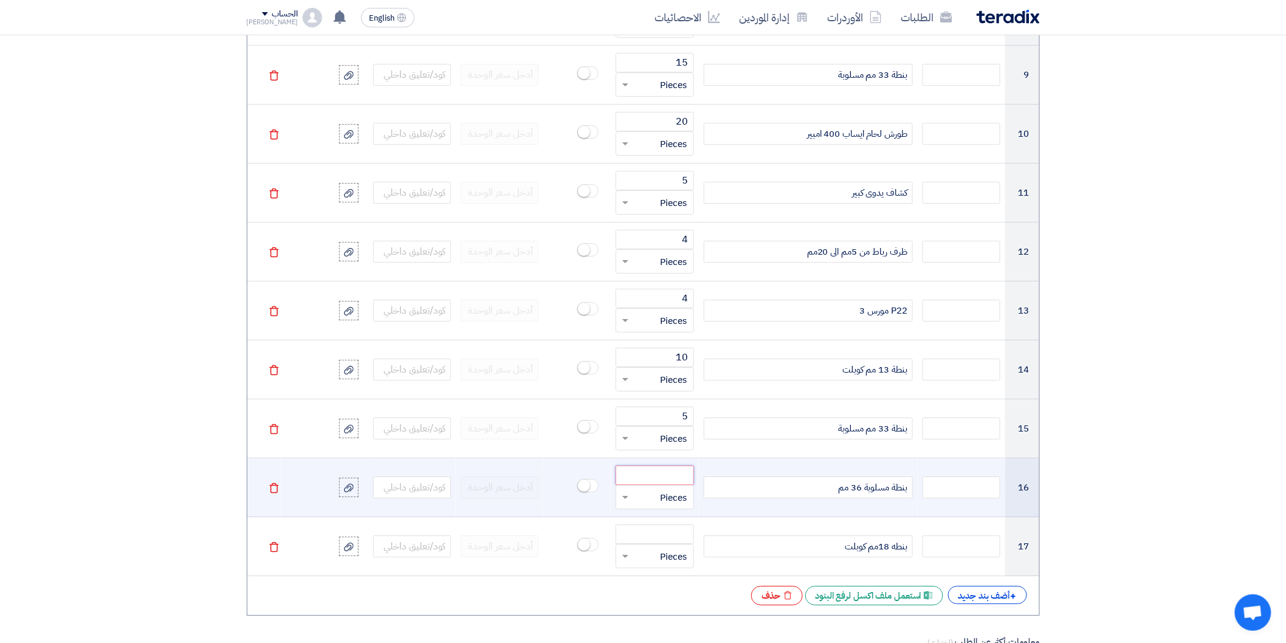
click at [665, 475] on input "number" at bounding box center [655, 474] width 78 height 19
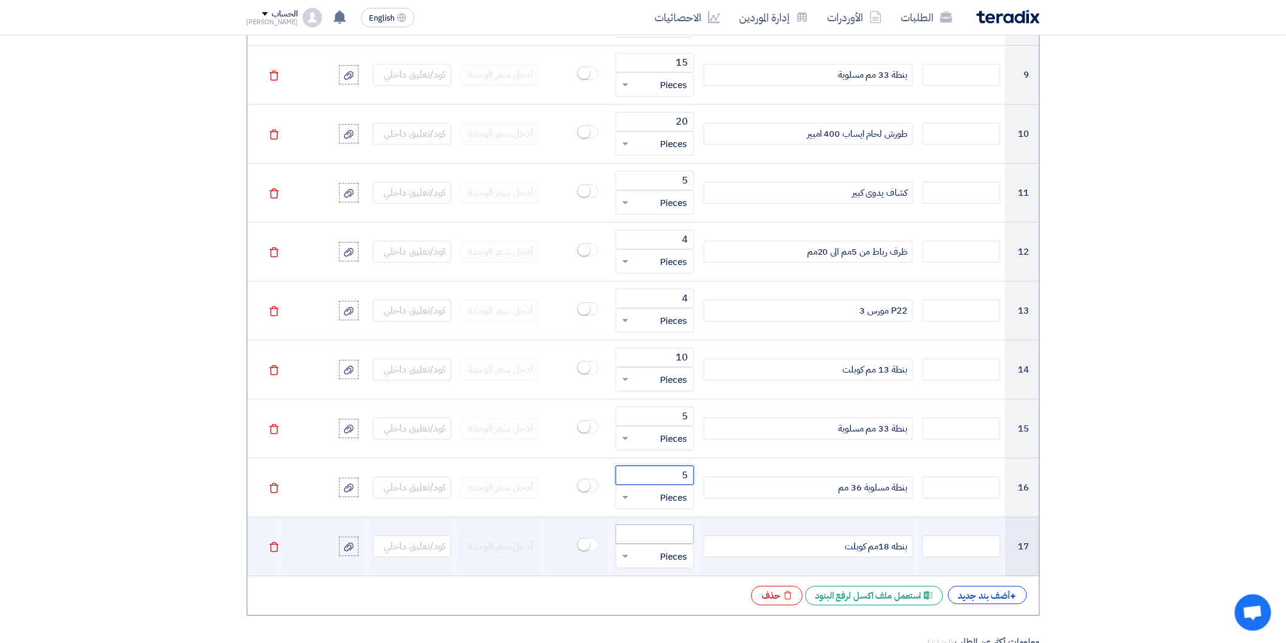
type input "5"
click at [668, 531] on input "number" at bounding box center [655, 533] width 78 height 19
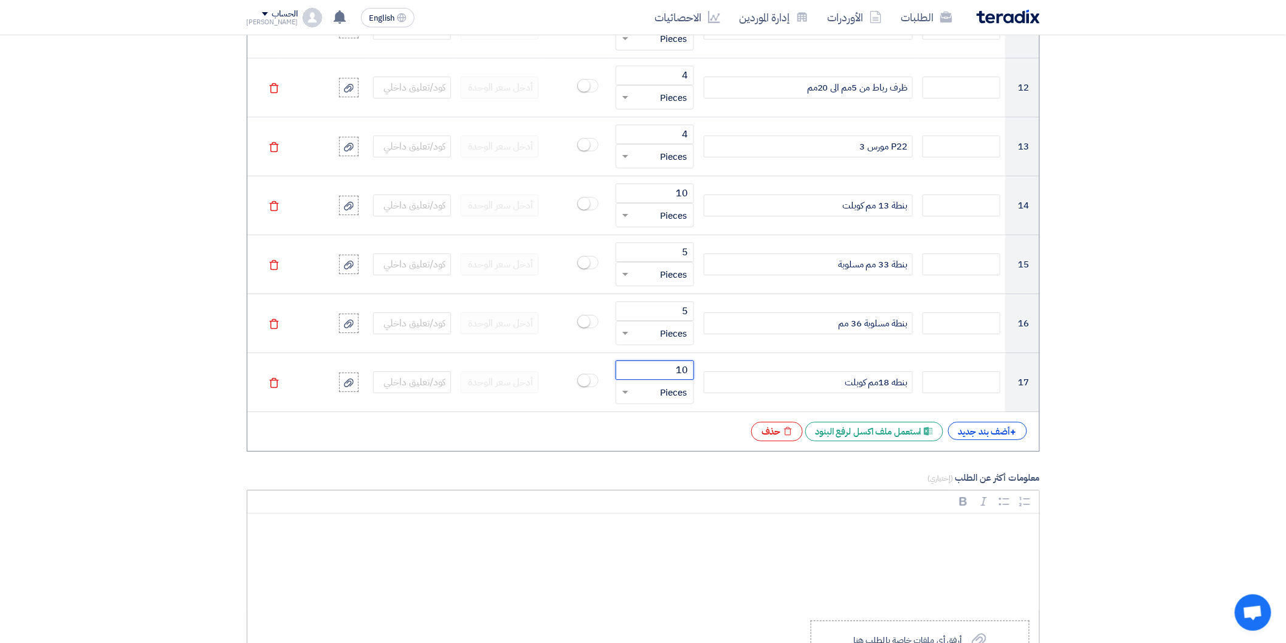
scroll to position [1755, 0]
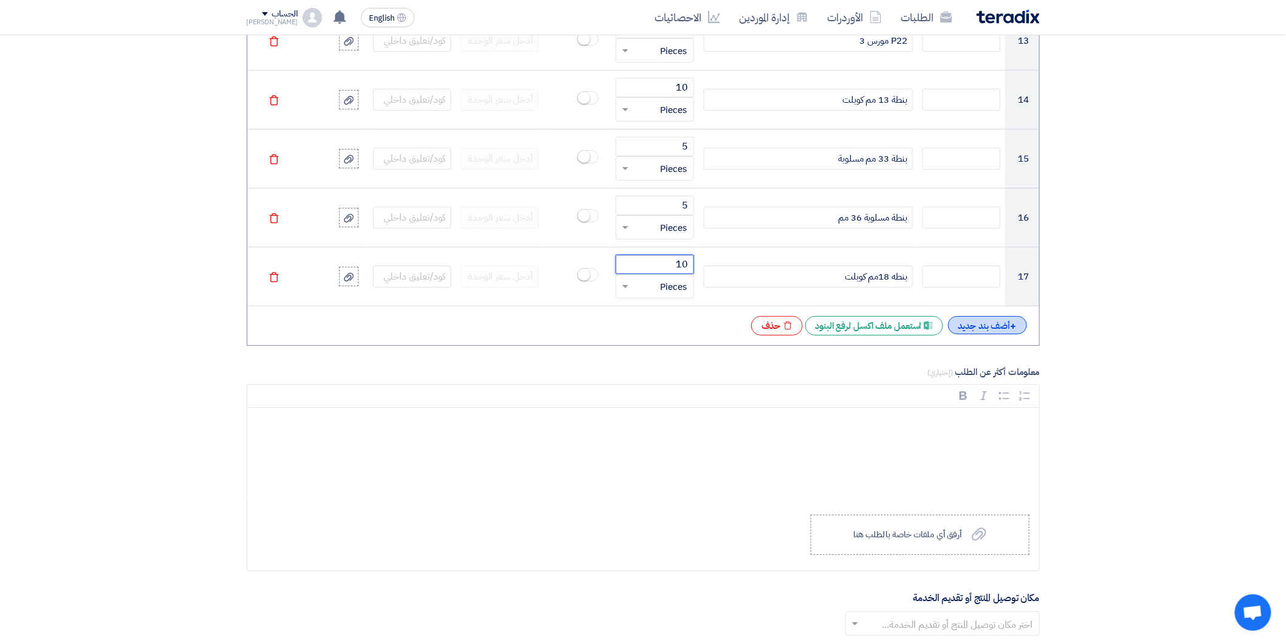
type input "10"
click at [975, 331] on div "+ أضف بند جديد" at bounding box center [987, 325] width 79 height 18
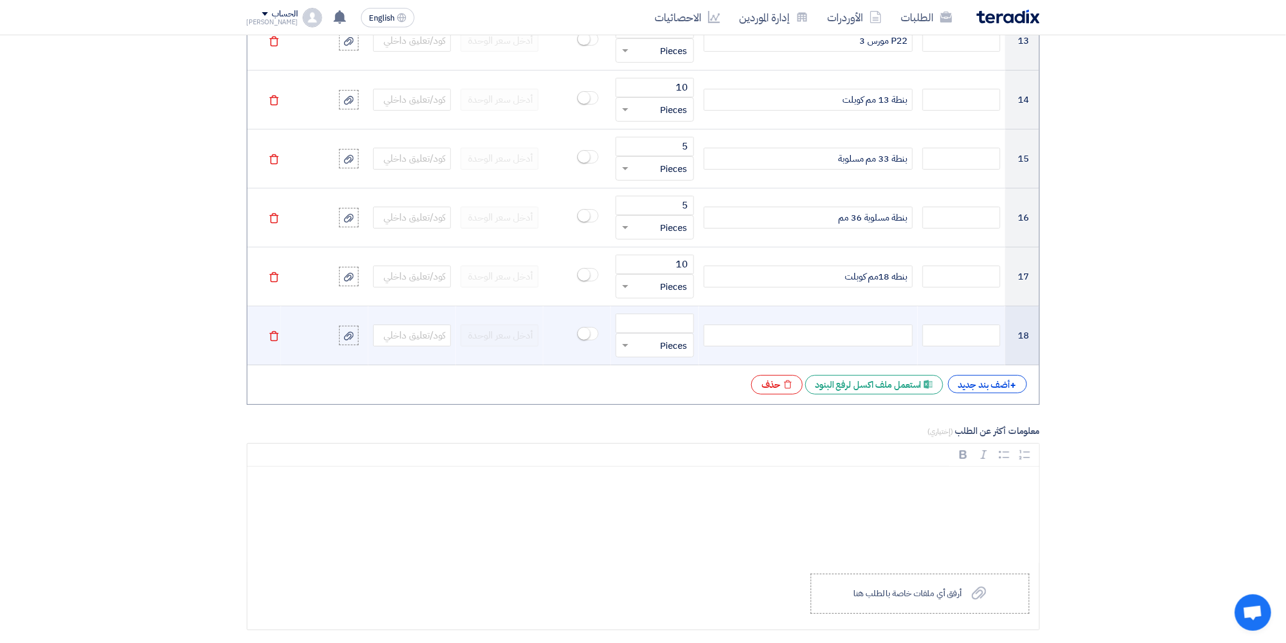
click at [865, 337] on div at bounding box center [808, 335] width 209 height 22
paste div
click at [677, 323] on input "number" at bounding box center [655, 323] width 78 height 19
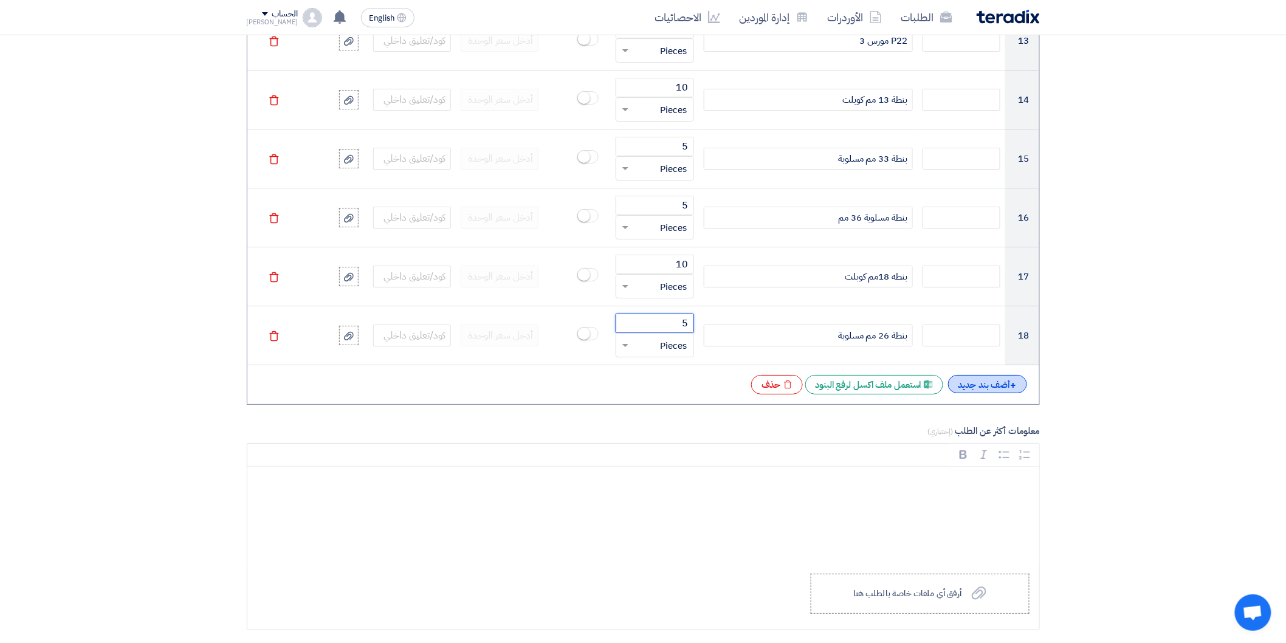
type input "5"
click at [980, 386] on div "+ أضف بند جديد" at bounding box center [987, 384] width 79 height 18
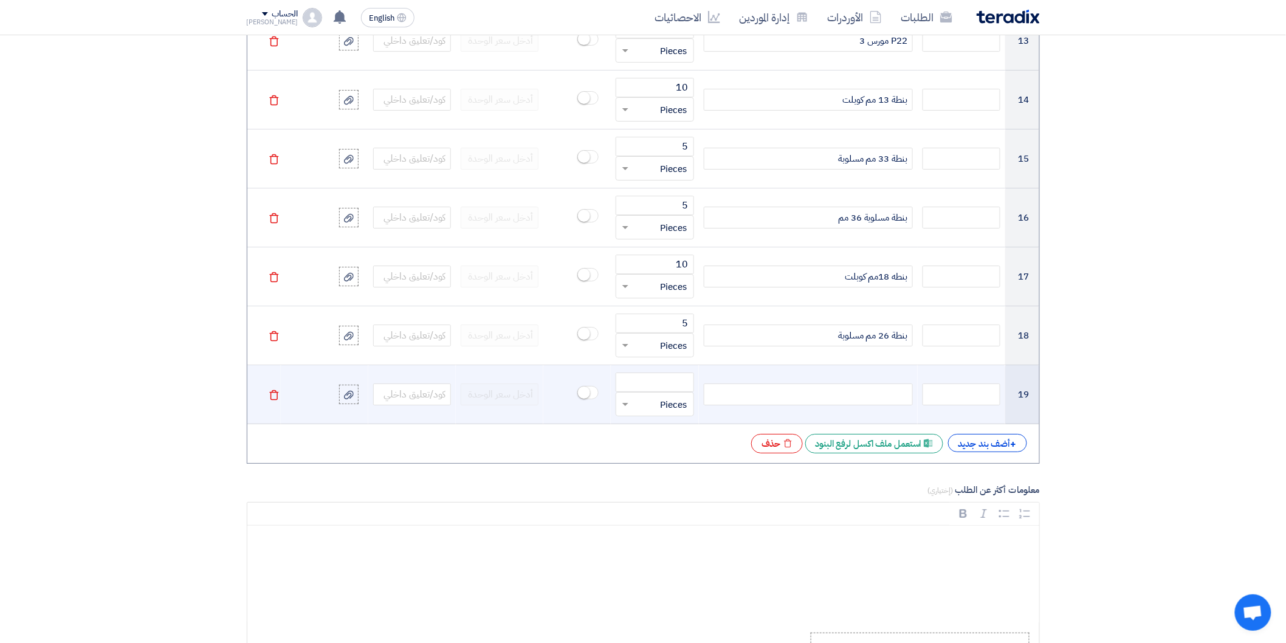
click at [864, 393] on div at bounding box center [808, 394] width 209 height 22
paste div
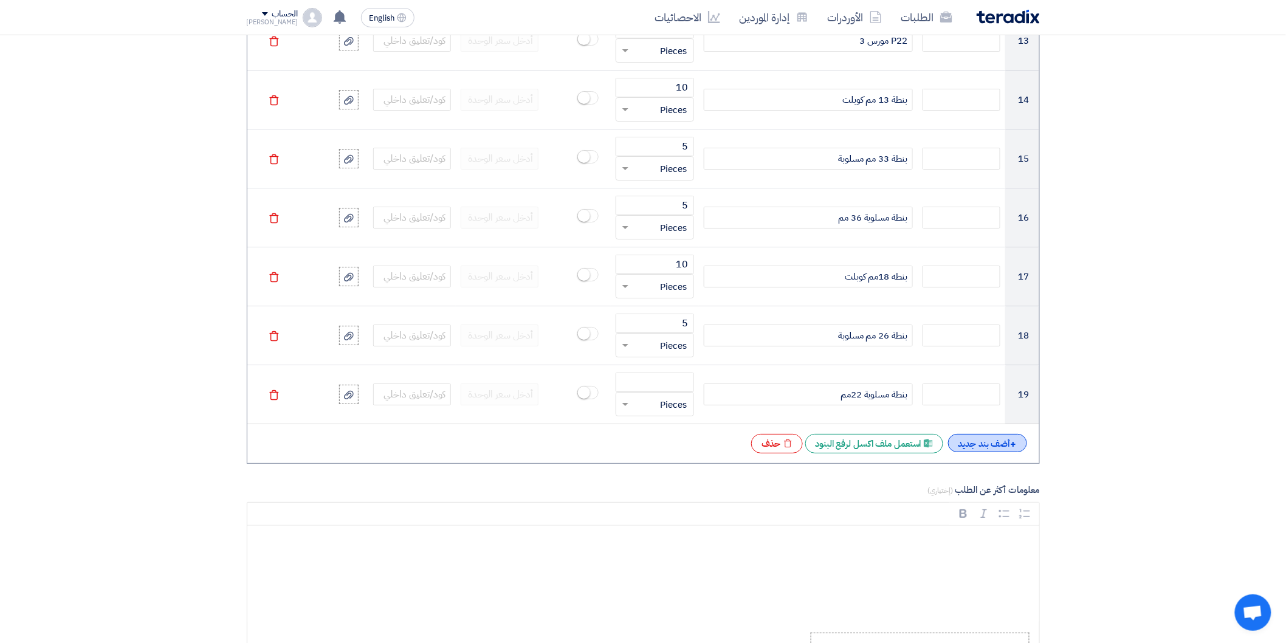
click at [952, 450] on div "+ أضف بند جديد" at bounding box center [987, 443] width 79 height 18
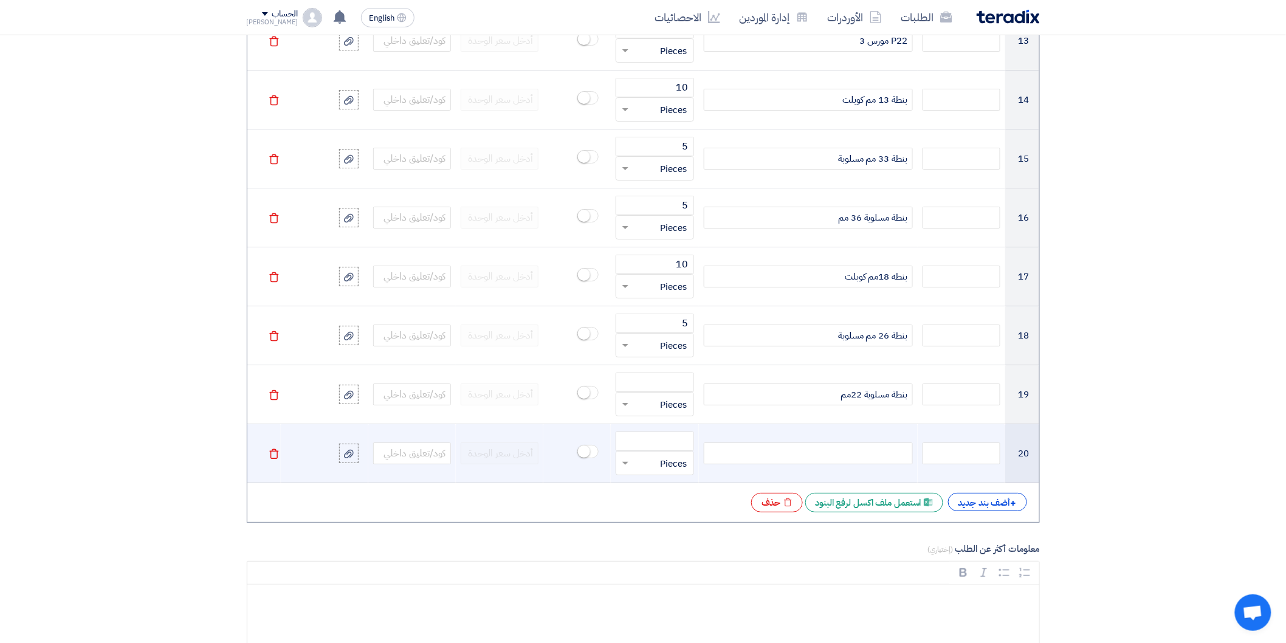
click at [872, 448] on div at bounding box center [808, 453] width 209 height 22
paste div
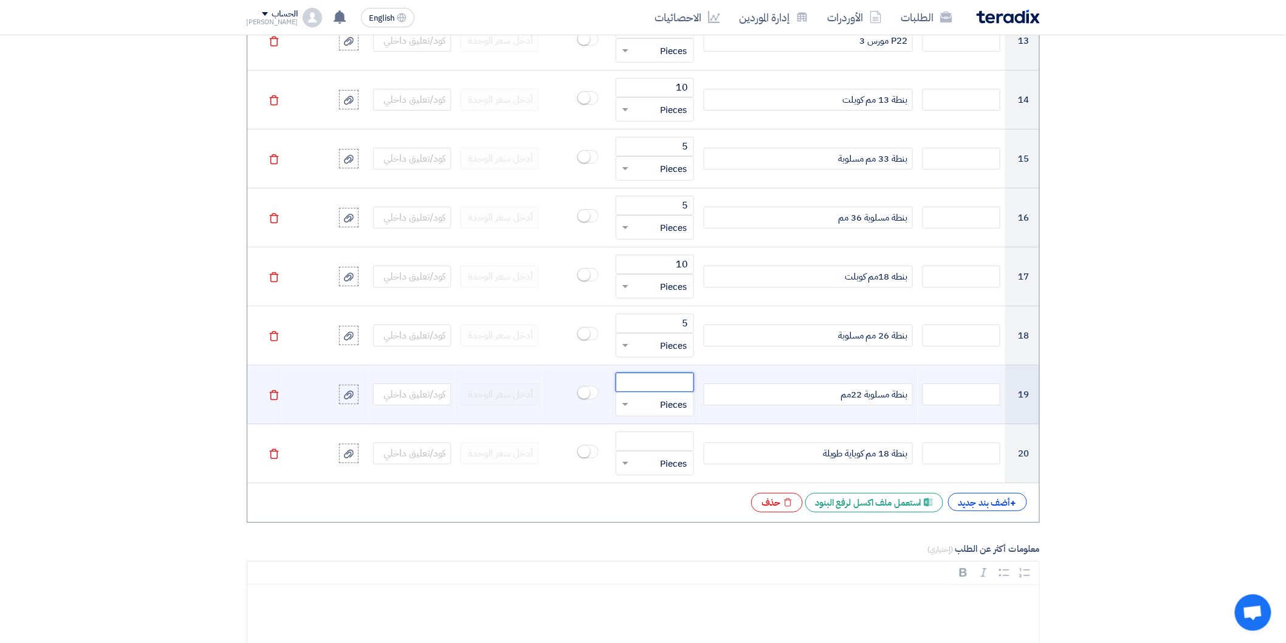
click at [684, 380] on input "number" at bounding box center [655, 381] width 78 height 19
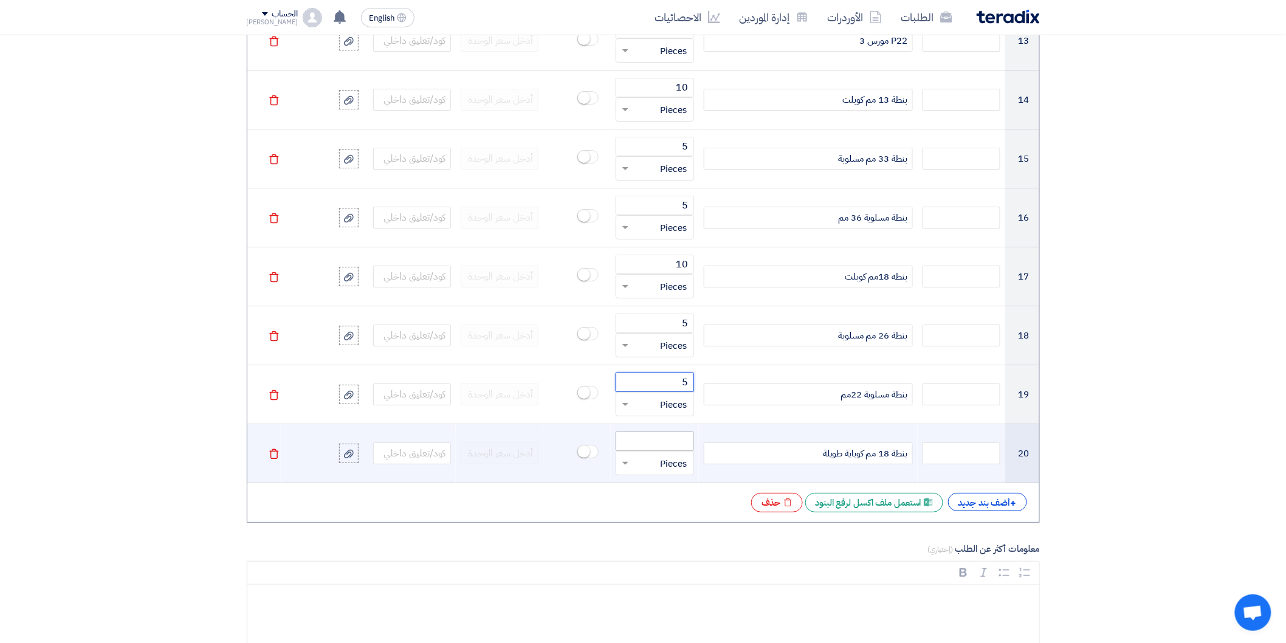
type input "5"
click at [677, 441] on input "number" at bounding box center [655, 440] width 78 height 19
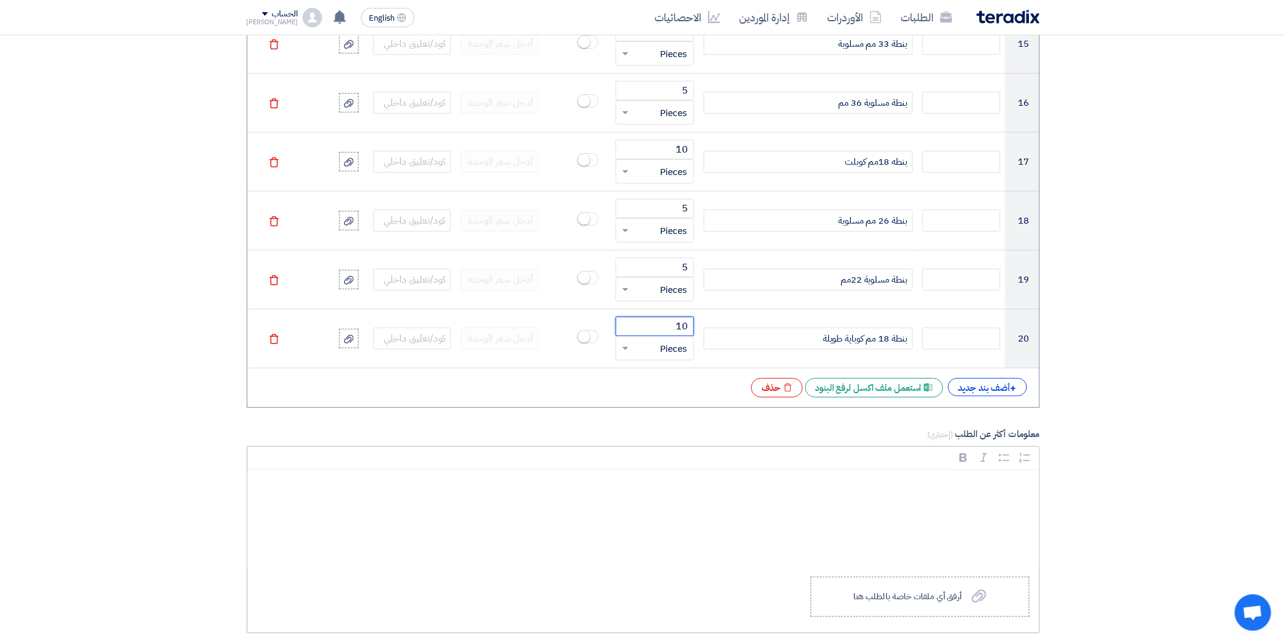
scroll to position [1890, 0]
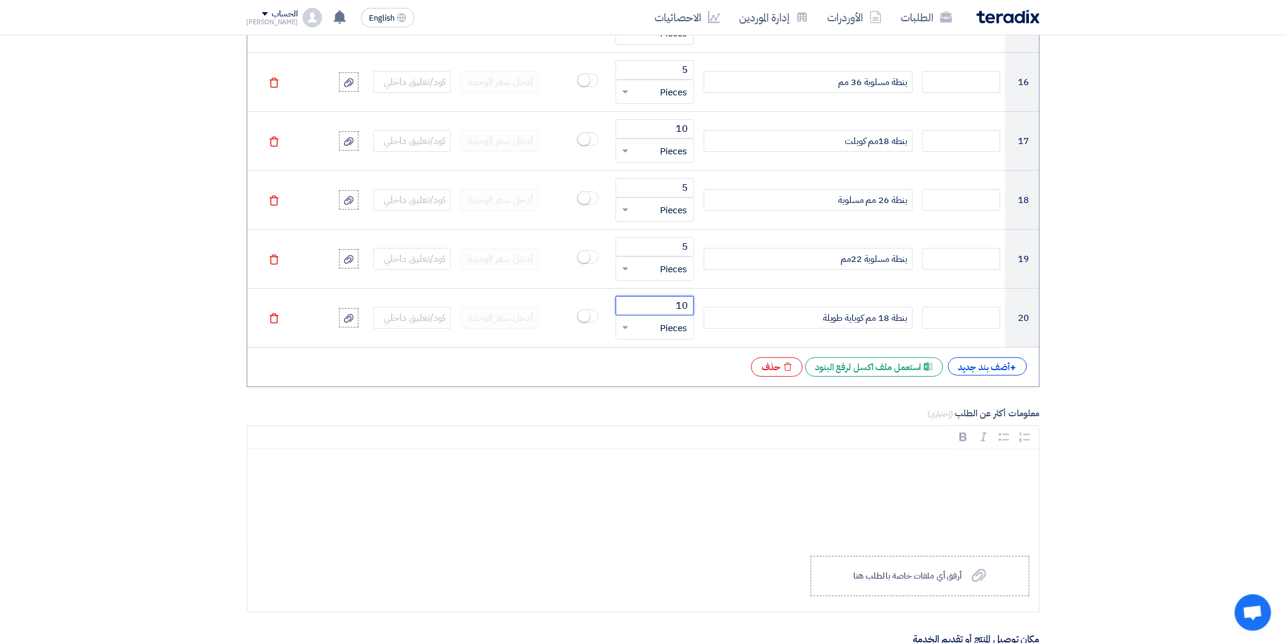
type input "10"
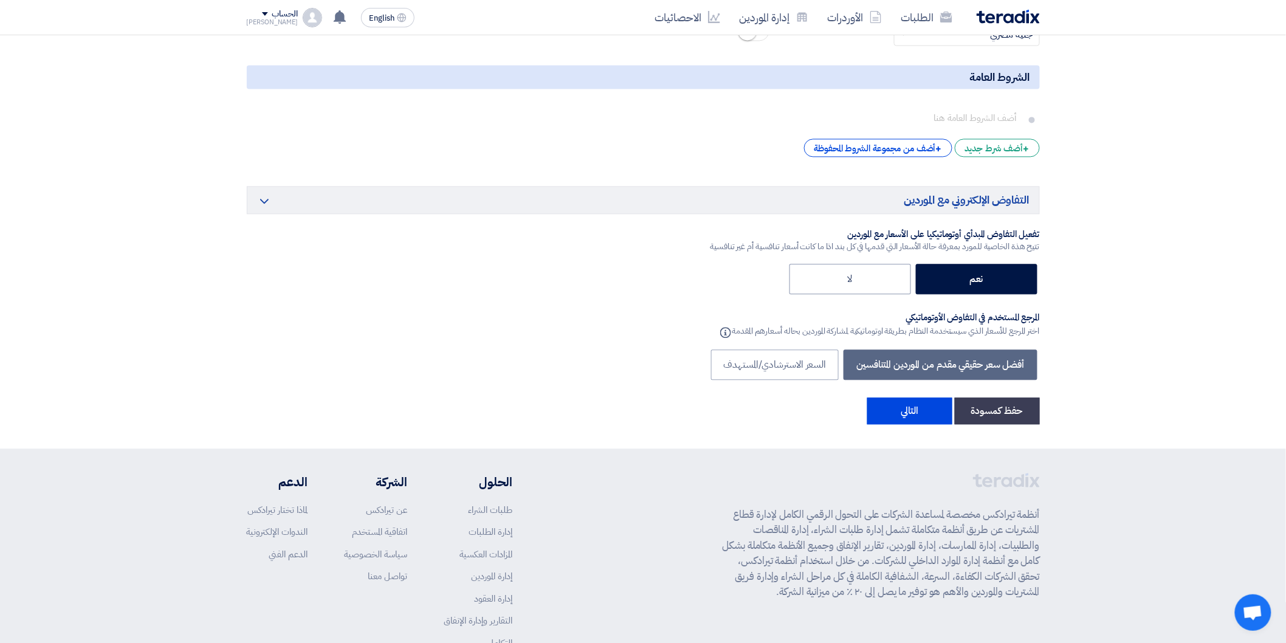
scroll to position [3036, 0]
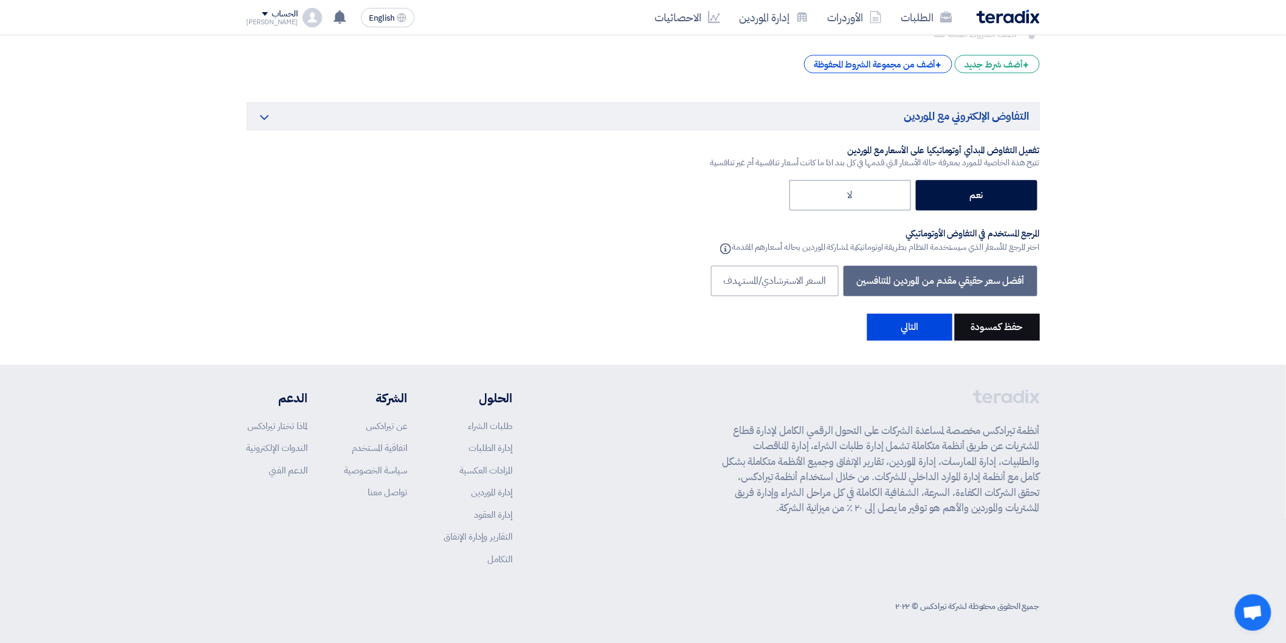
click at [1003, 332] on button "حفظ كمسودة" at bounding box center [997, 327] width 85 height 27
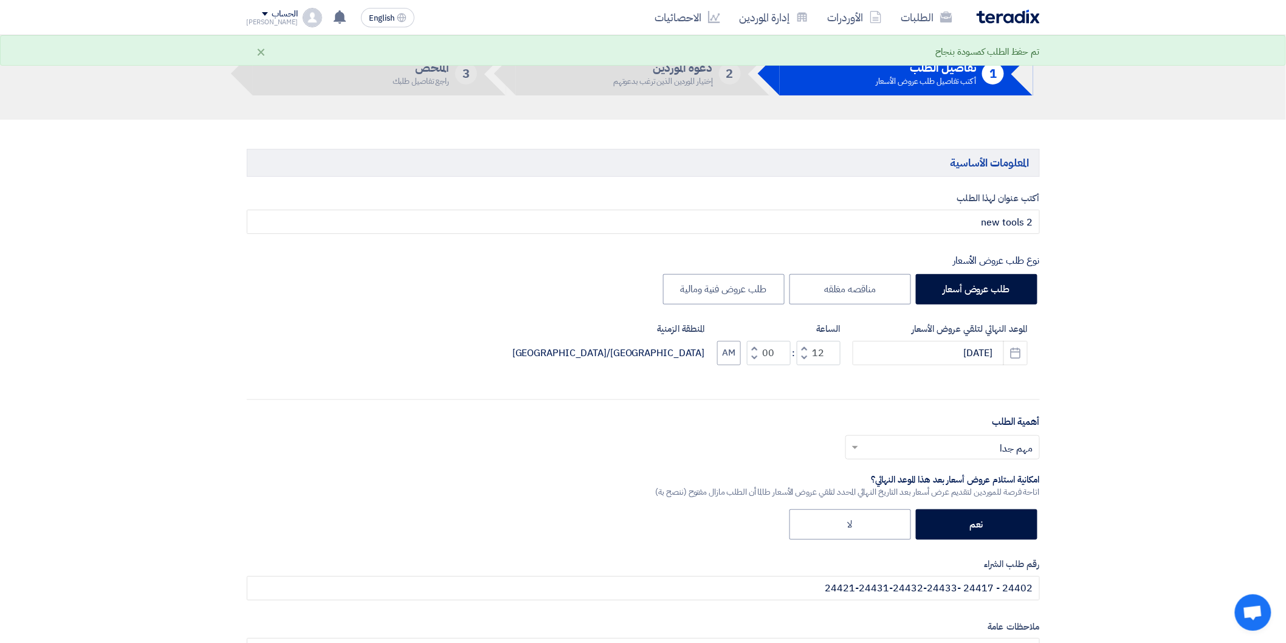
scroll to position [0, 0]
